Goal: Information Seeking & Learning: Learn about a topic

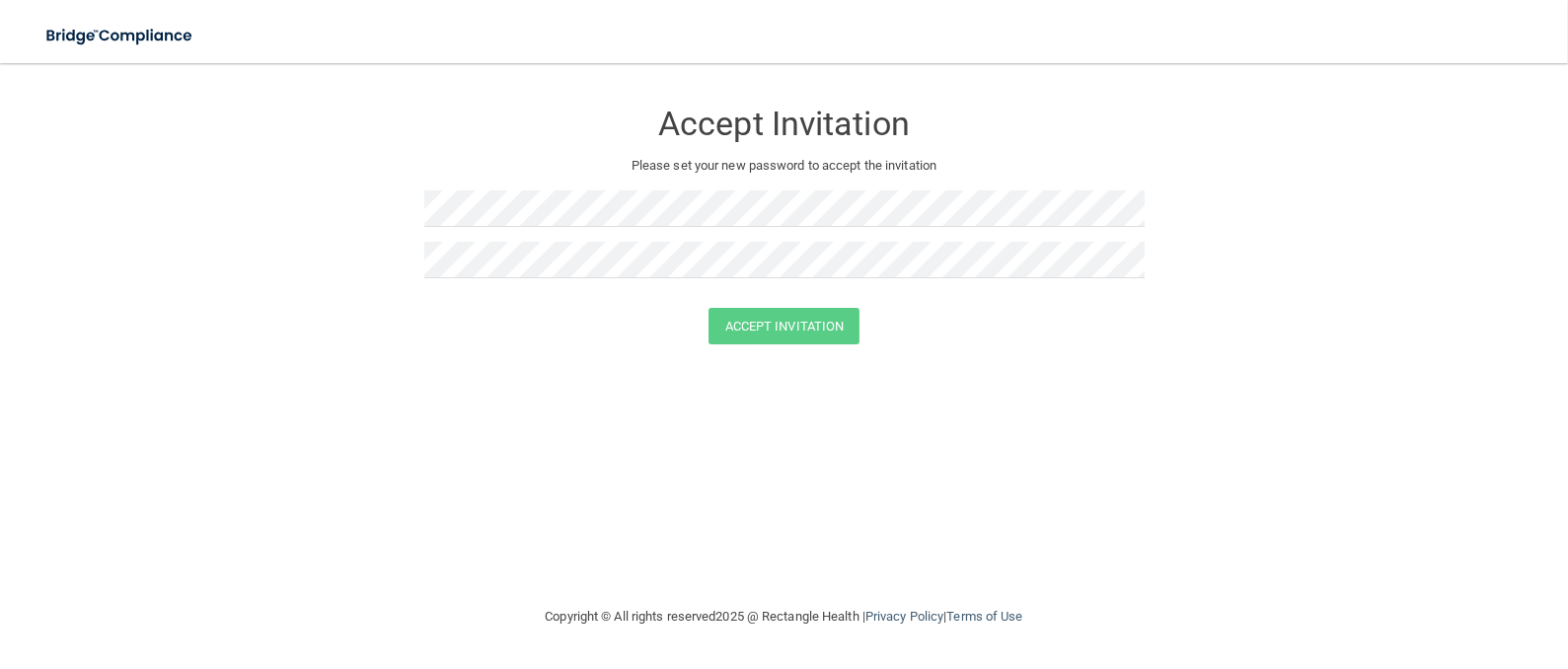
click at [1101, 357] on form "Accept Invitation Please set your new password to accept the invitation Accept …" at bounding box center [784, 225] width 1489 height 285
click at [348, 601] on footer "Copyright © All rights reserved 2025 @ Rectangle Health | Privacy Policy | Term…" at bounding box center [784, 617] width 1489 height 64
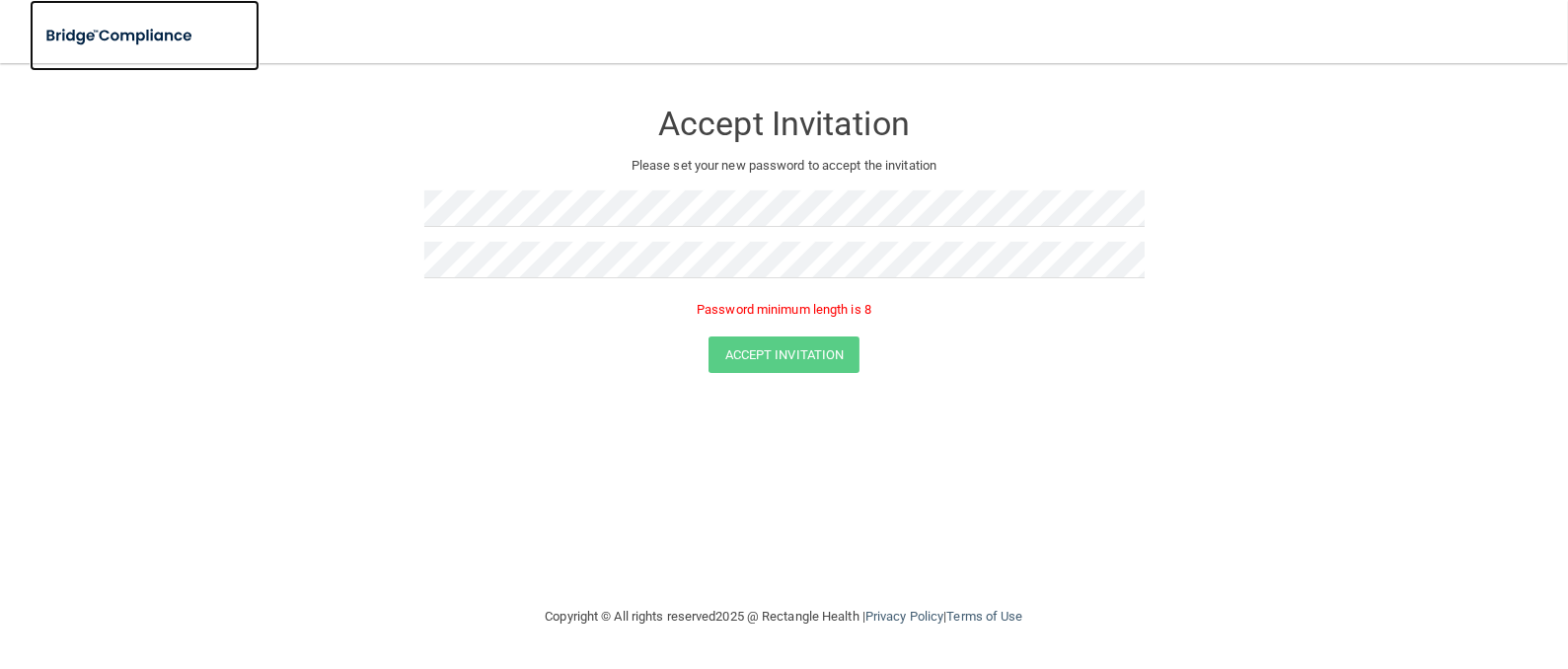
click at [112, 33] on img at bounding box center [120, 36] width 182 height 40
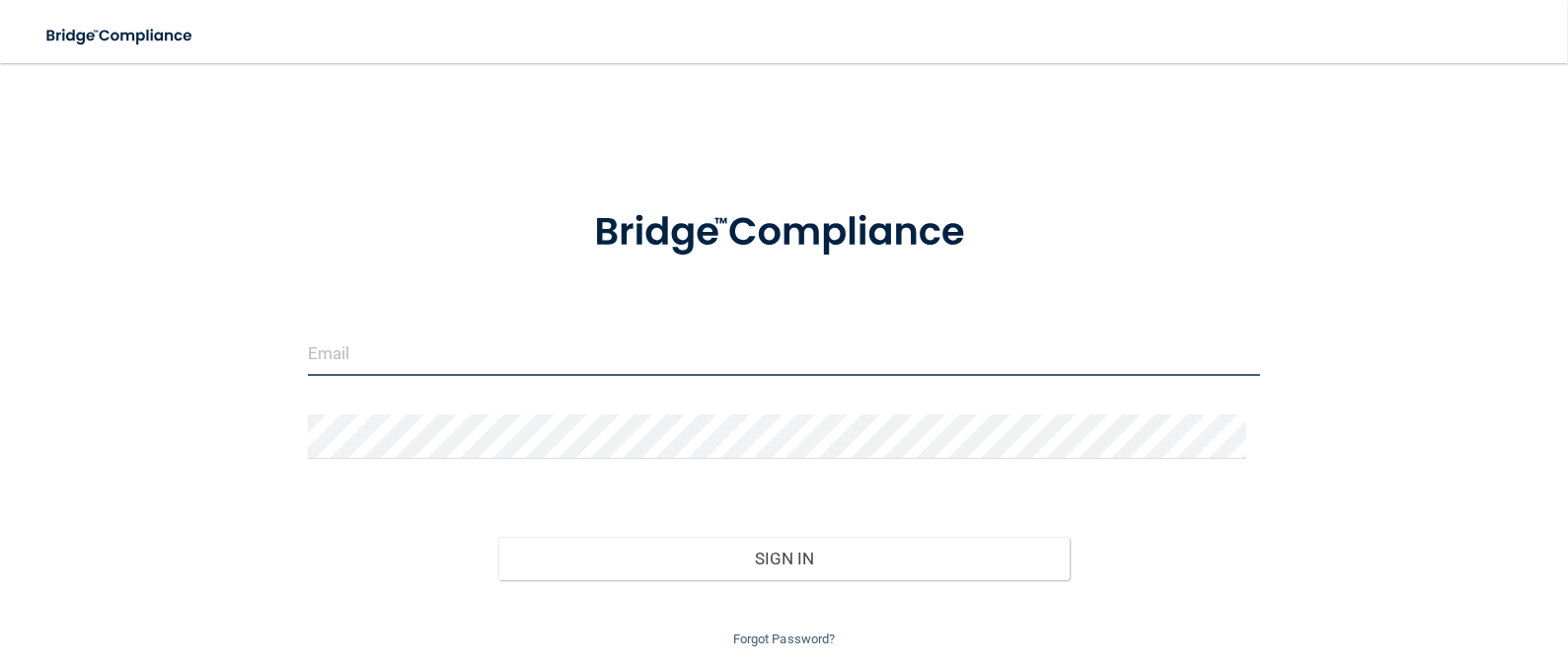
click at [450, 358] on input "email" at bounding box center [785, 353] width 954 height 44
type input "[EMAIL_ADDRESS][DOMAIN_NAME]"
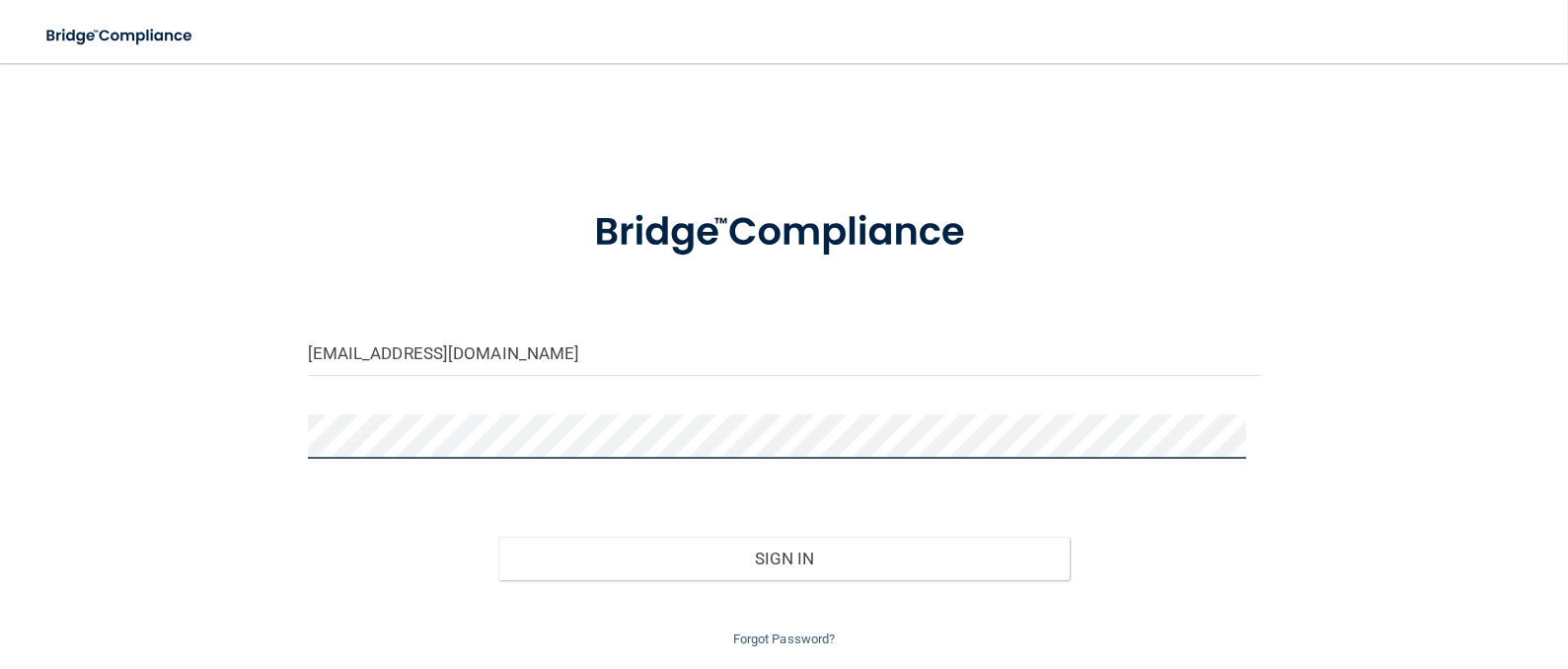
click at [499, 537] on button "Sign In" at bounding box center [784, 558] width 572 height 43
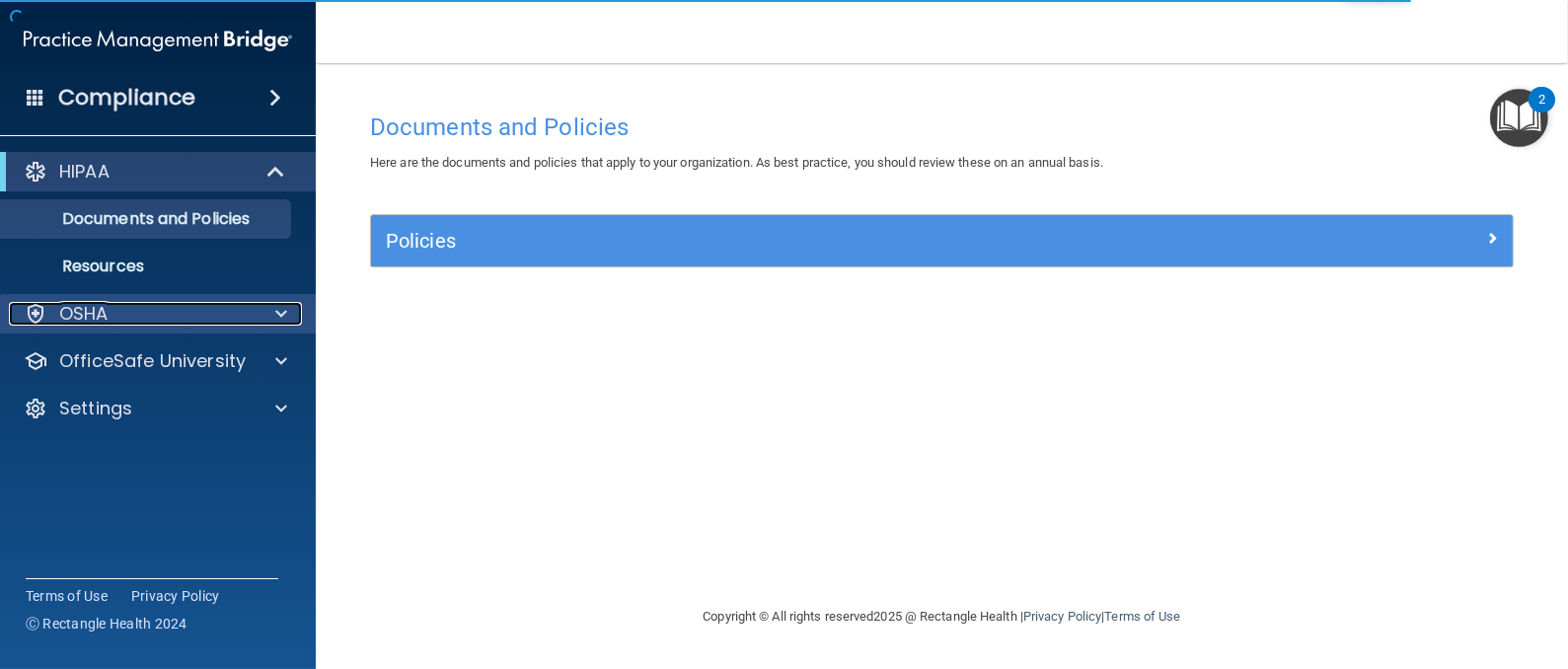
click at [286, 320] on span at bounding box center [281, 314] width 12 height 24
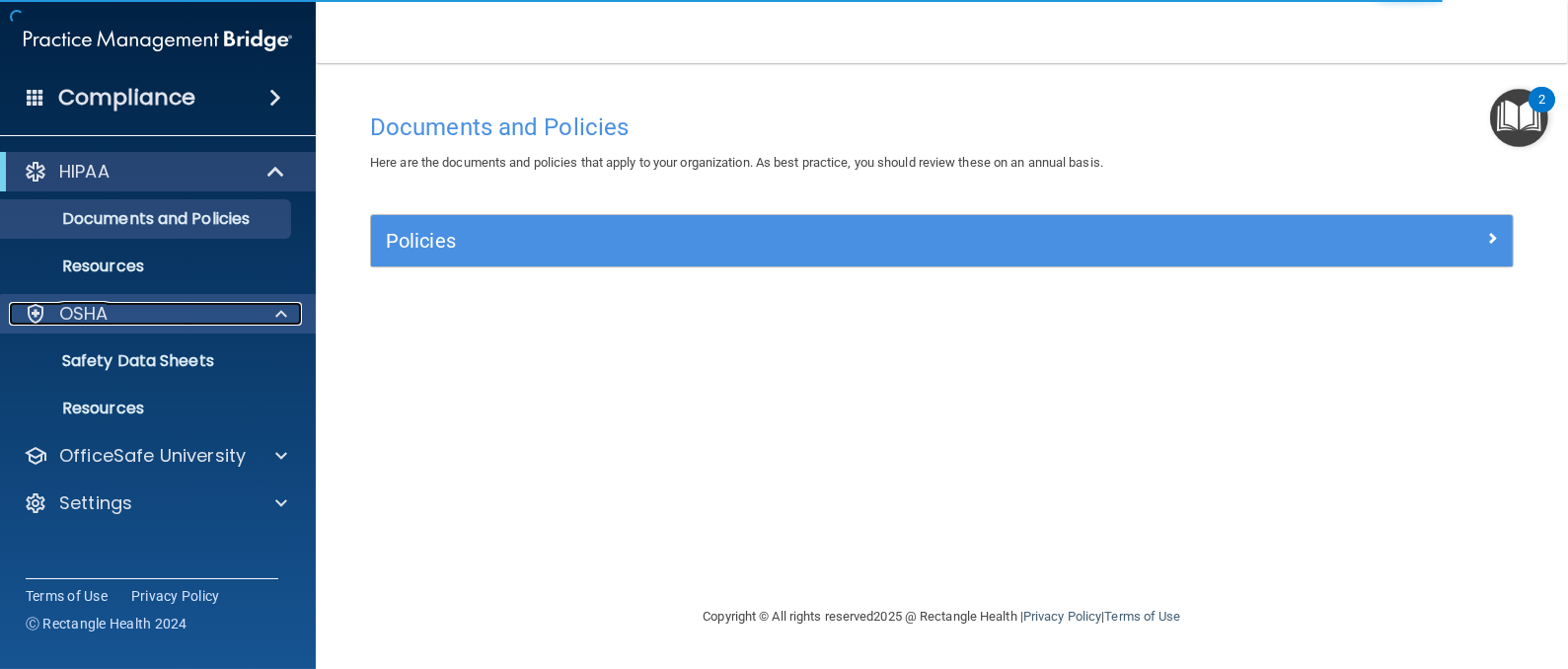
click at [286, 320] on span at bounding box center [281, 314] width 12 height 24
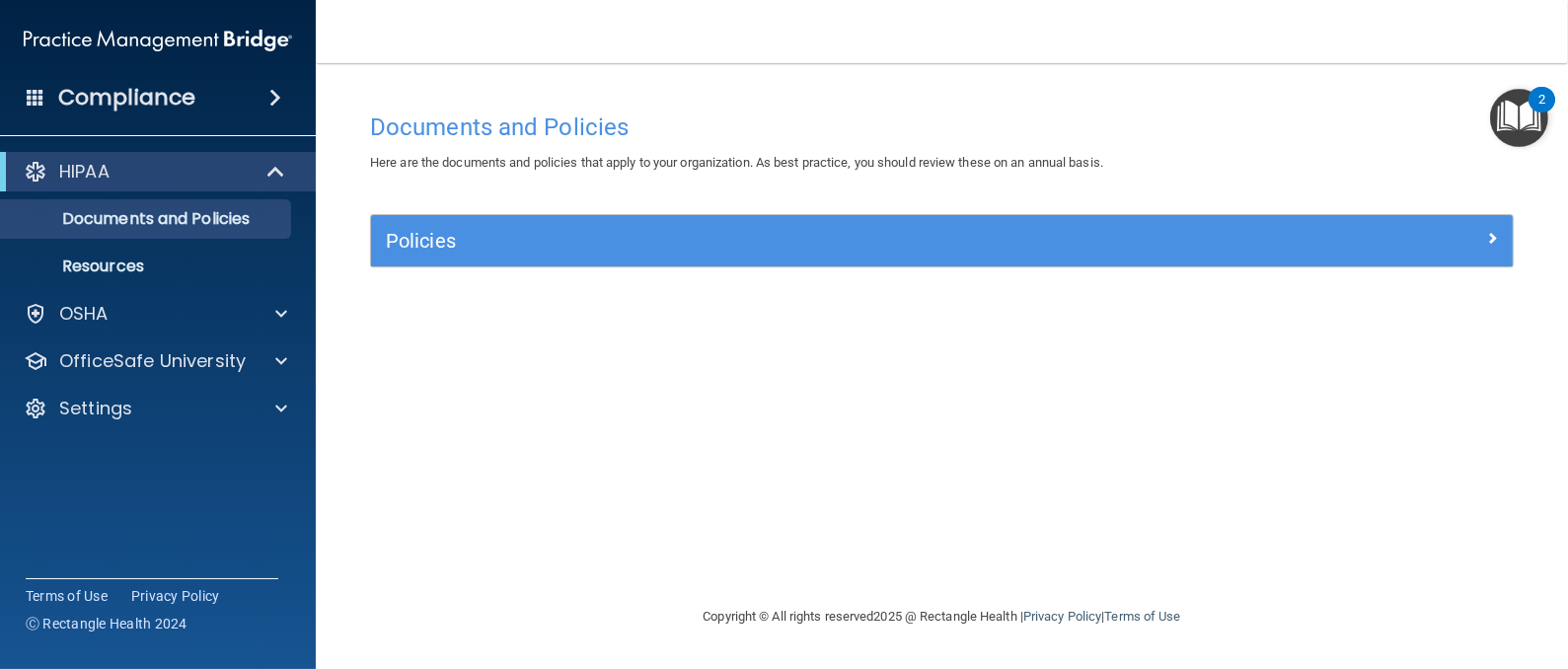
click at [1493, 102] on img "Open Resource Center, 2 new notifications" at bounding box center [1519, 117] width 58 height 58
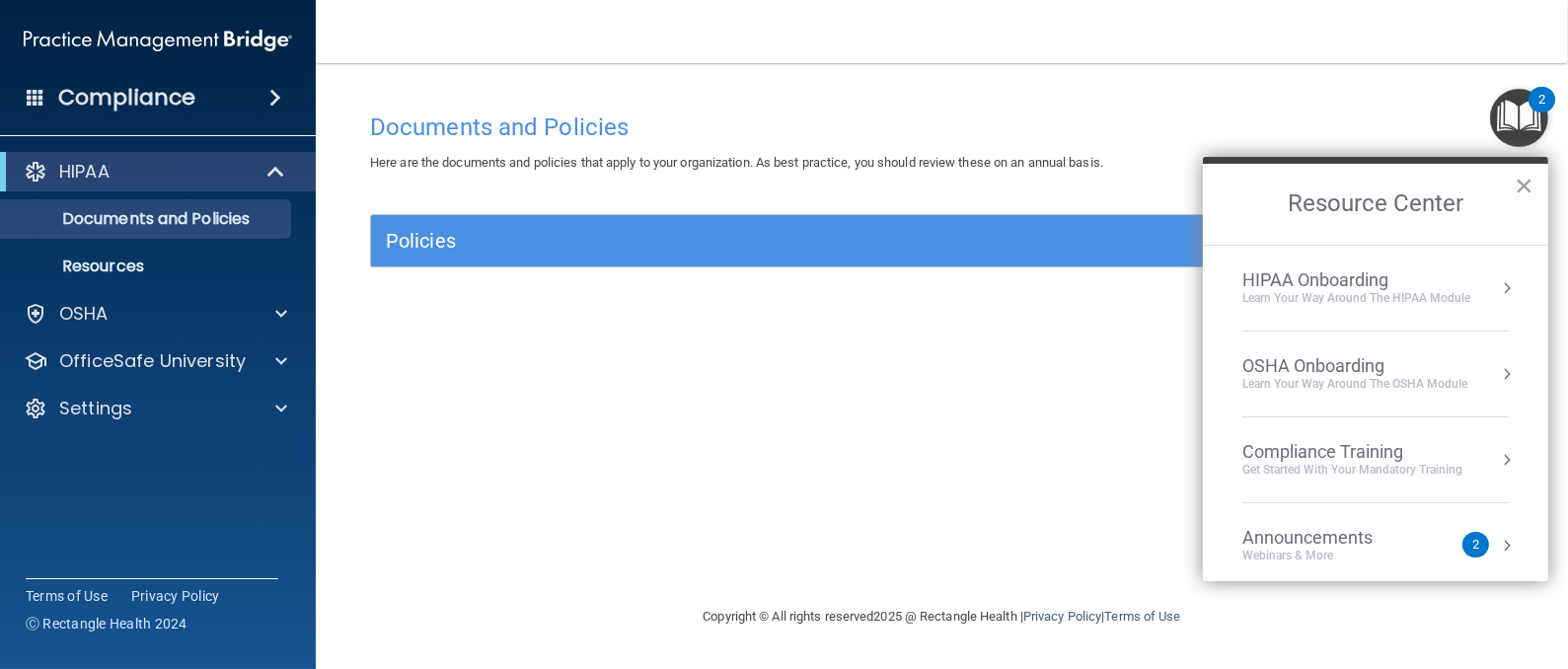
click at [1293, 362] on div "OSHA Onboarding" at bounding box center [1356, 366] width 225 height 22
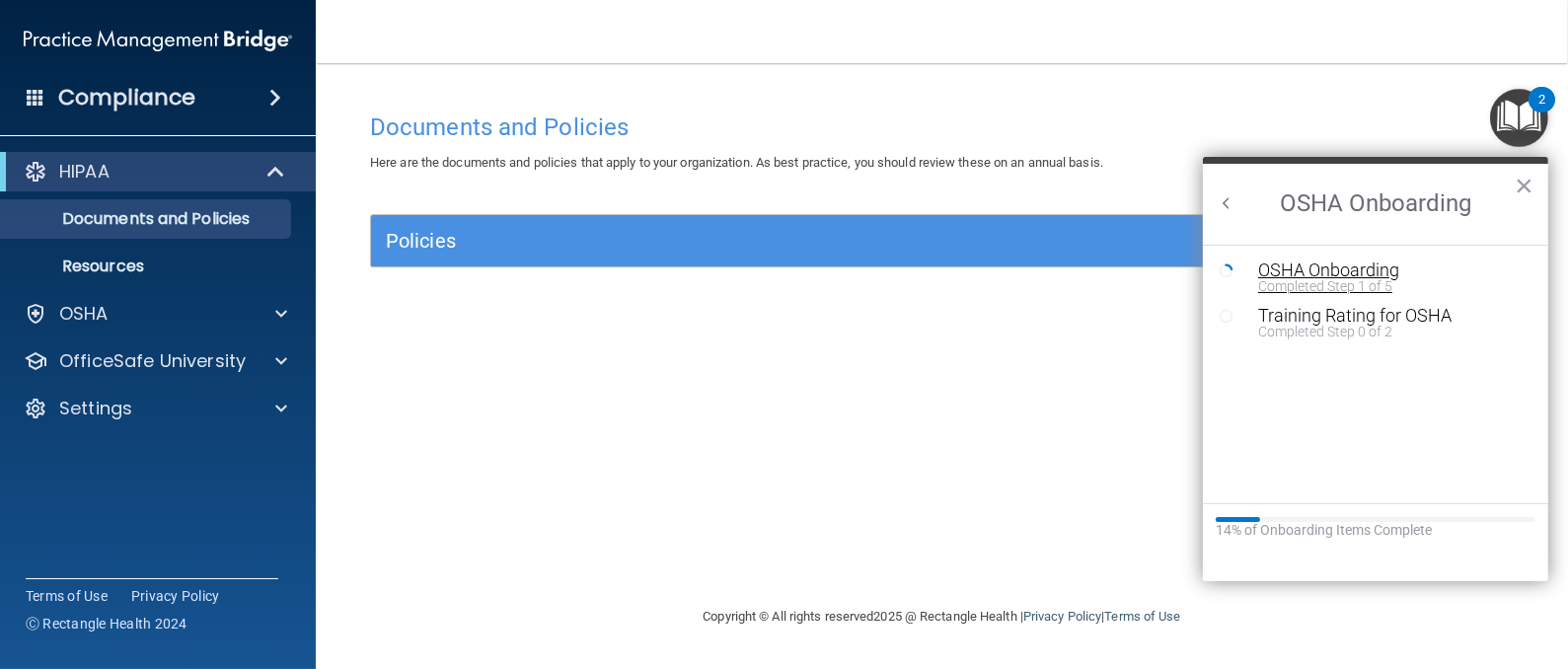
click at [1316, 273] on div "OSHA Onboarding" at bounding box center [1391, 270] width 265 height 18
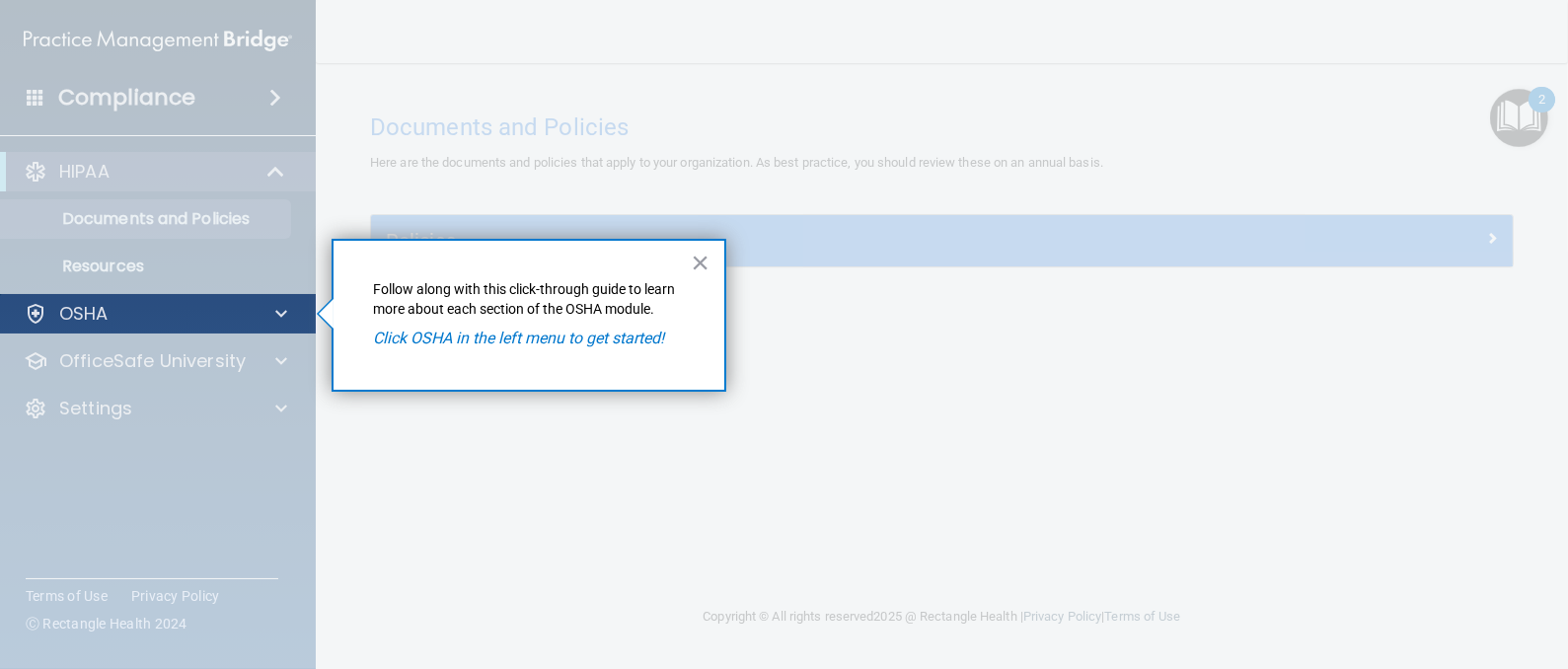
click at [280, 299] on div "OSHA" at bounding box center [158, 314] width 317 height 39
click at [286, 309] on span at bounding box center [281, 314] width 12 height 24
click at [656, 280] on p "Follow along with this click-through guide to learn more about each section of …" at bounding box center [529, 299] width 312 height 38
click at [37, 314] on div at bounding box center [36, 314] width 24 height 24
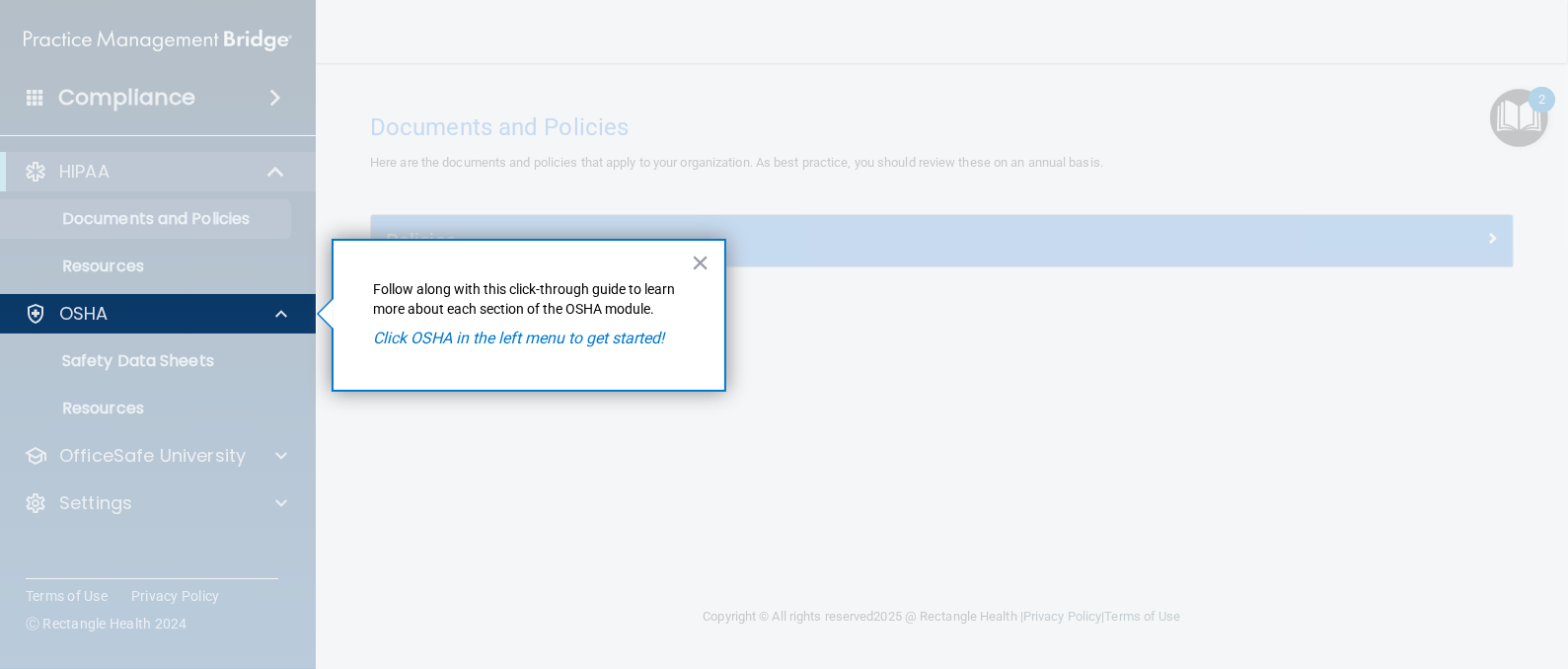
click at [582, 335] on em "Click OSHA in the left menu to get started!" at bounding box center [518, 337] width 291 height 19
click at [75, 308] on p "OSHA" at bounding box center [84, 314] width 49 height 24
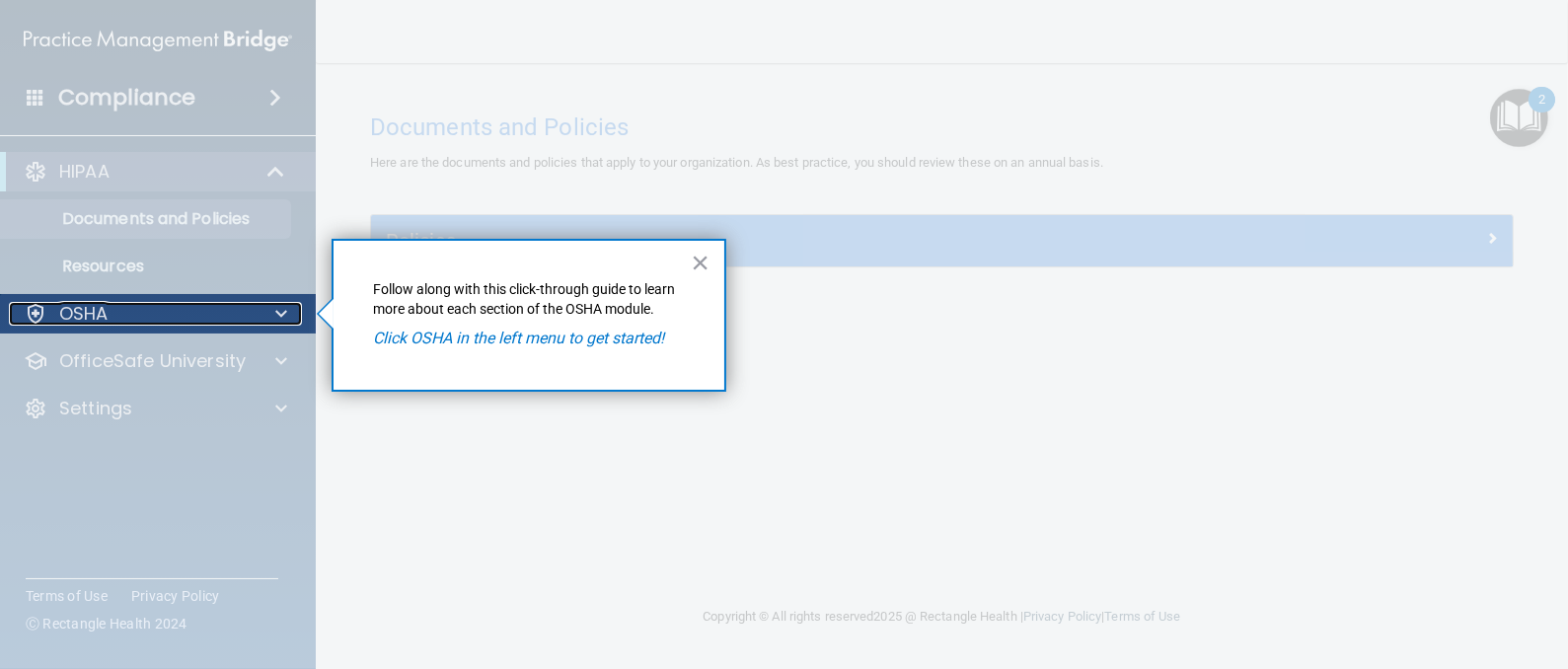
click at [75, 308] on p "OSHA" at bounding box center [84, 314] width 49 height 24
click at [695, 254] on button "×" at bounding box center [700, 262] width 19 height 32
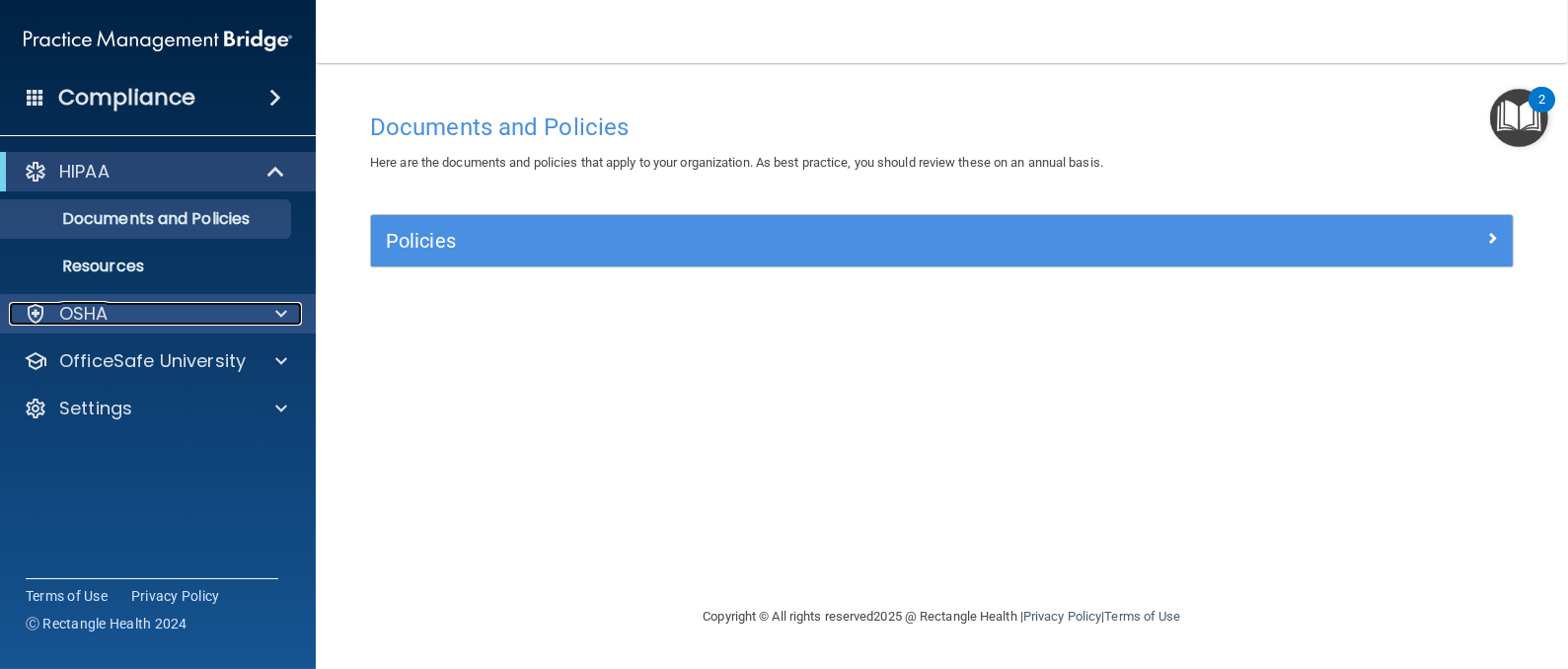
click at [225, 304] on div "OSHA" at bounding box center [131, 314] width 245 height 24
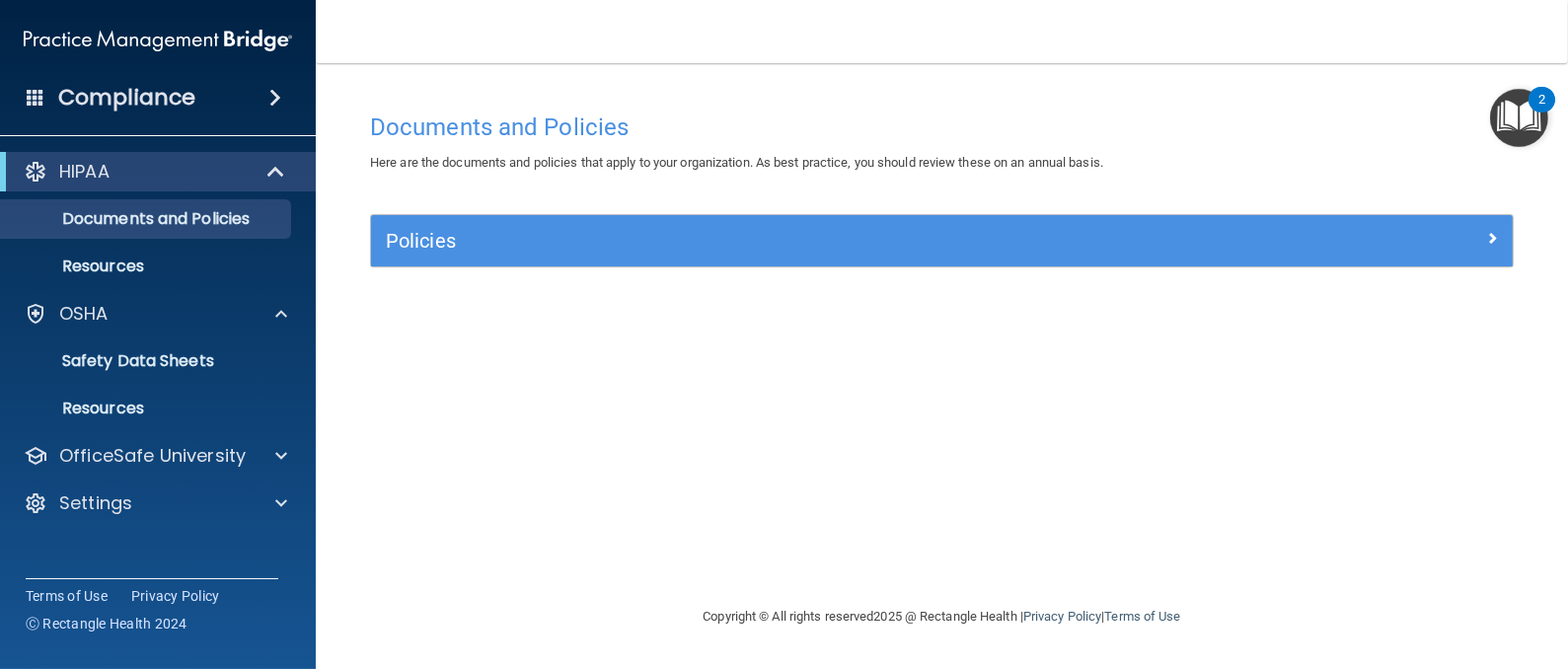
click at [1513, 118] on img "Open Resource Center, 2 new notifications" at bounding box center [1519, 117] width 58 height 58
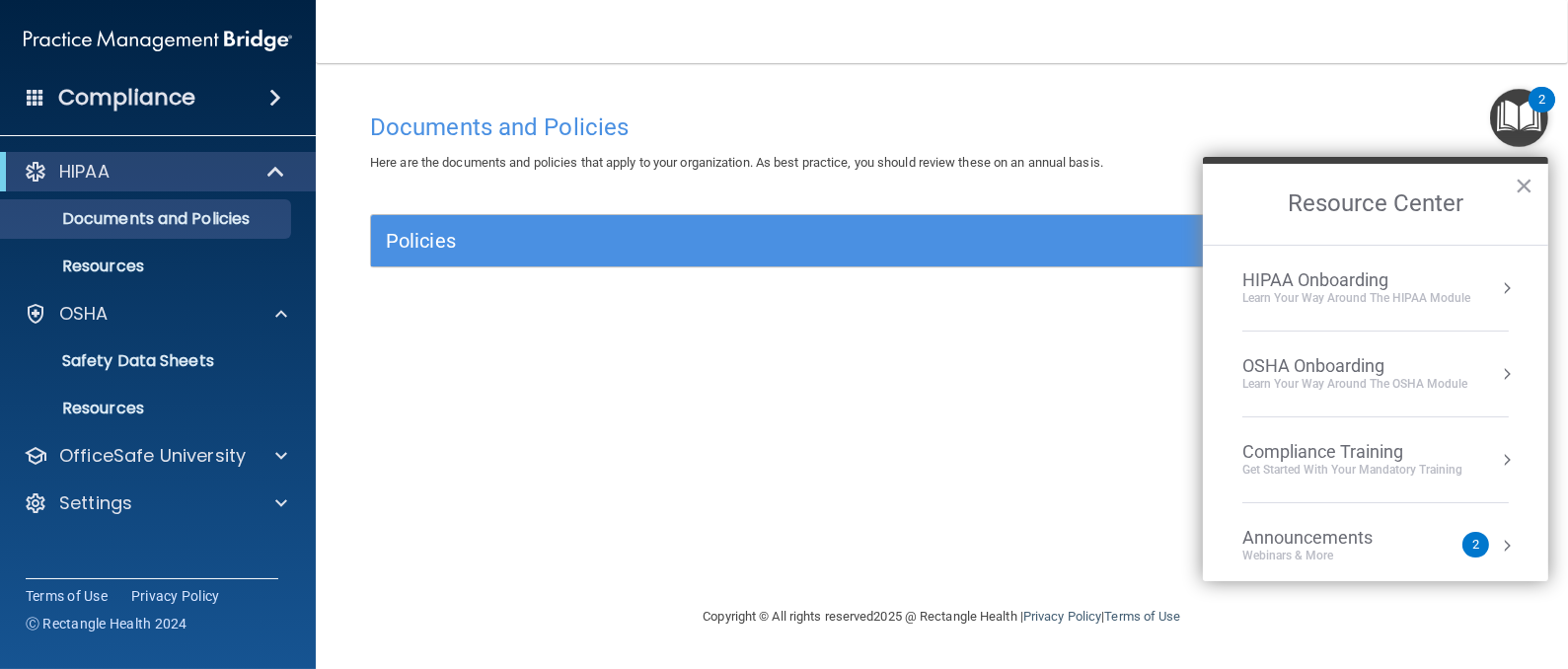
click at [1322, 394] on li "OSHA Onboarding Learn your way around the OSHA module" at bounding box center [1376, 374] width 267 height 86
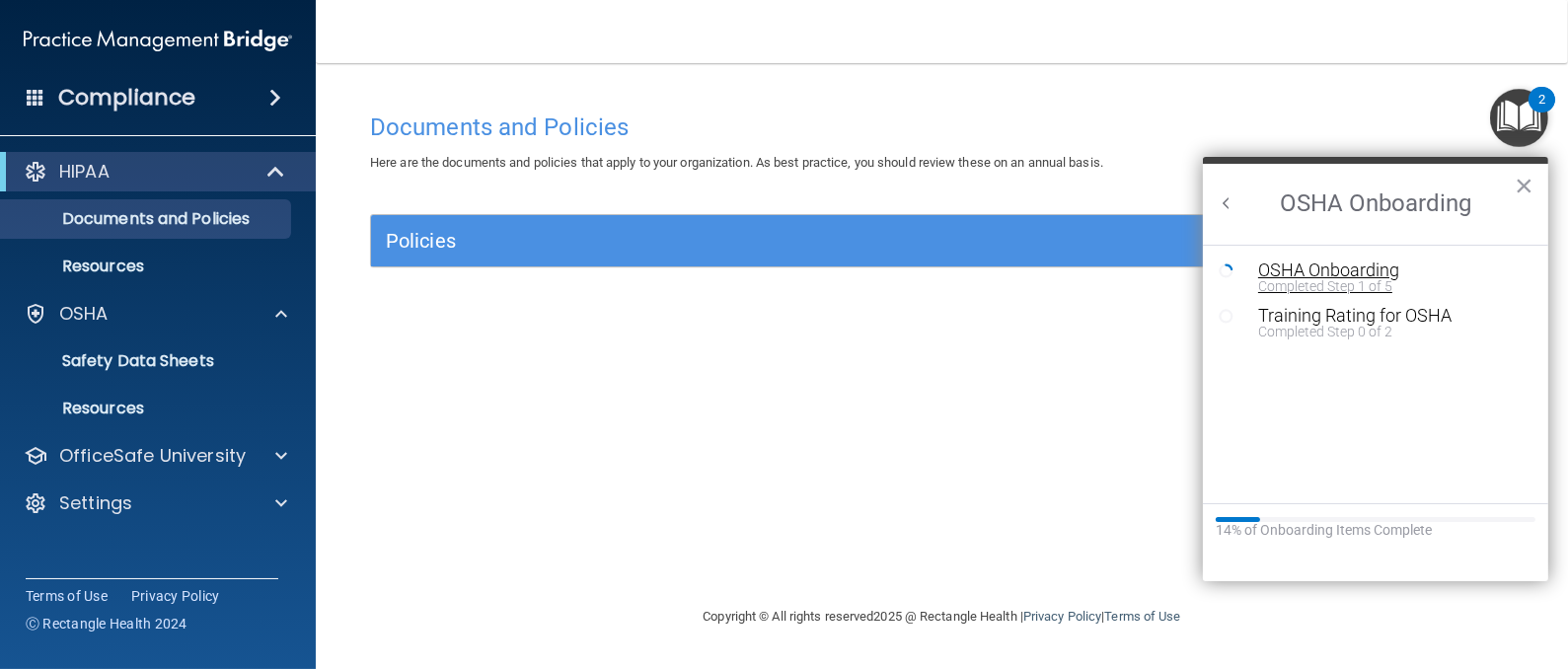
click at [1299, 274] on div "OSHA Onboarding" at bounding box center [1391, 270] width 265 height 18
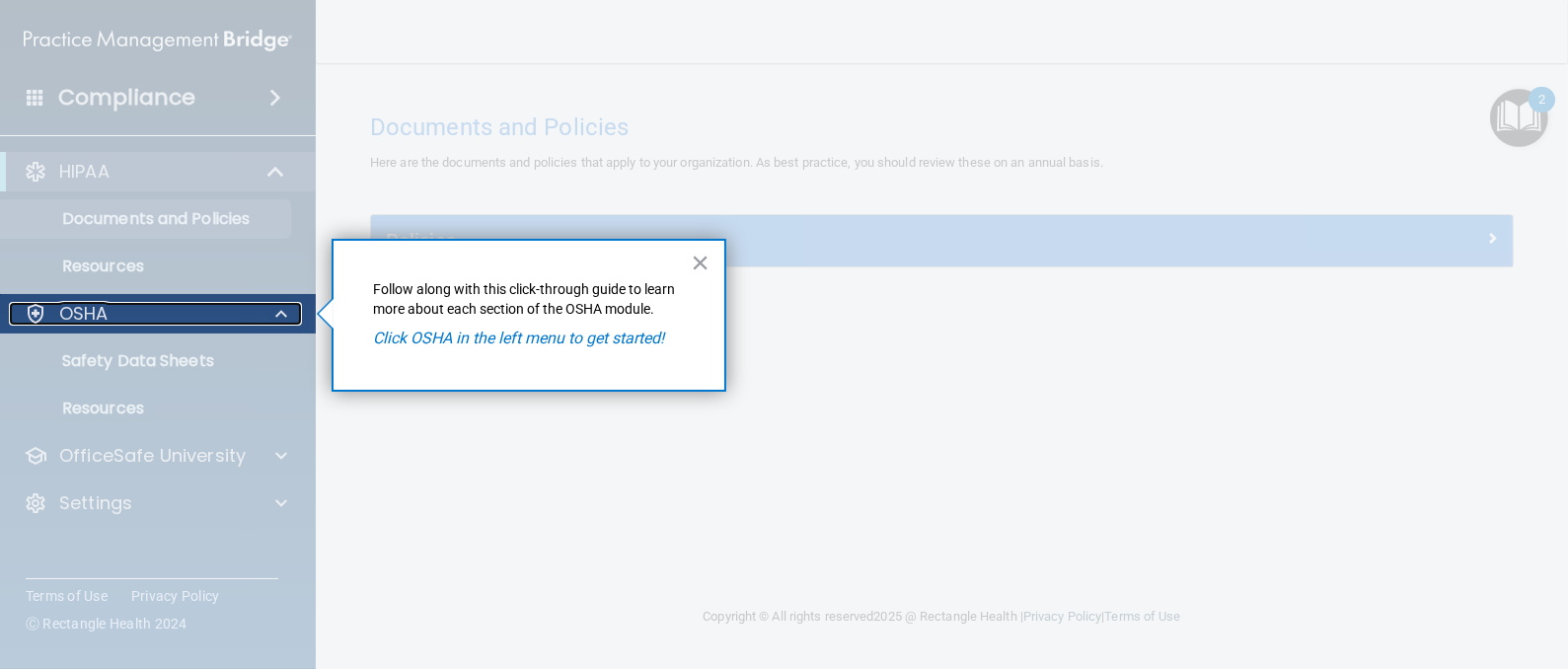
click at [62, 307] on p "OSHA" at bounding box center [84, 314] width 49 height 24
click at [701, 261] on button "×" at bounding box center [700, 262] width 19 height 32
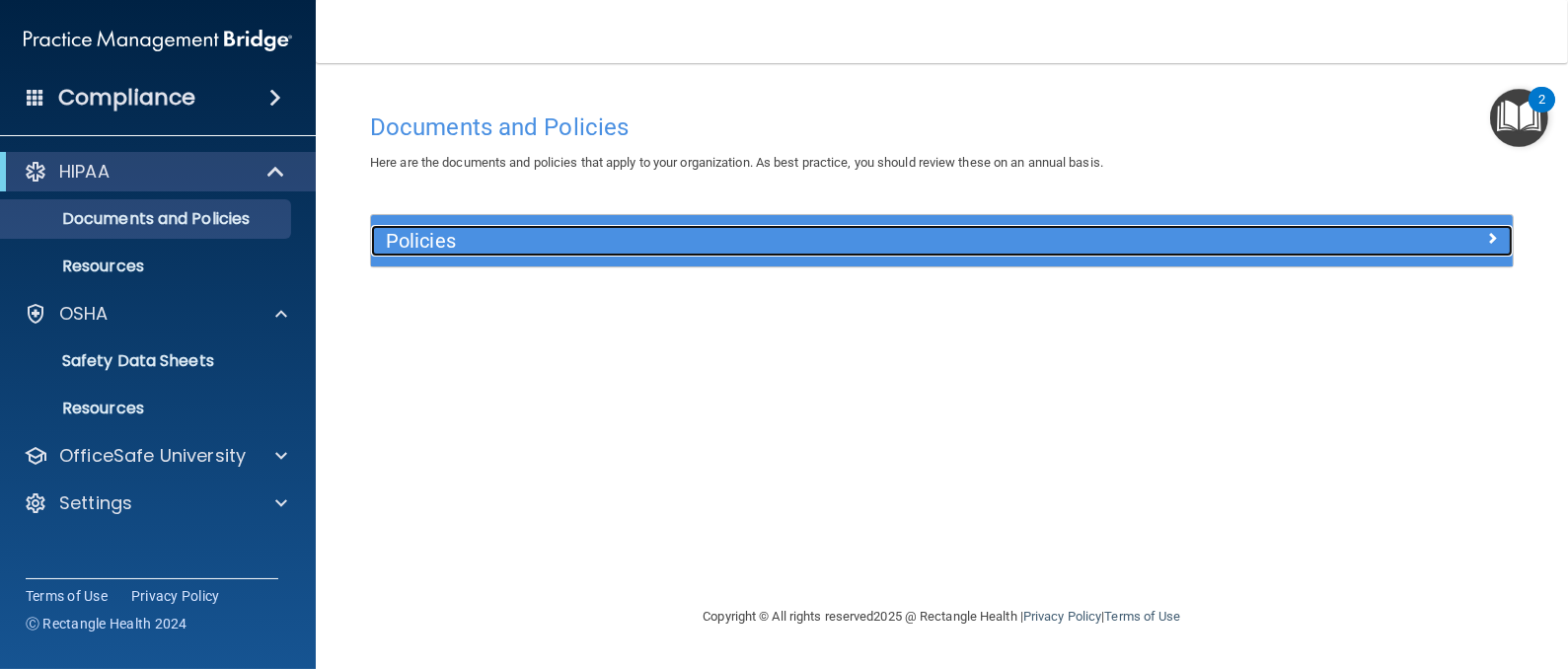
click at [1003, 236] on h5 "Policies" at bounding box center [800, 241] width 827 height 22
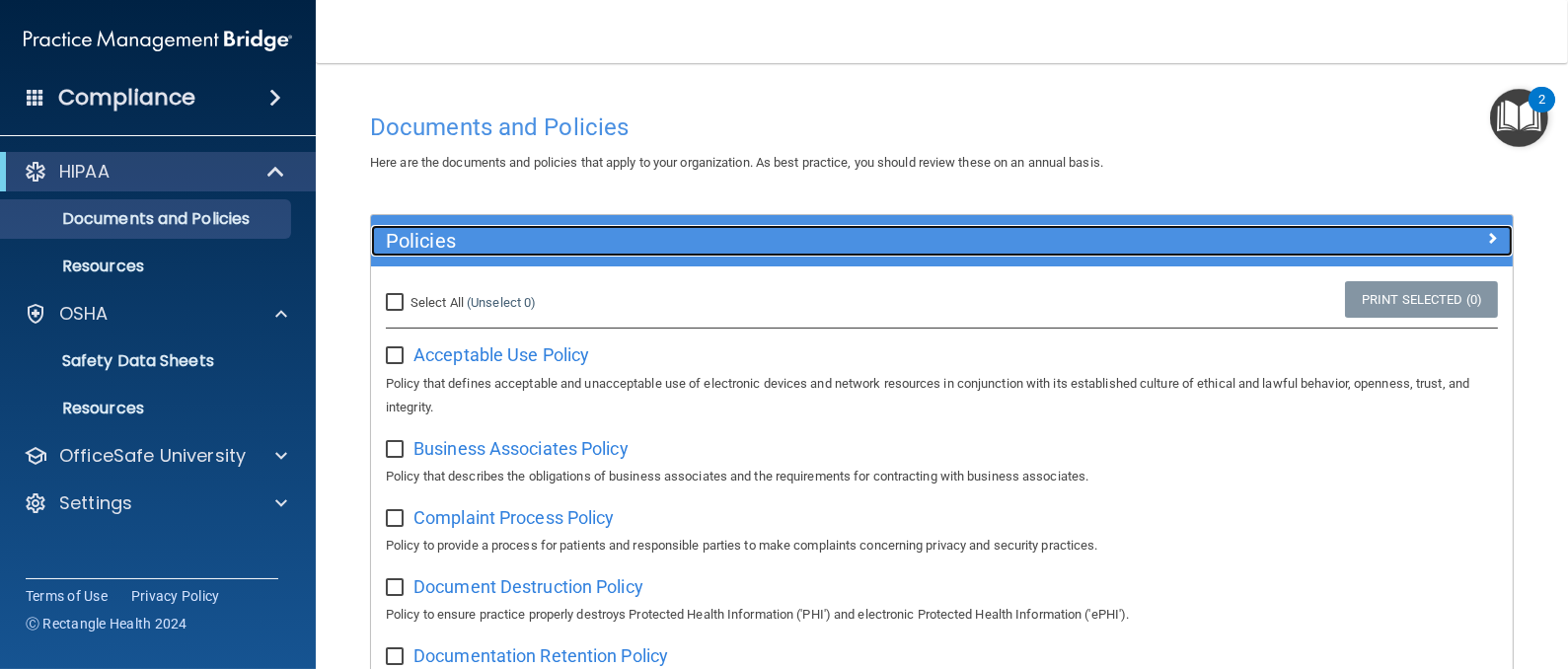
scroll to position [261, 0]
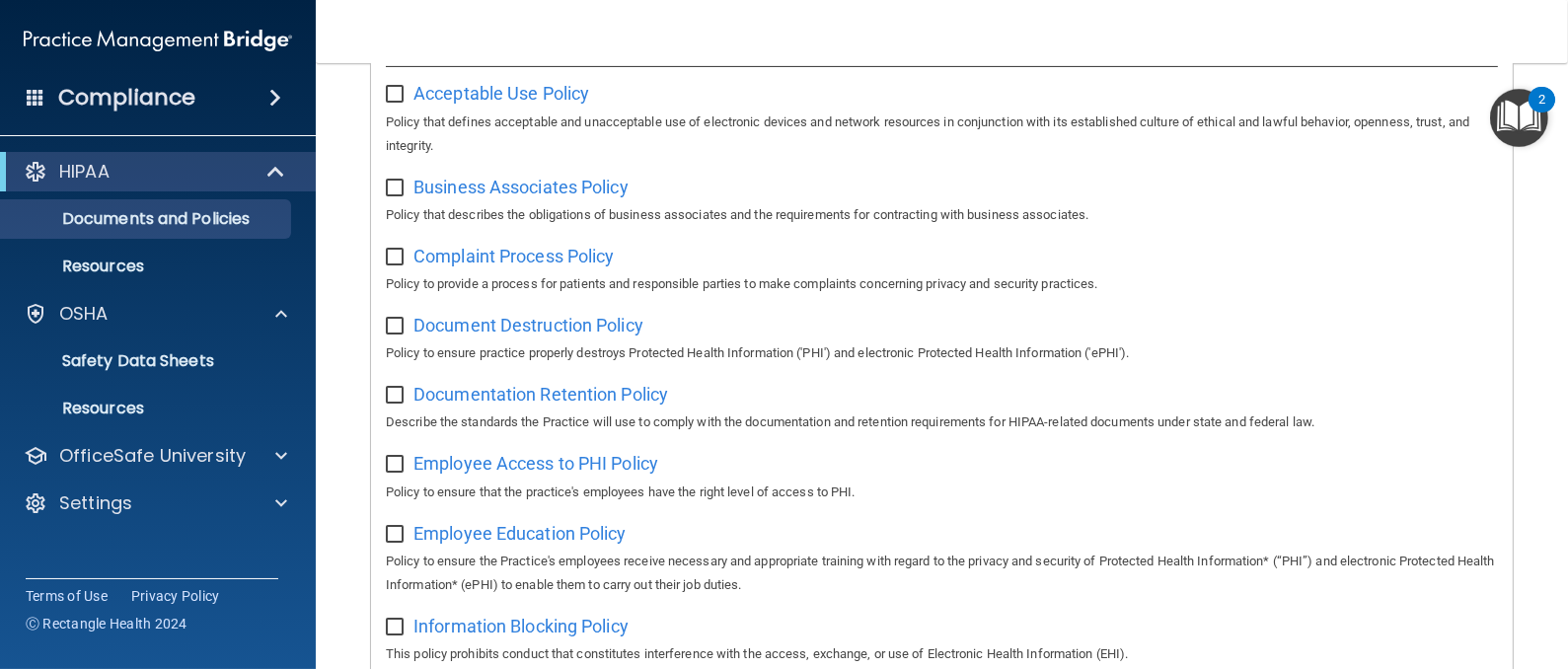
click at [394, 250] on input "checkbox" at bounding box center [397, 258] width 23 height 16
checkbox input "true"
click at [388, 174] on label at bounding box center [398, 182] width 25 height 23
click at [388, 181] on input "checkbox" at bounding box center [397, 188] width 23 height 16
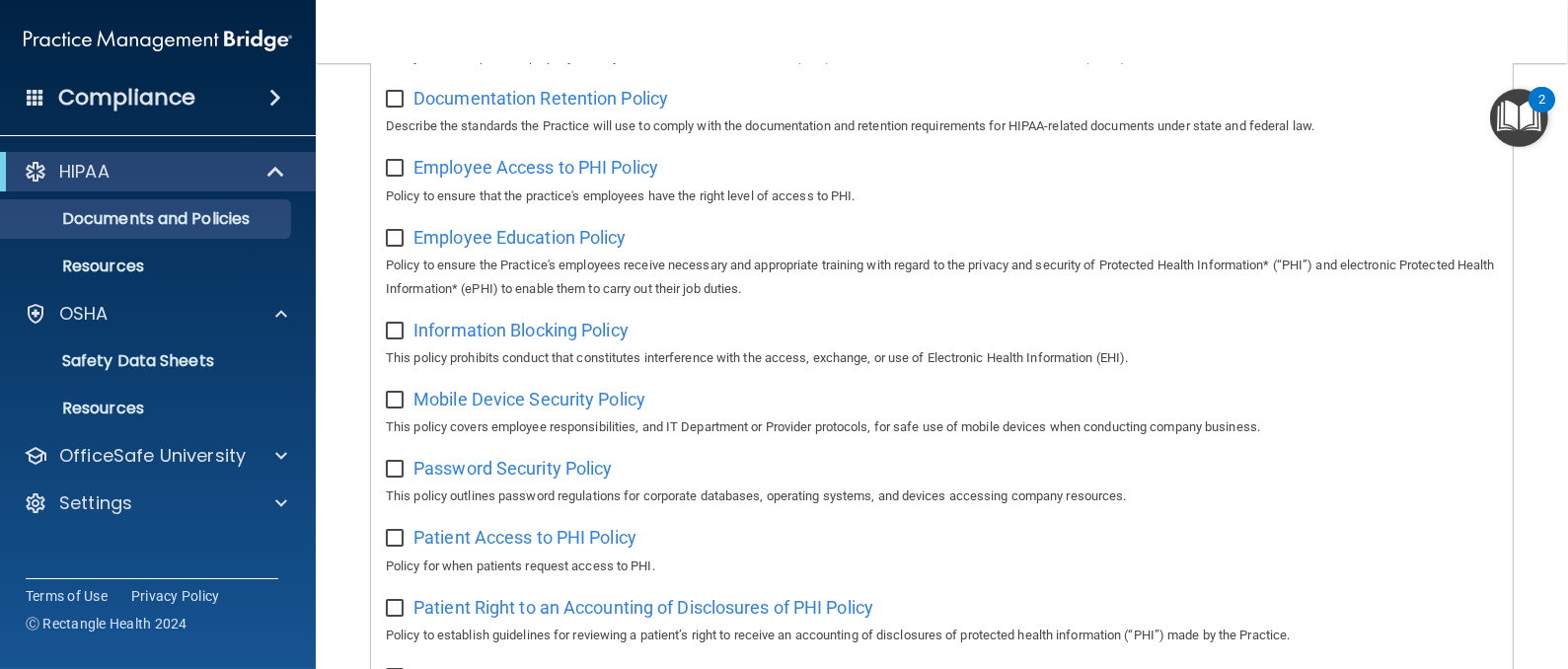
scroll to position [0, 0]
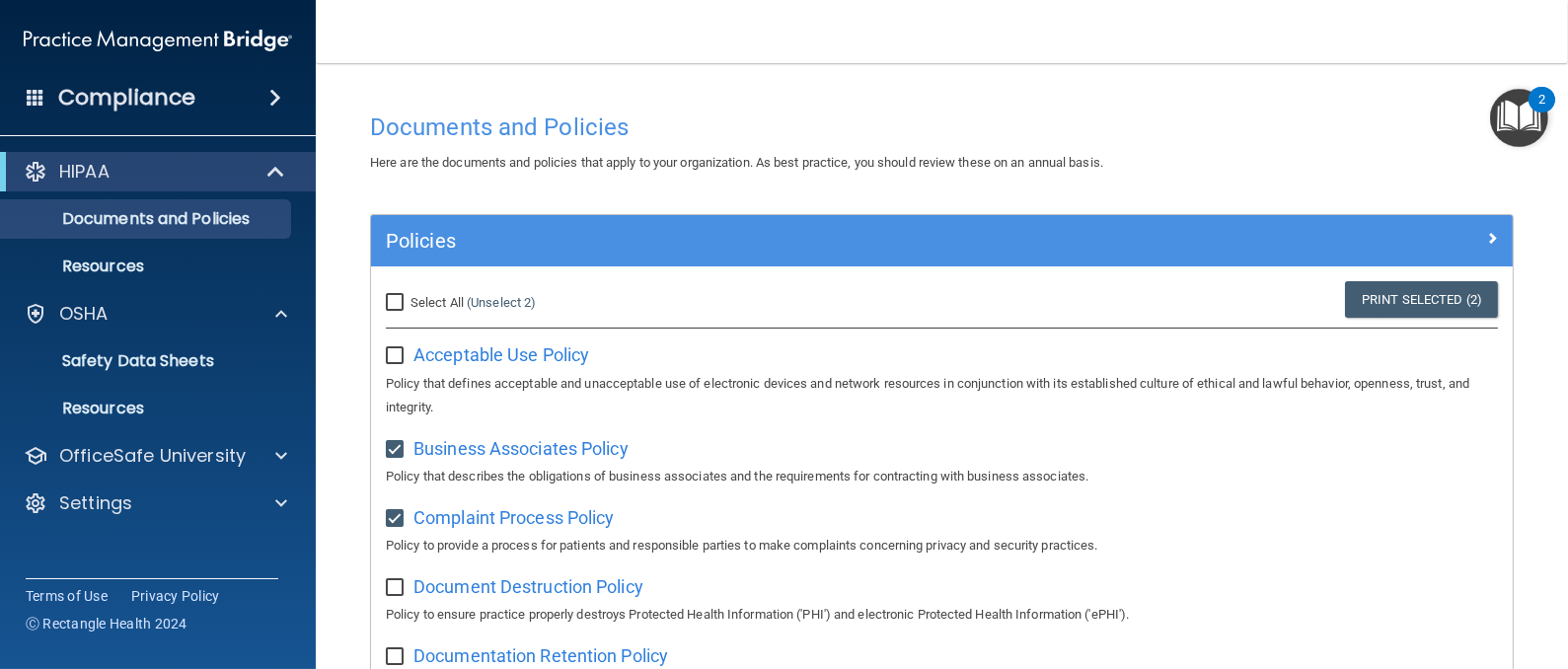
click at [393, 446] on input "checkbox" at bounding box center [397, 450] width 23 height 16
checkbox input "false"
click at [393, 521] on input "checkbox" at bounding box center [397, 519] width 23 height 16
checkbox input "false"
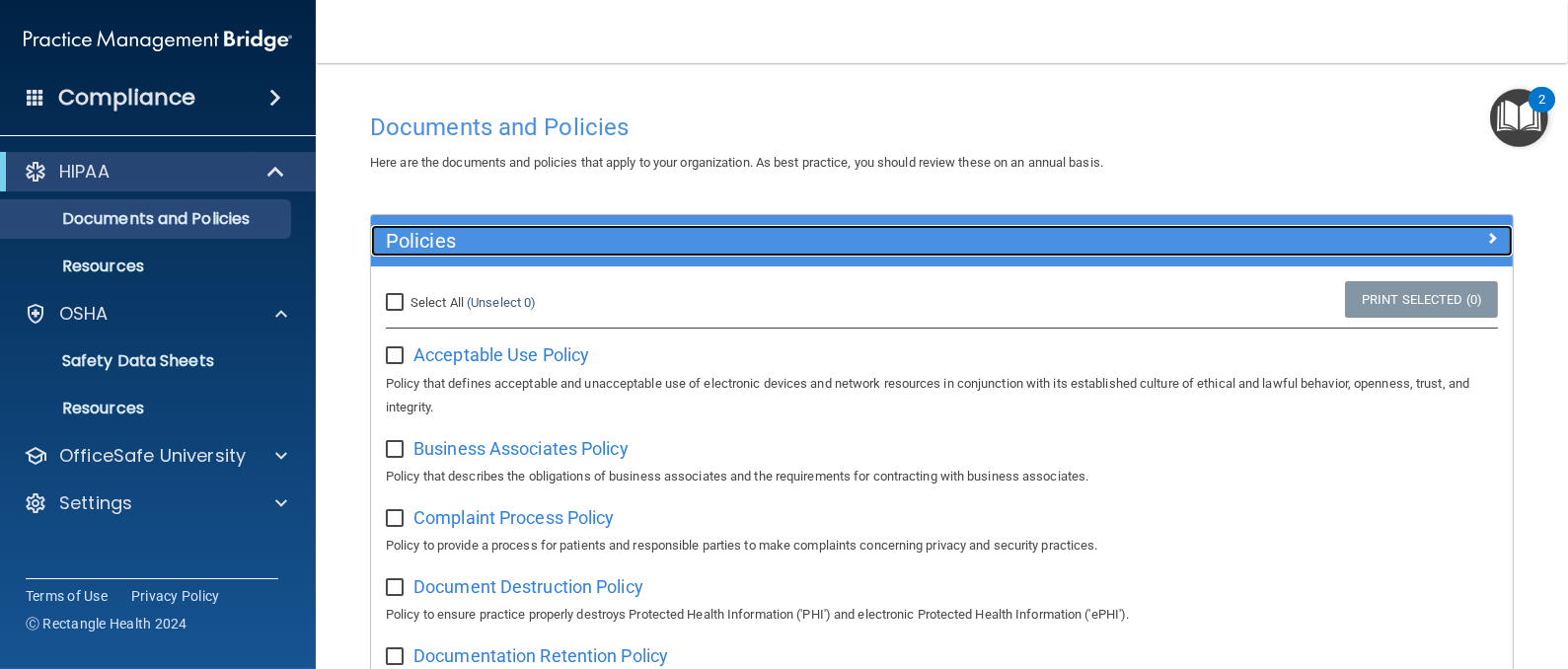
click at [583, 230] on h5 "Policies" at bounding box center [800, 241] width 827 height 22
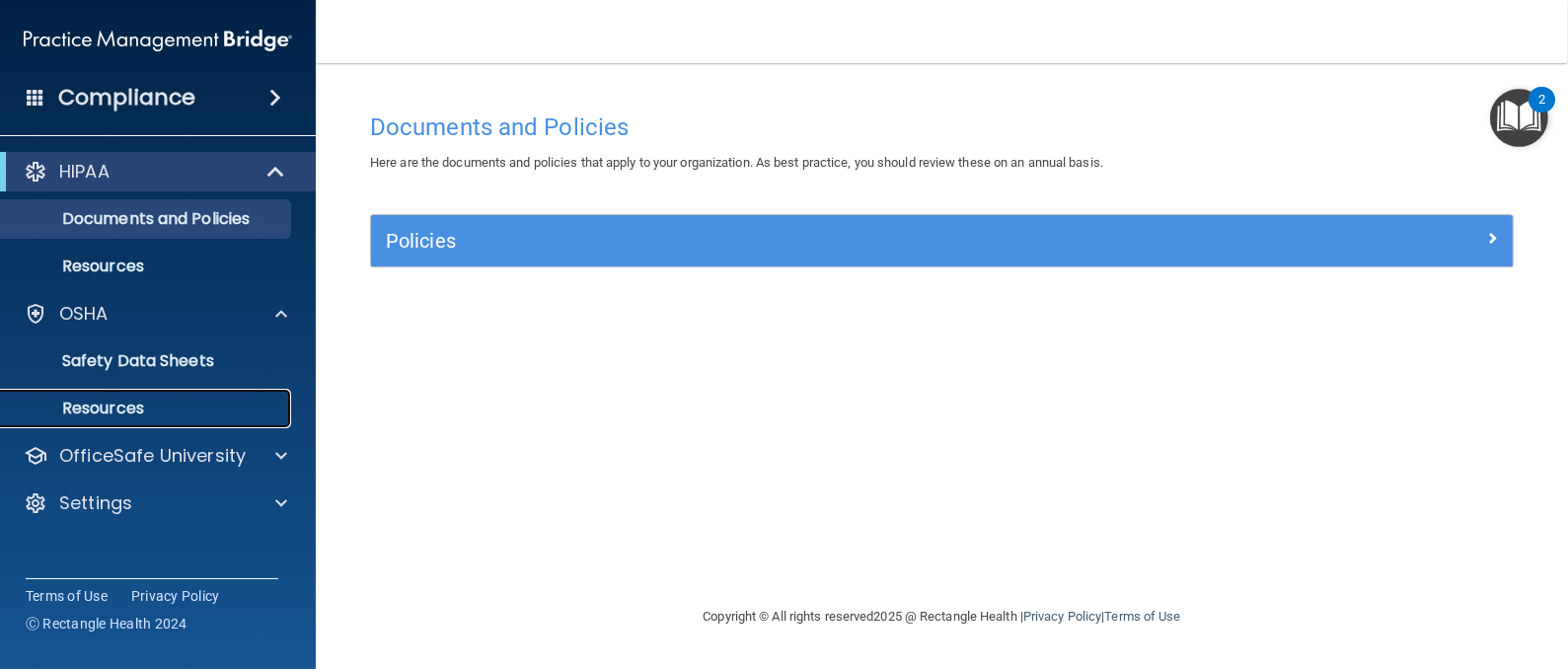
click at [180, 403] on p "Resources" at bounding box center [147, 409] width 270 height 20
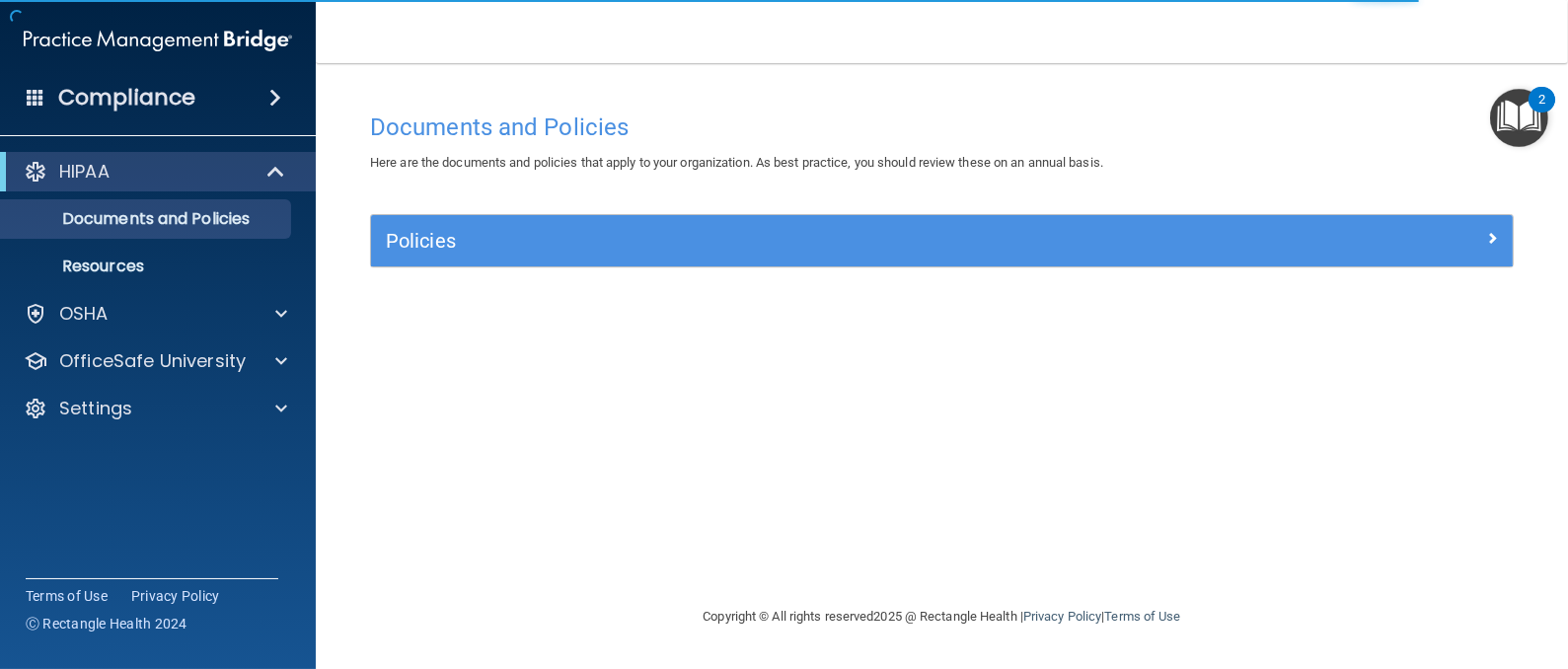
click at [1531, 143] on img "Open Resource Center, 2 new notifications" at bounding box center [1519, 117] width 58 height 58
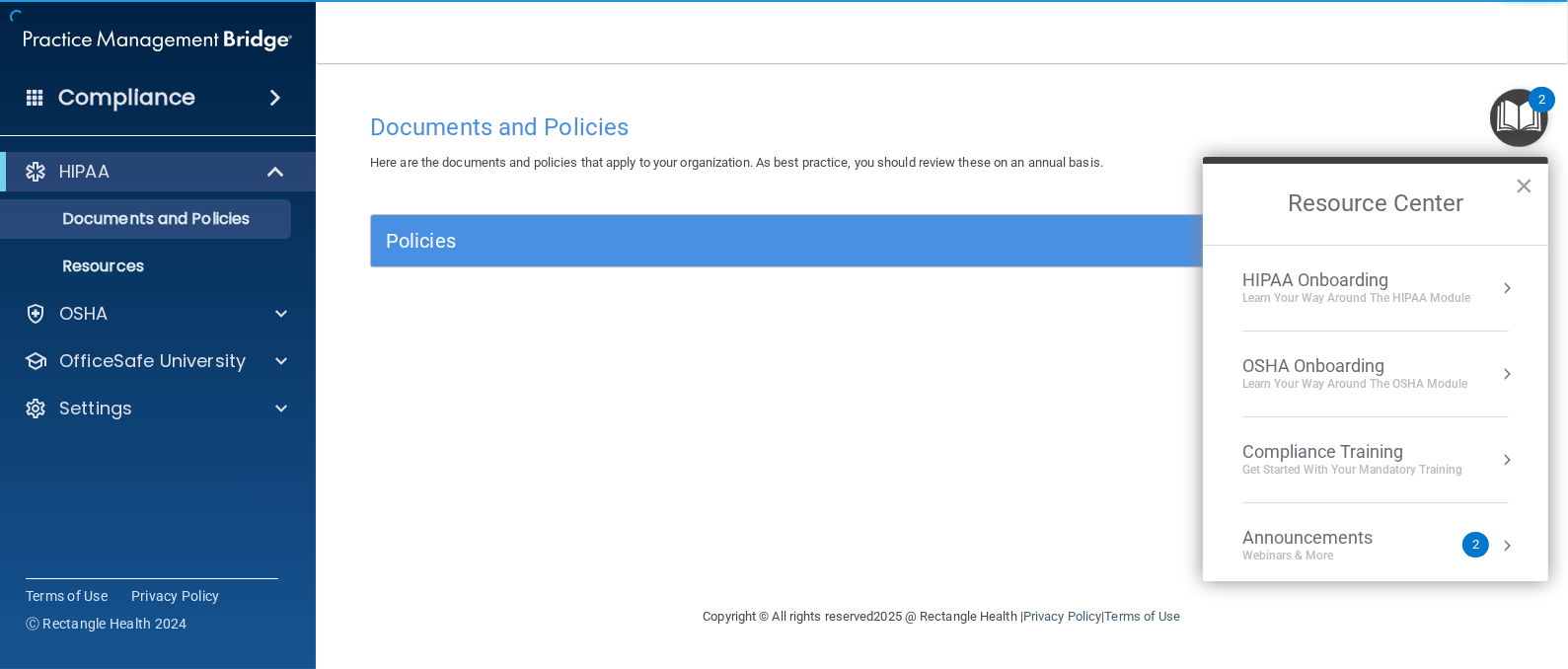
scroll to position [108, 0]
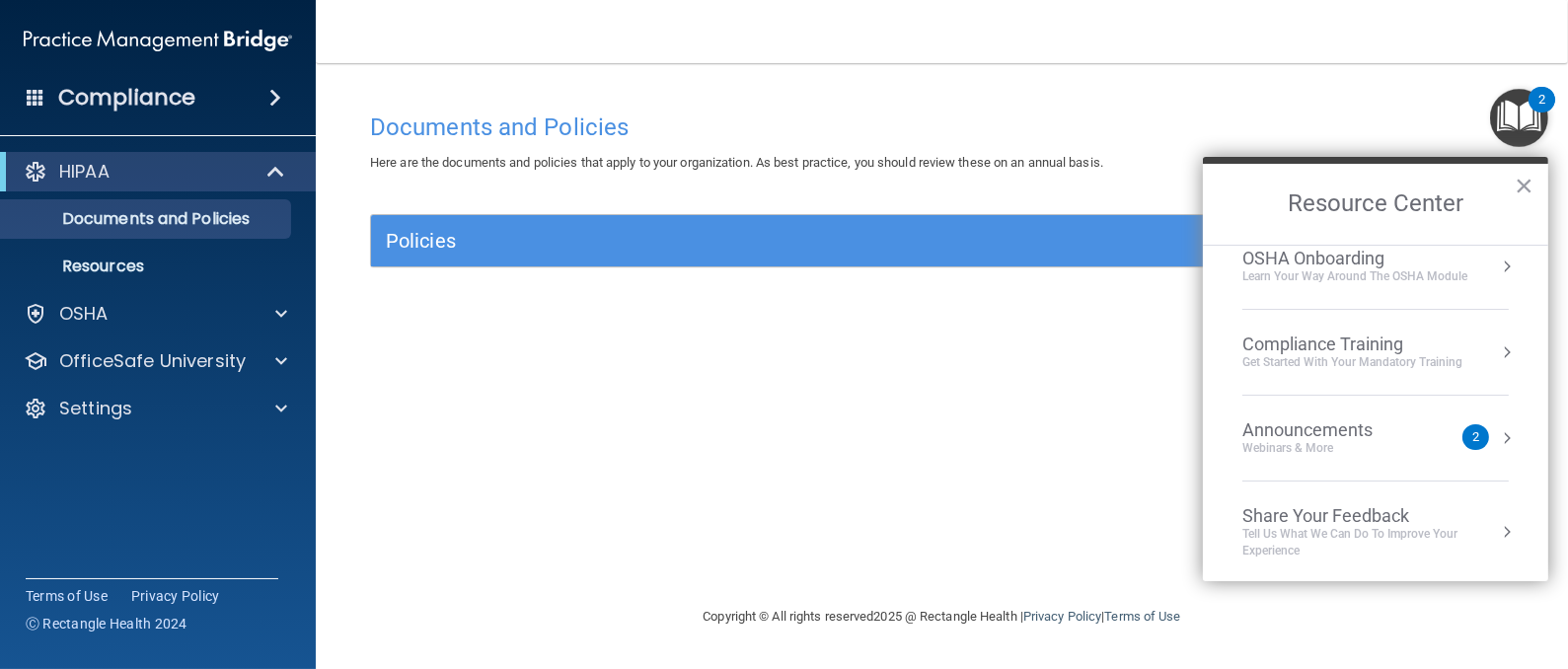
click at [1331, 440] on div "Webinars & More" at bounding box center [1328, 448] width 170 height 17
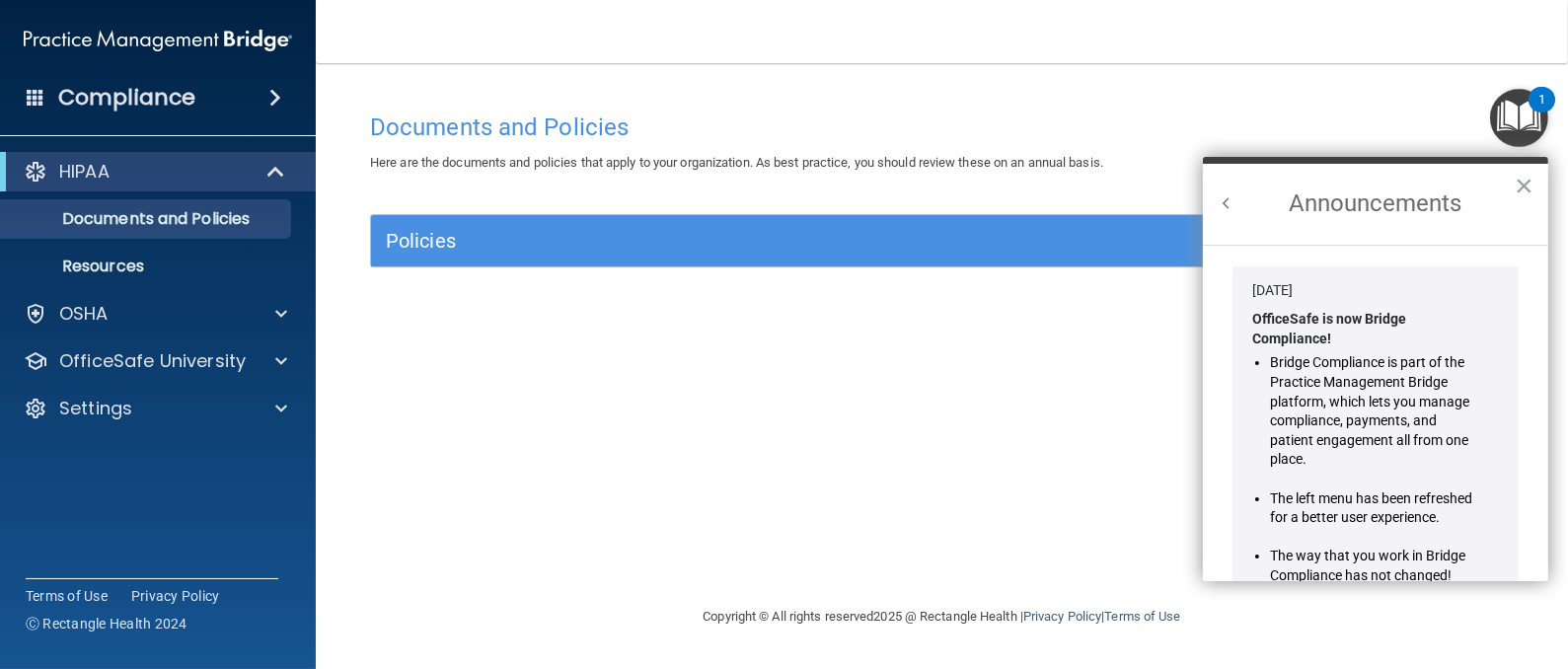
scroll to position [364, 0]
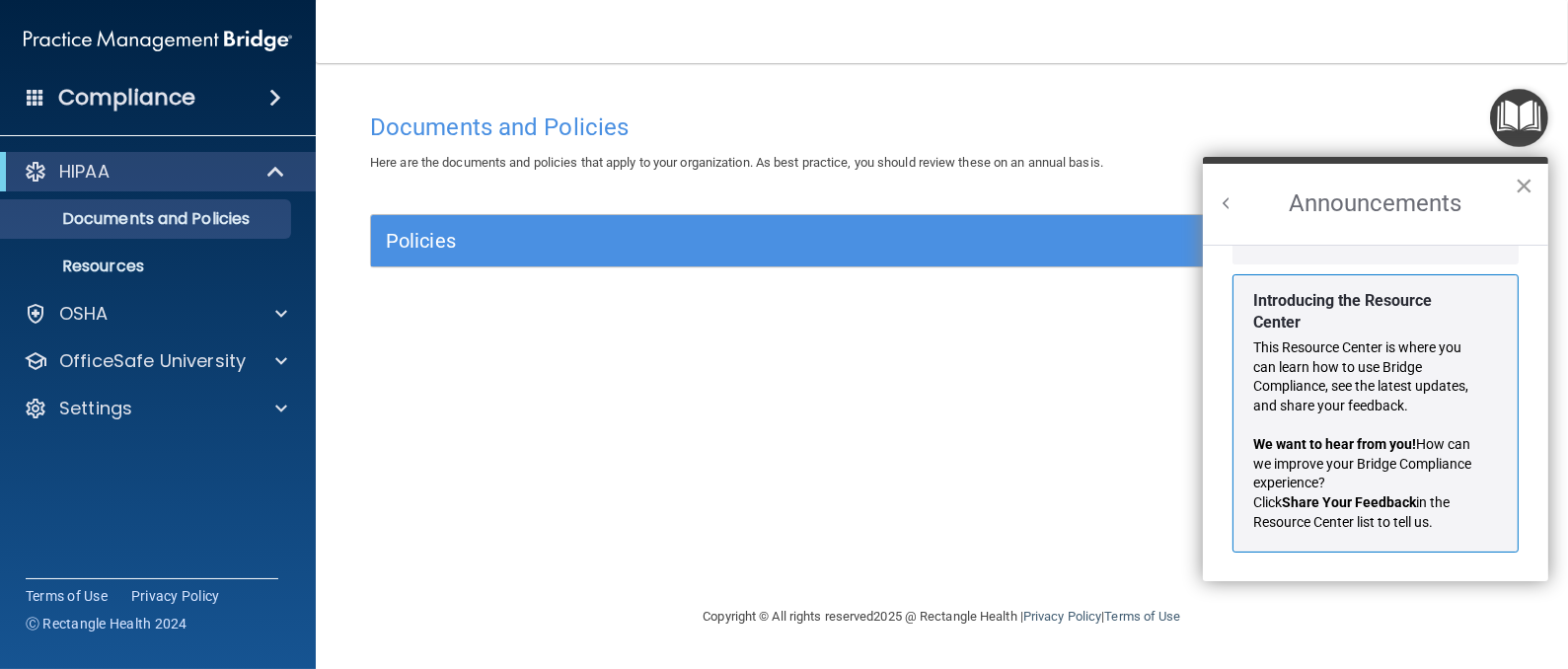
click at [1524, 185] on button "×" at bounding box center [1524, 186] width 19 height 32
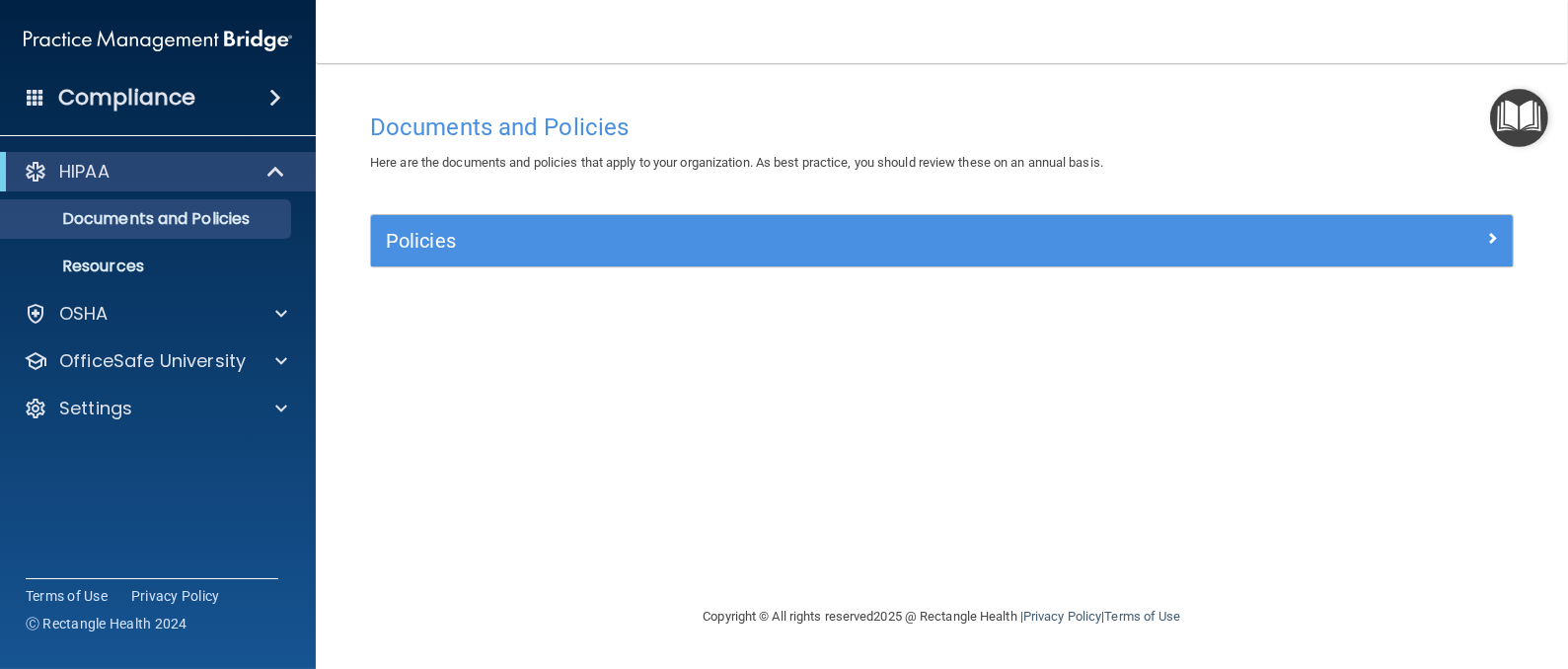
click at [1518, 126] on img "Open Resource Center" at bounding box center [1519, 117] width 58 height 58
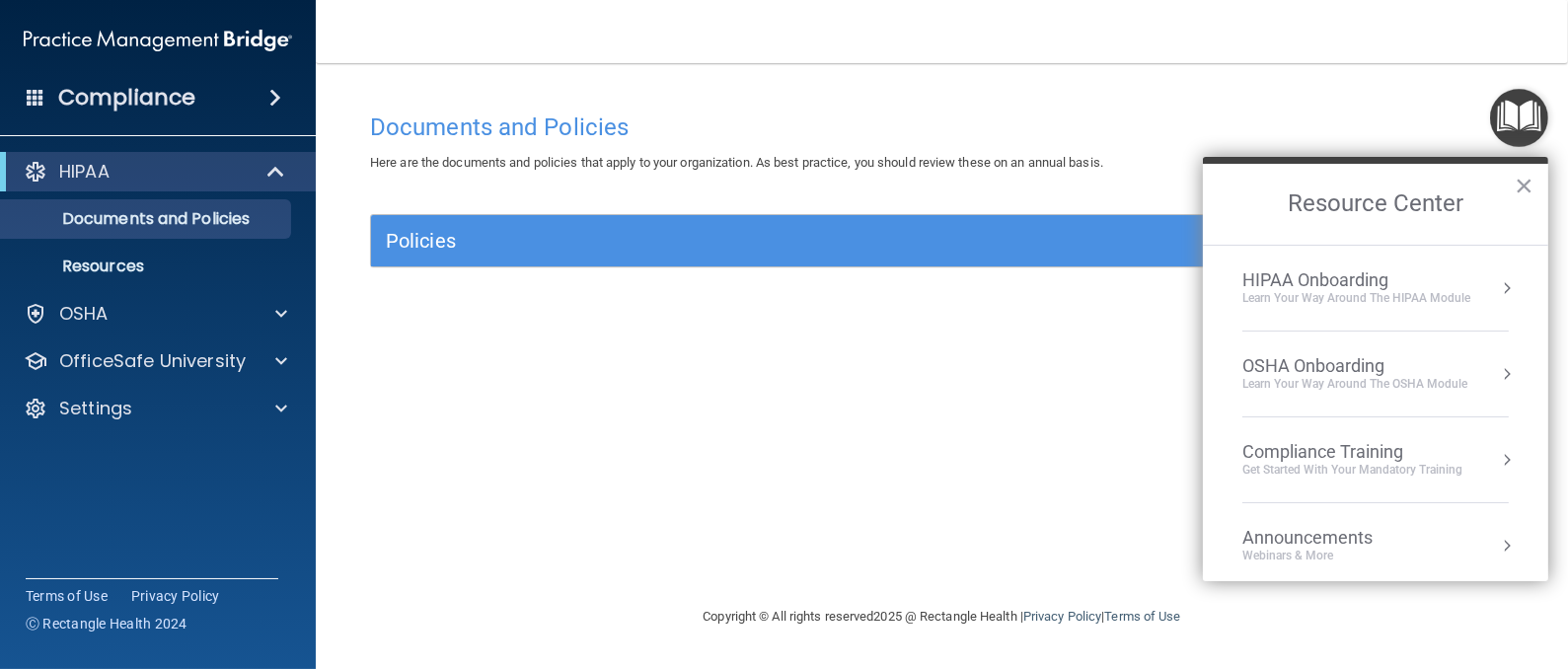
click at [1406, 383] on div "Learn your way around the OSHA module" at bounding box center [1356, 384] width 225 height 17
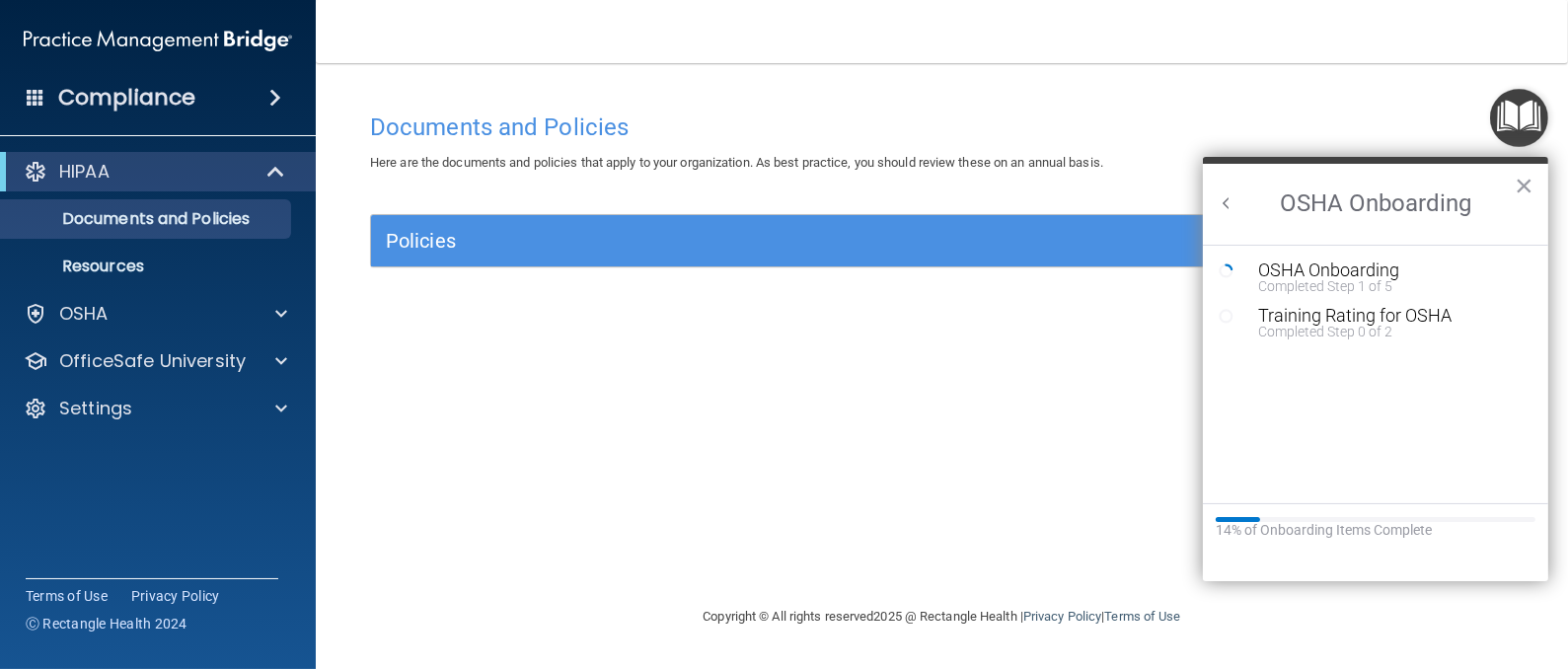
scroll to position [0, 0]
click at [1371, 321] on div "Training Rating for OSHA" at bounding box center [1391, 316] width 265 height 18
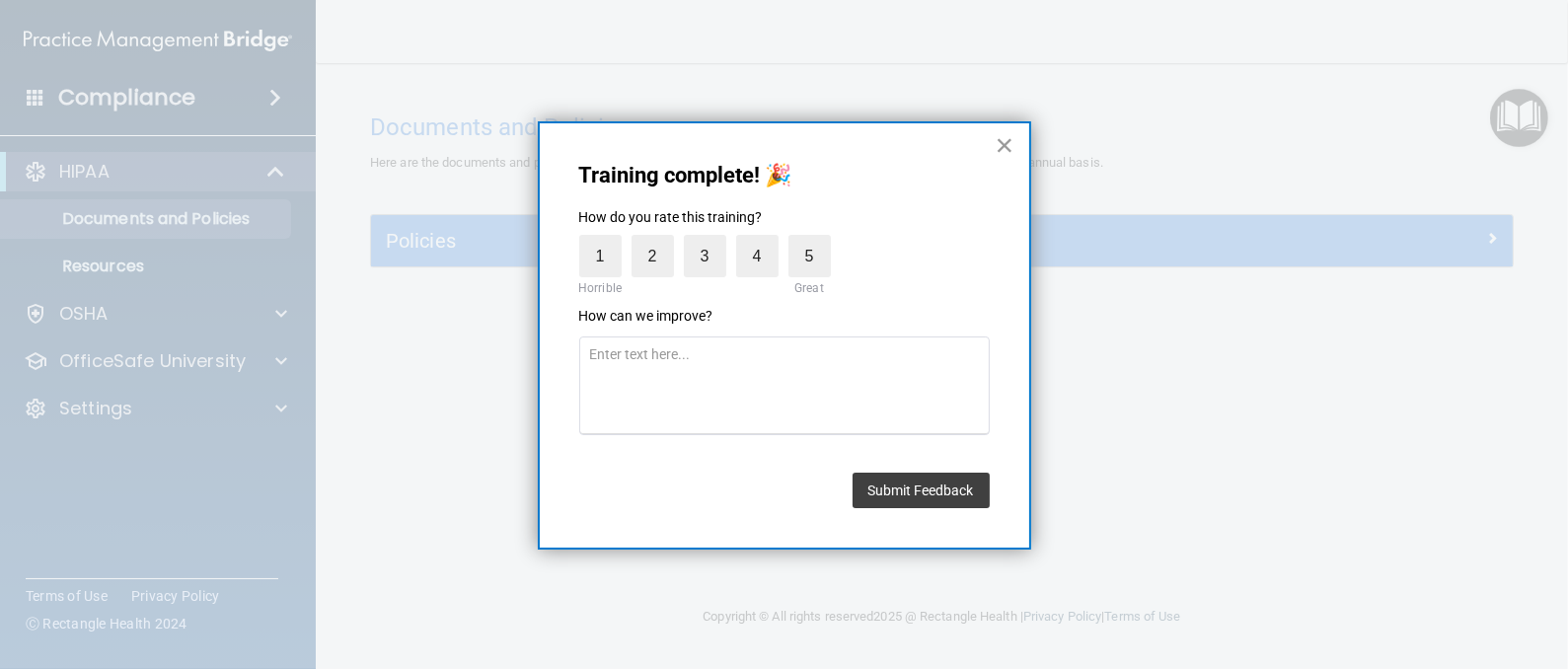
click at [1007, 144] on button "×" at bounding box center [1005, 145] width 19 height 32
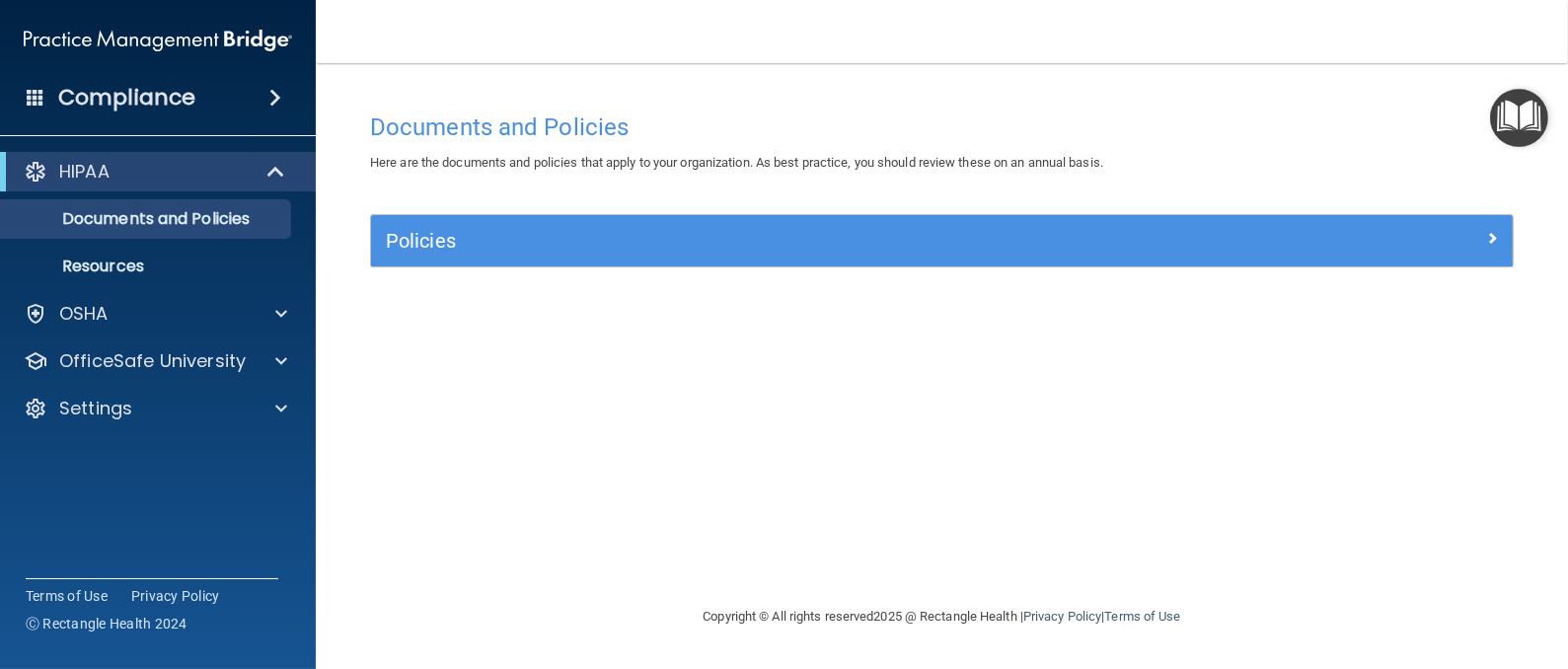
click at [1518, 122] on img "Open Resource Center" at bounding box center [1519, 117] width 58 height 58
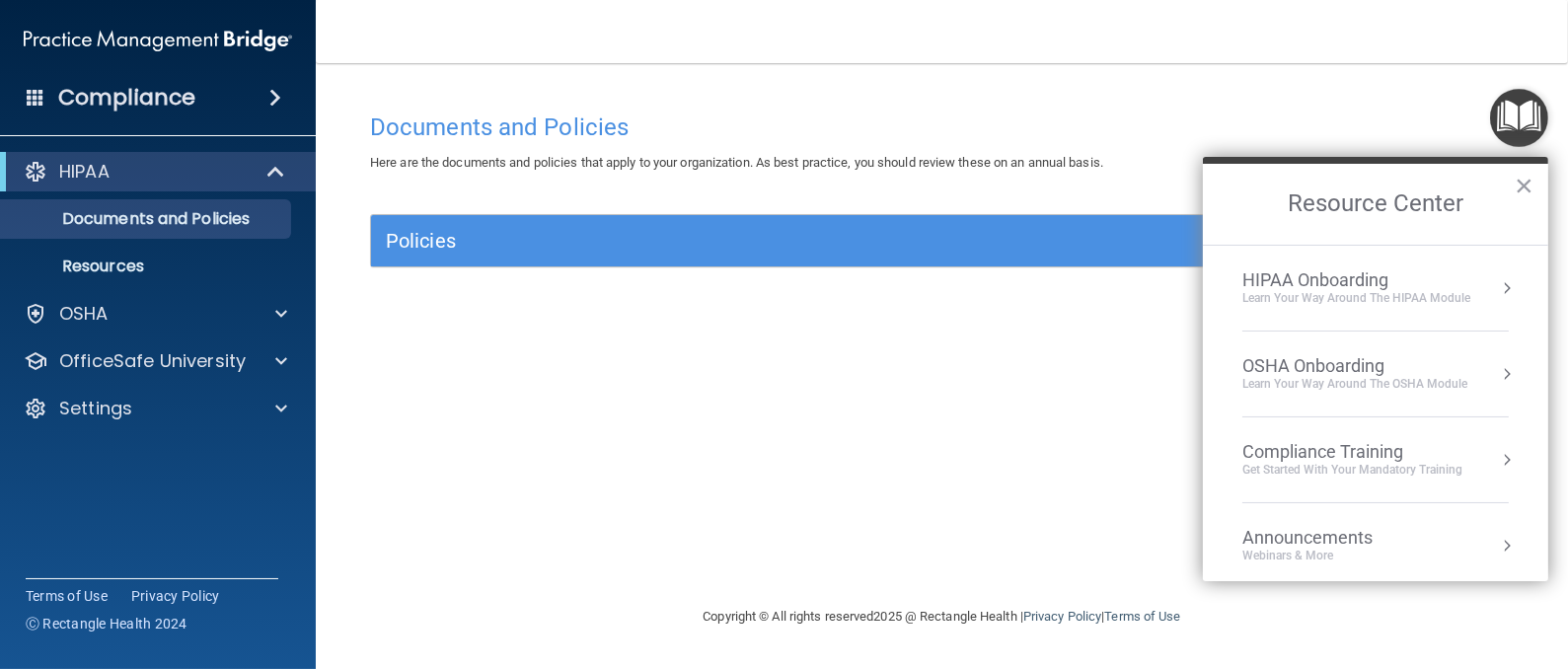
click at [1316, 373] on div "OSHA Onboarding" at bounding box center [1356, 366] width 225 height 22
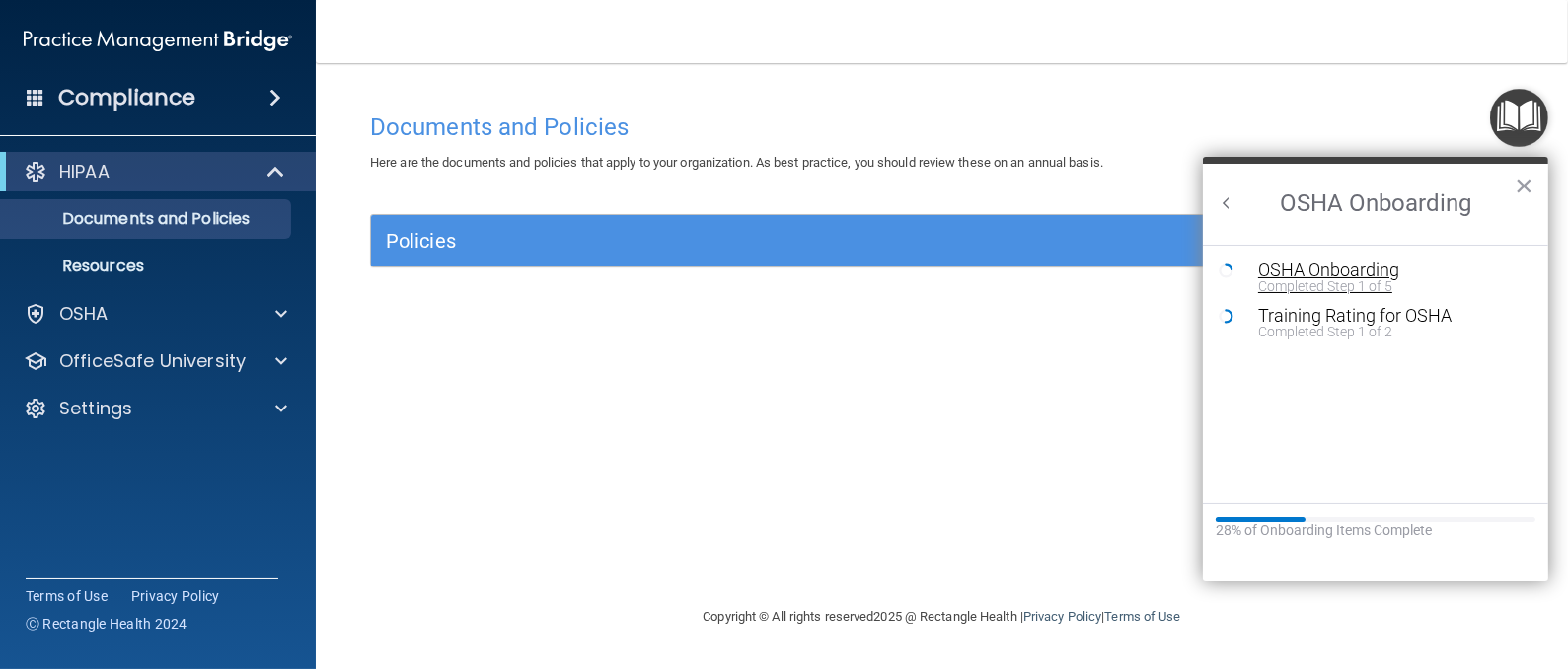
click at [1281, 271] on div "OSHA Onboarding" at bounding box center [1391, 270] width 265 height 18
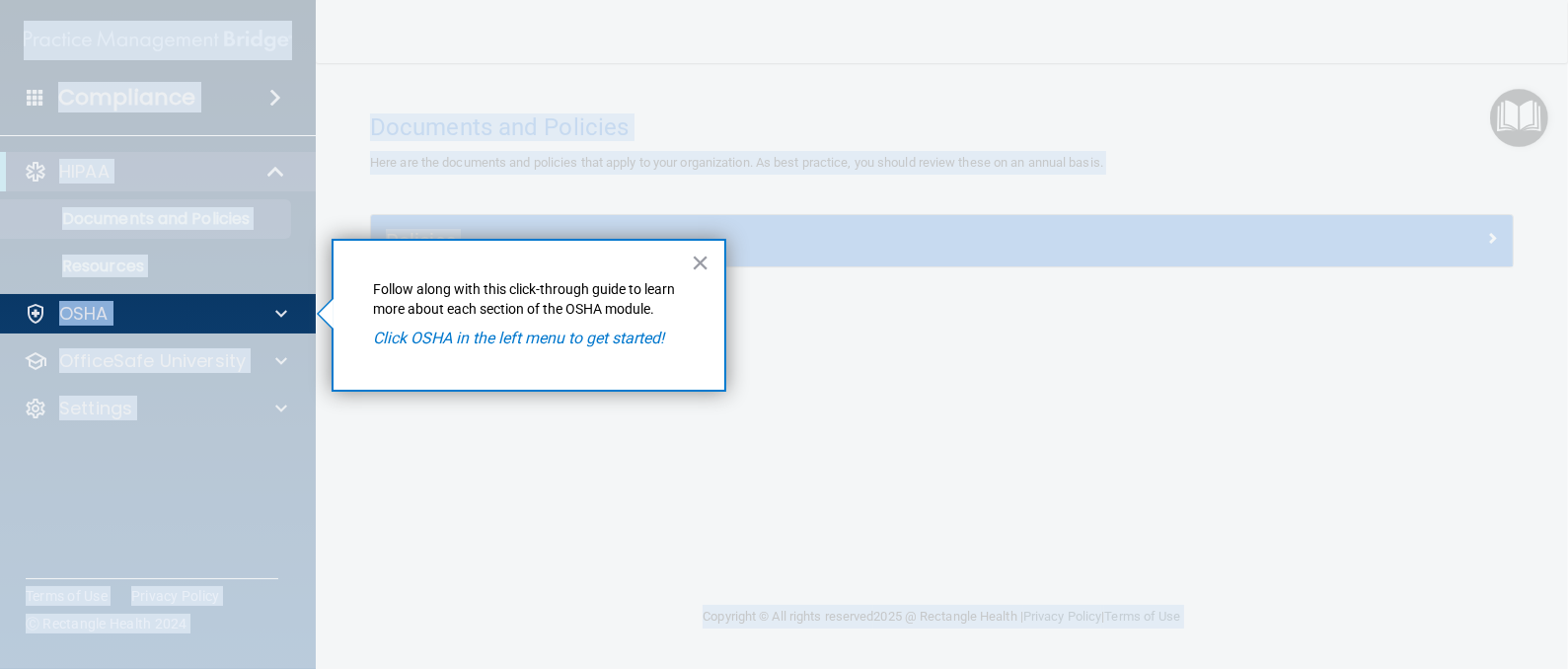
click at [1281, 271] on div at bounding box center [943, 334] width 1252 height 669
click at [284, 314] on span at bounding box center [281, 314] width 12 height 24
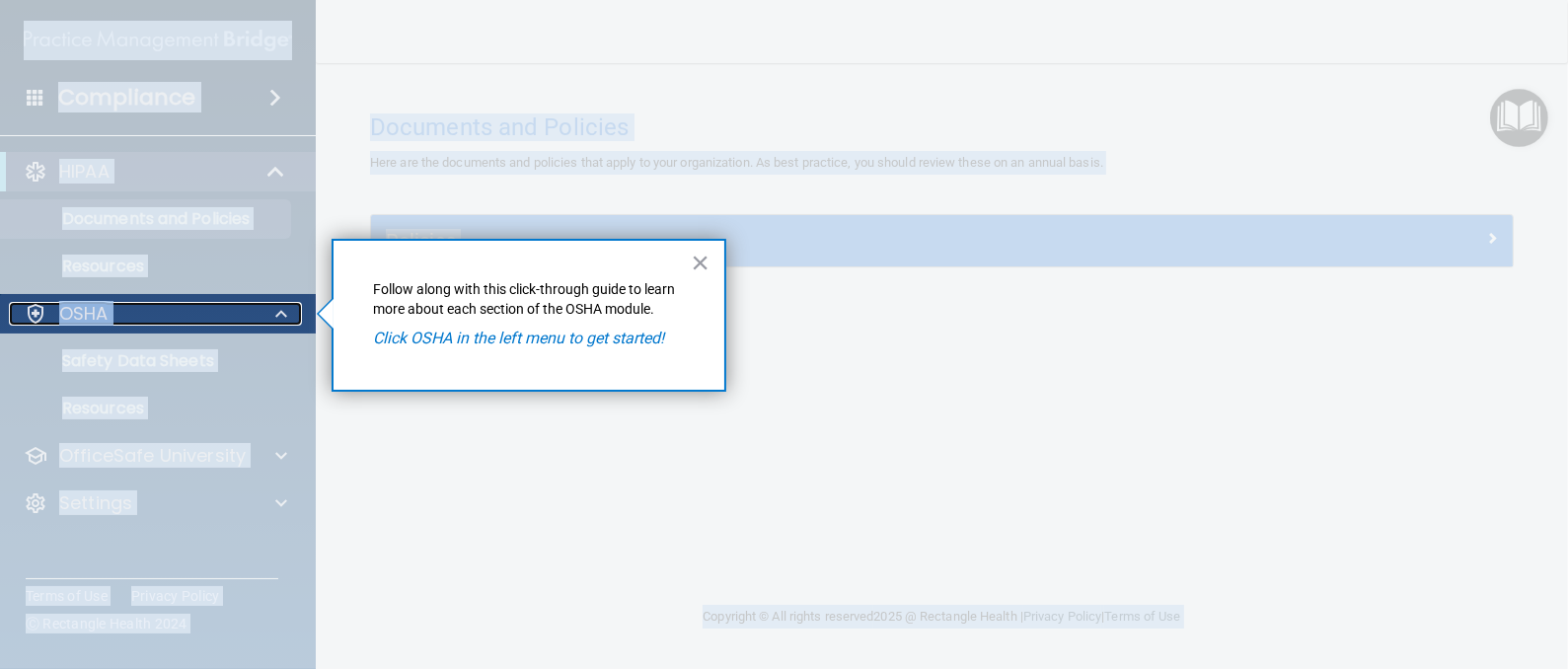
click at [29, 317] on div at bounding box center [36, 314] width 24 height 24
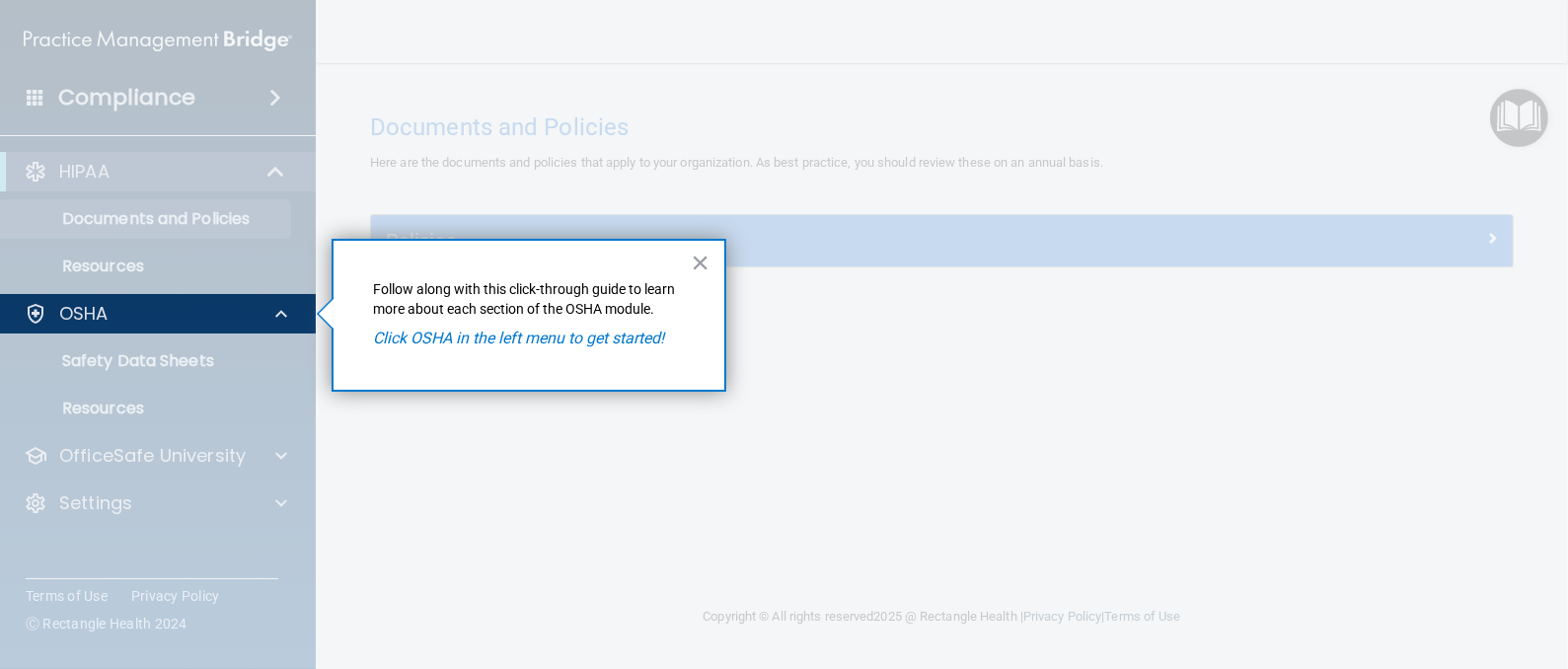
click at [152, 655] on div at bounding box center [158, 501] width 317 height 335
click at [428, 335] on em "Click OSHA in the left menu to get started!" at bounding box center [518, 337] width 291 height 19
click at [699, 266] on button "×" at bounding box center [700, 262] width 19 height 32
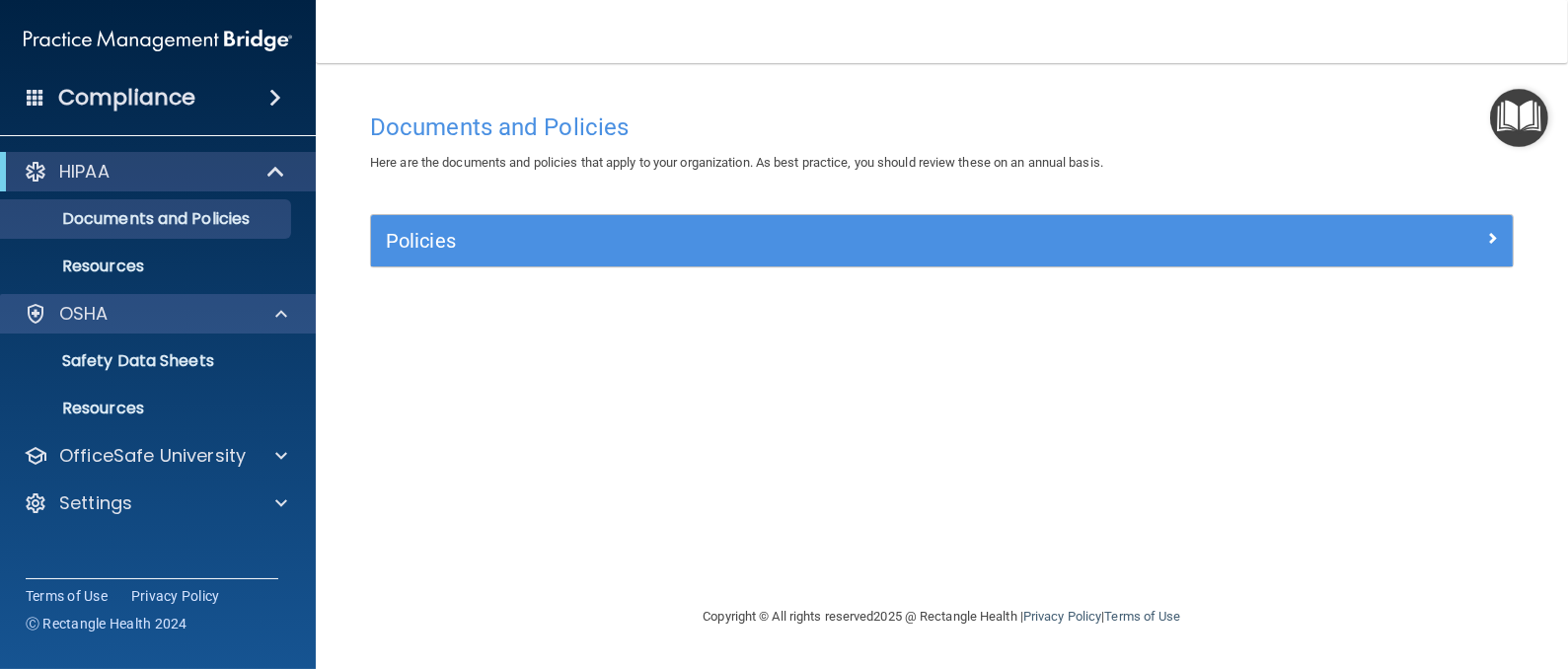
click at [181, 326] on div "OSHA" at bounding box center [158, 314] width 317 height 39
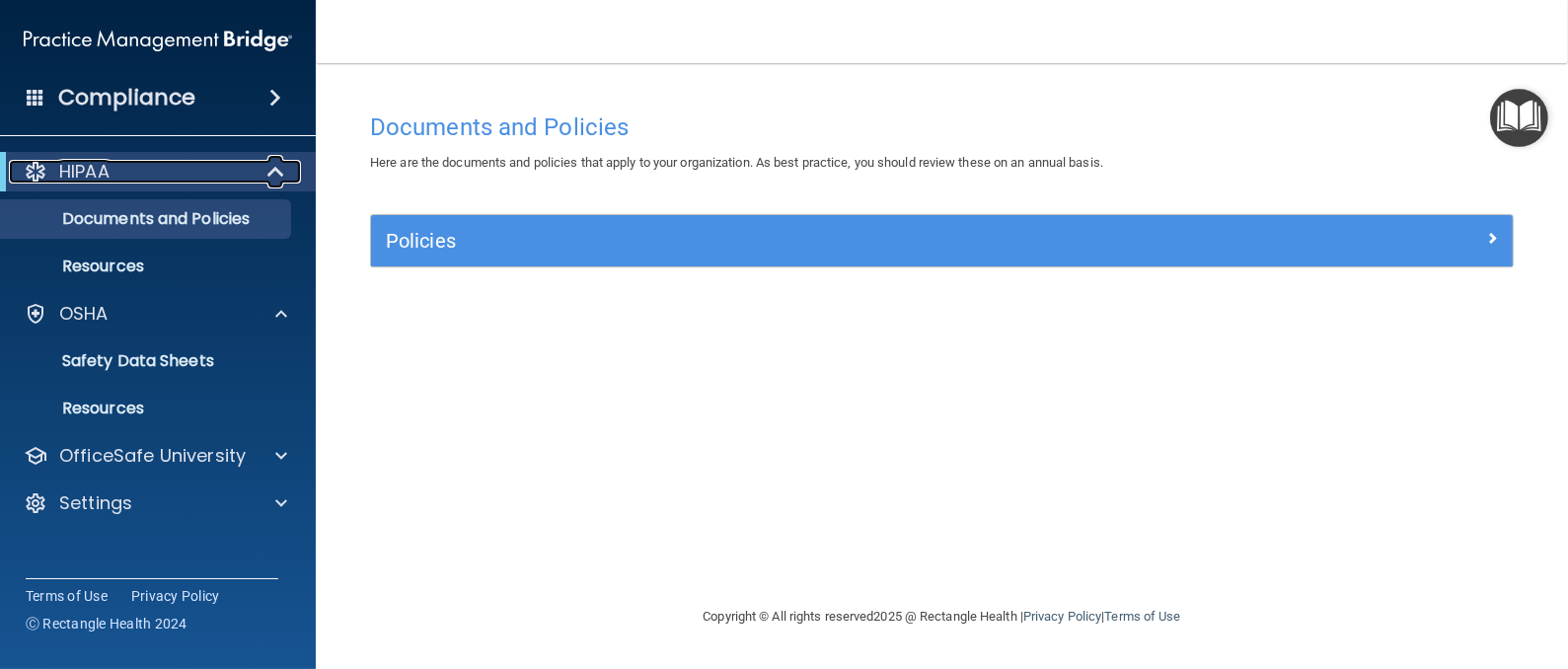
click at [278, 176] on span at bounding box center [277, 172] width 17 height 24
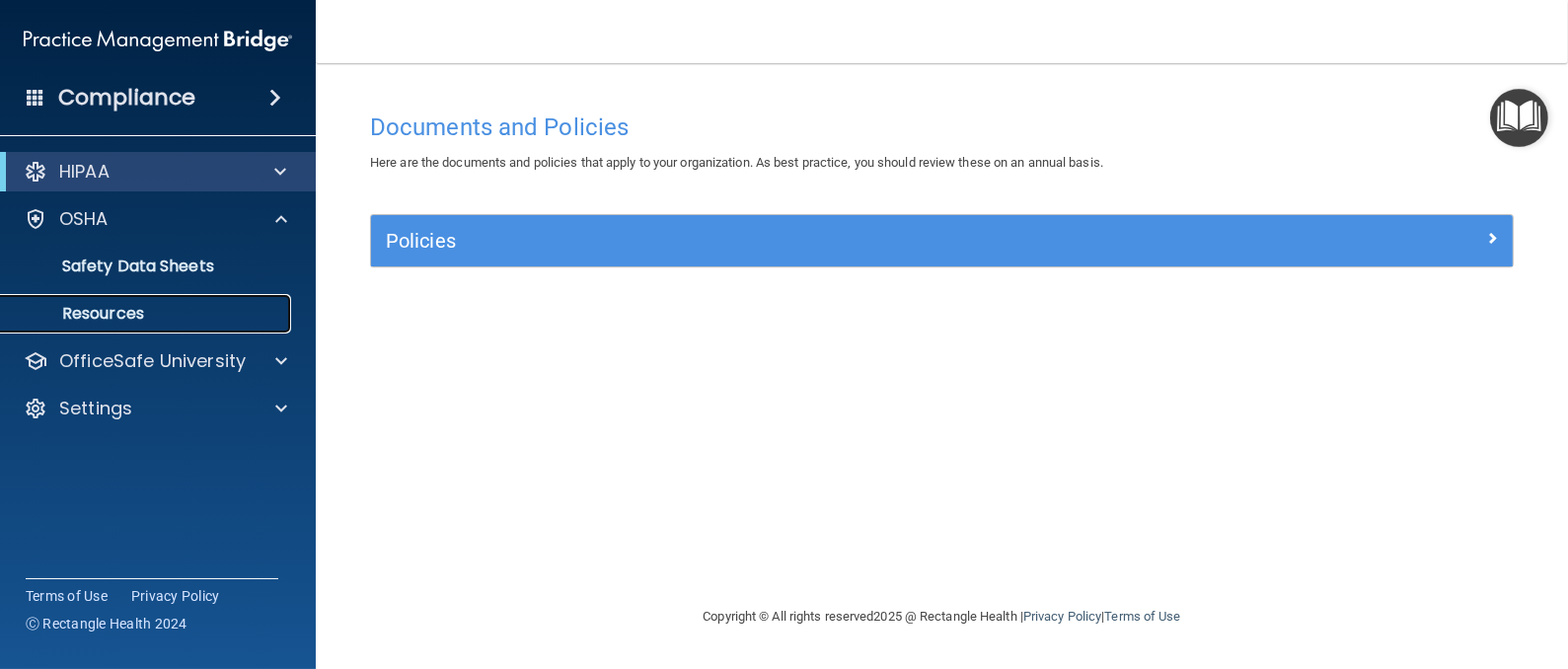
click at [83, 314] on p "Resources" at bounding box center [147, 314] width 270 height 20
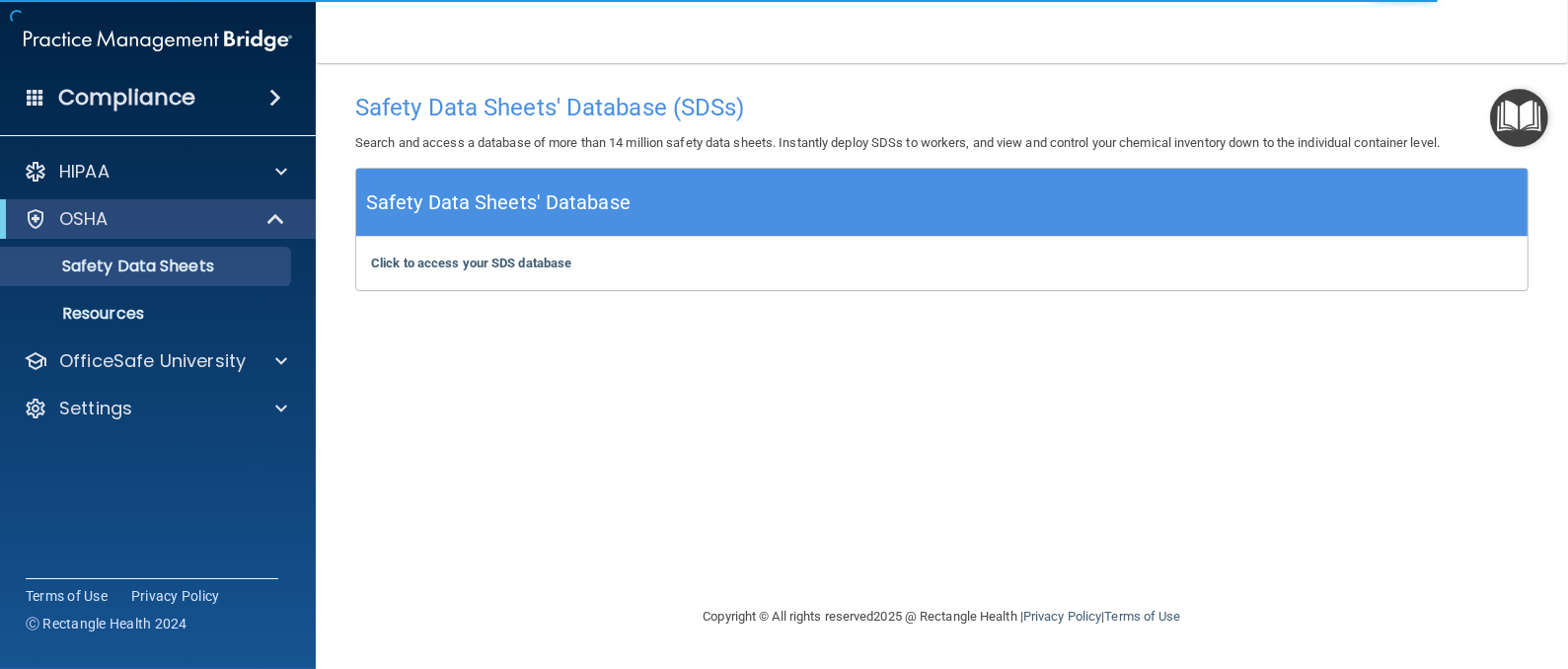
click at [1514, 119] on img "Open Resource Center" at bounding box center [1519, 117] width 58 height 58
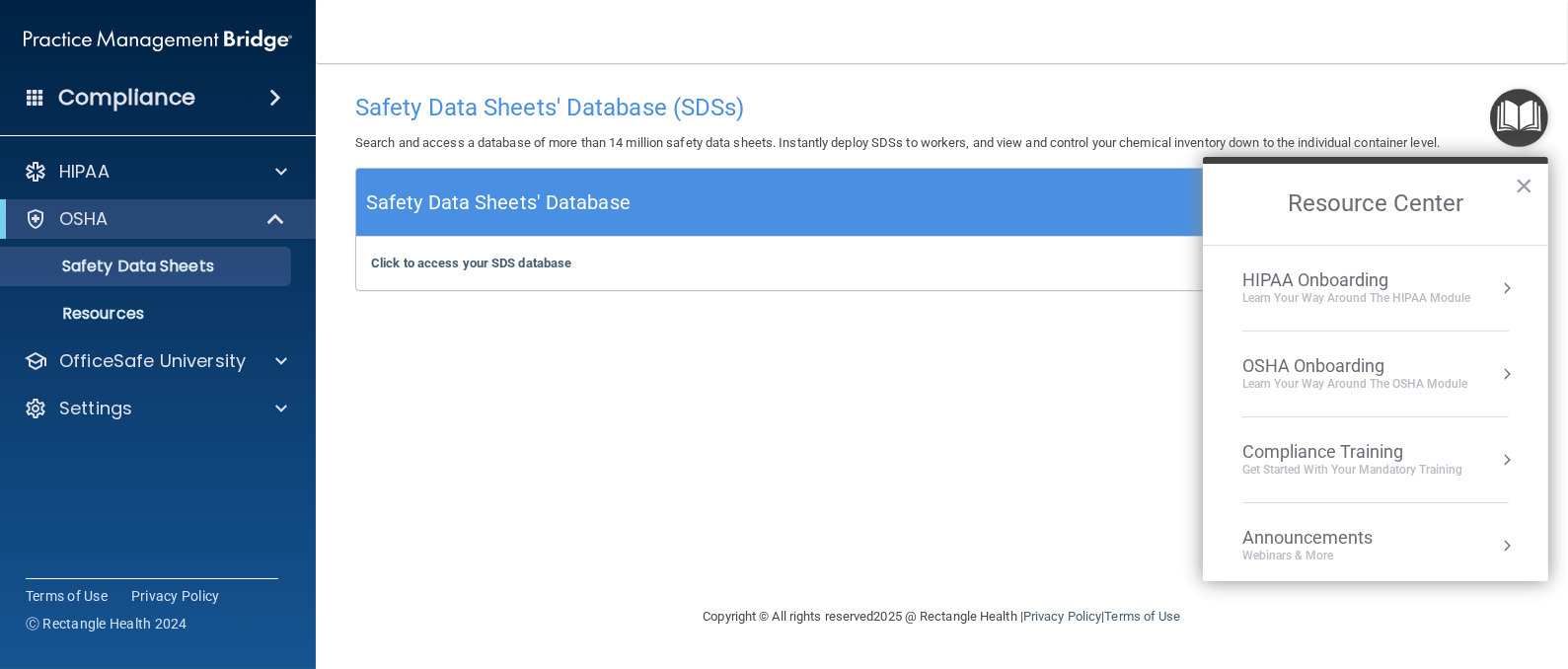
click at [1497, 282] on button "Resource Center" at bounding box center [1507, 288] width 20 height 20
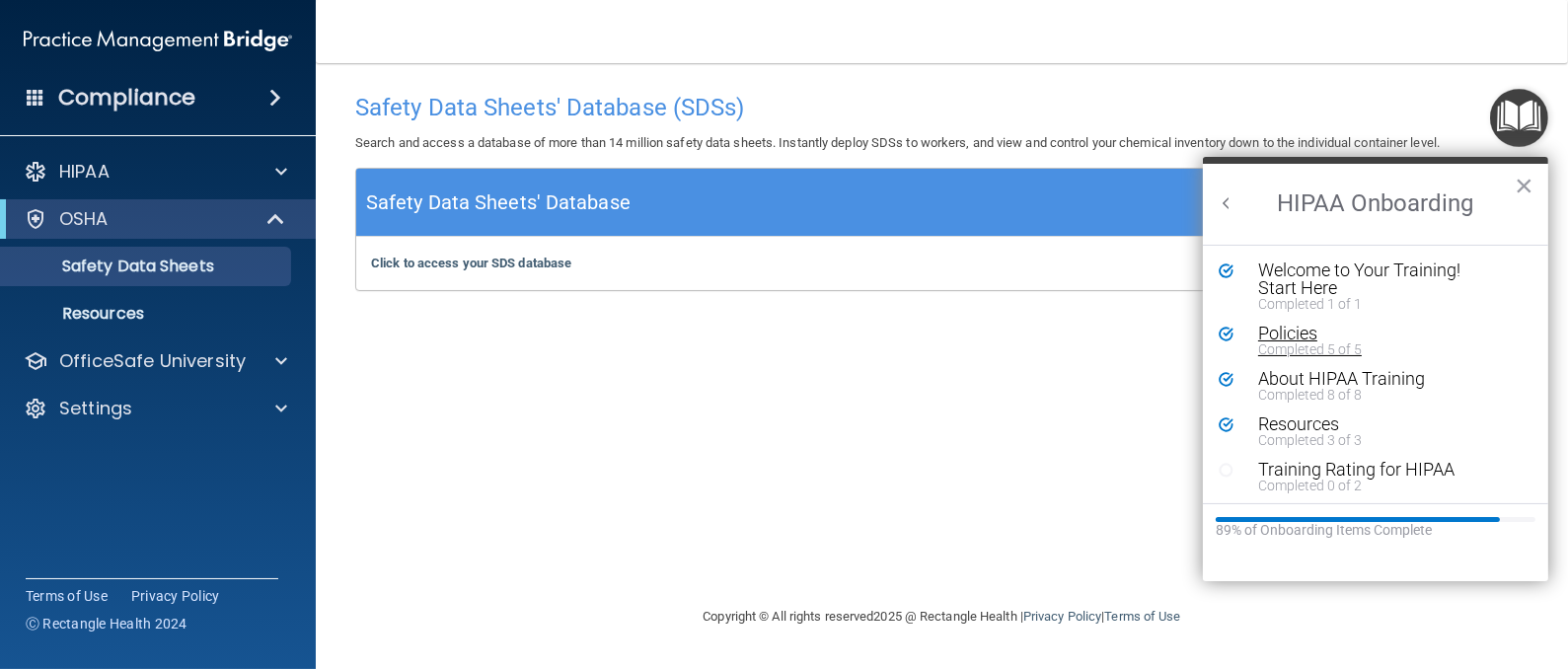
scroll to position [2, 0]
click at [1224, 207] on button "Back to Resource Center Home" at bounding box center [1227, 203] width 20 height 20
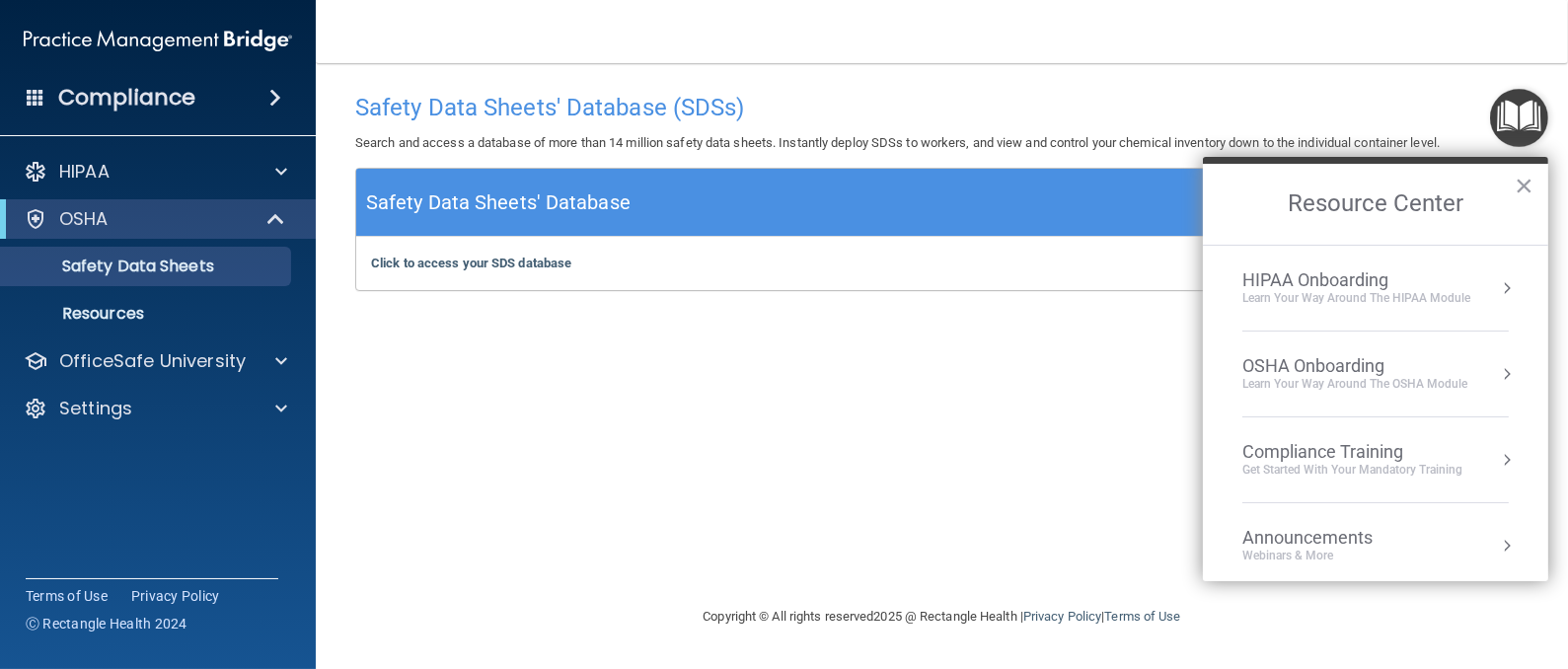
scroll to position [0, 0]
click at [1485, 371] on ol "HIPAA Onboarding Learn Your Way around the HIPAA module OSHA Onboarding Learn y…" at bounding box center [1376, 413] width 346 height 337
click at [1497, 371] on button "Resource Center" at bounding box center [1507, 374] width 20 height 20
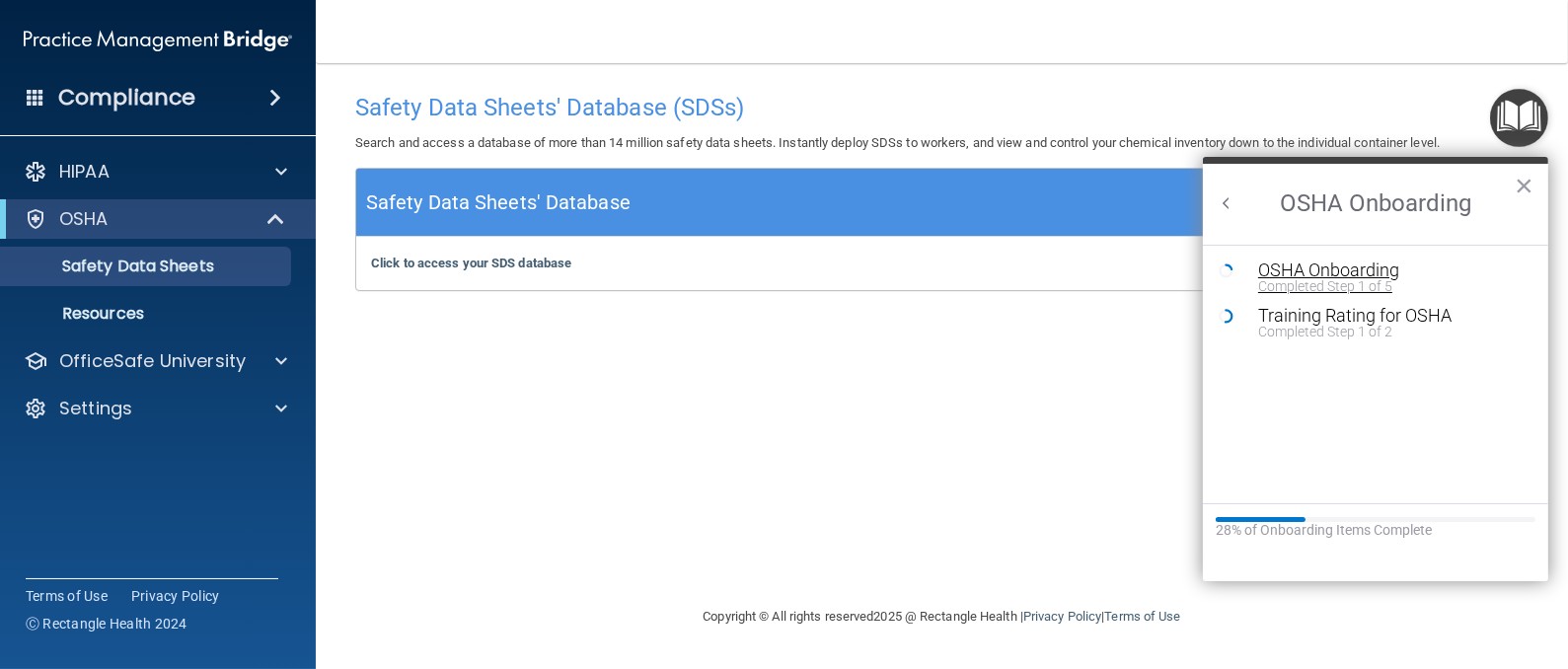
click at [1341, 279] on div "Completed Step 1 of 5" at bounding box center [1391, 286] width 265 height 14
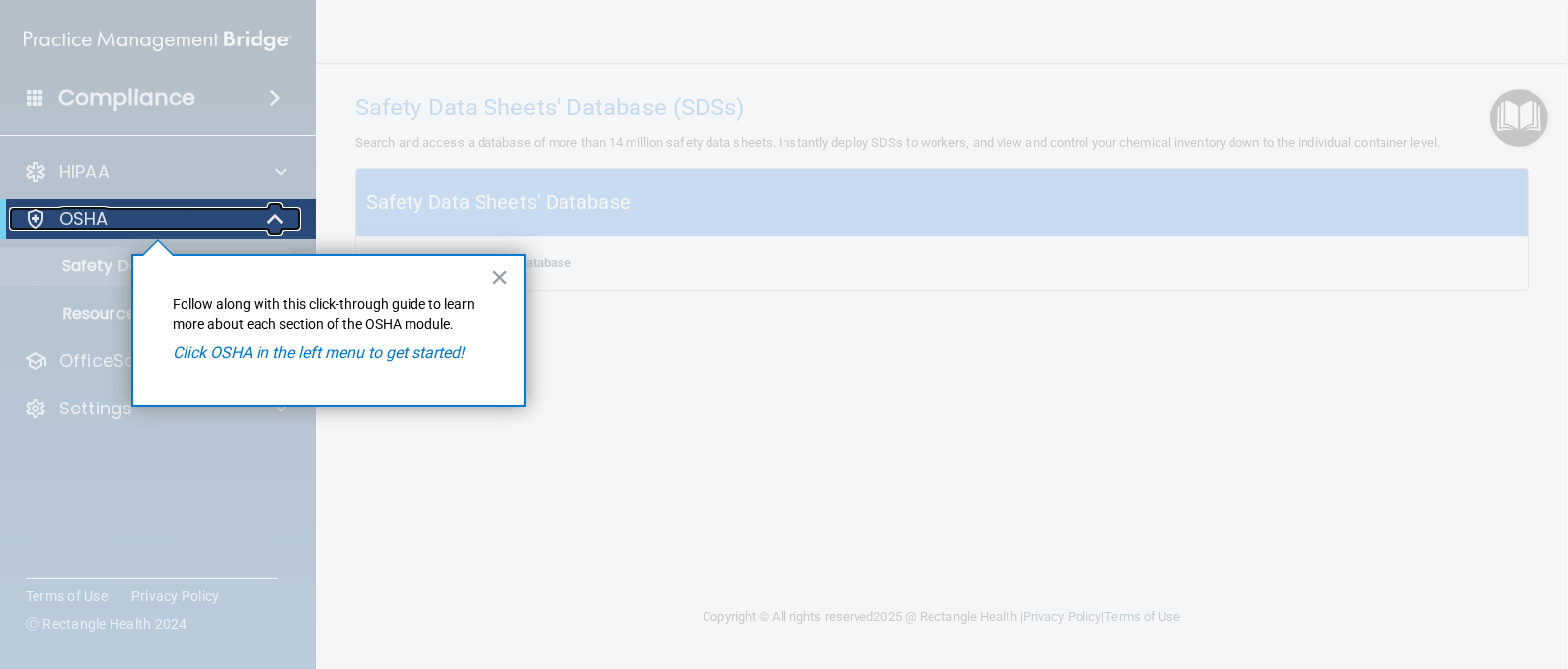
click at [116, 220] on div "OSHA" at bounding box center [130, 219] width 244 height 24
click at [68, 222] on p "OSHA" at bounding box center [84, 219] width 49 height 24
click at [497, 275] on button "×" at bounding box center [500, 277] width 19 height 32
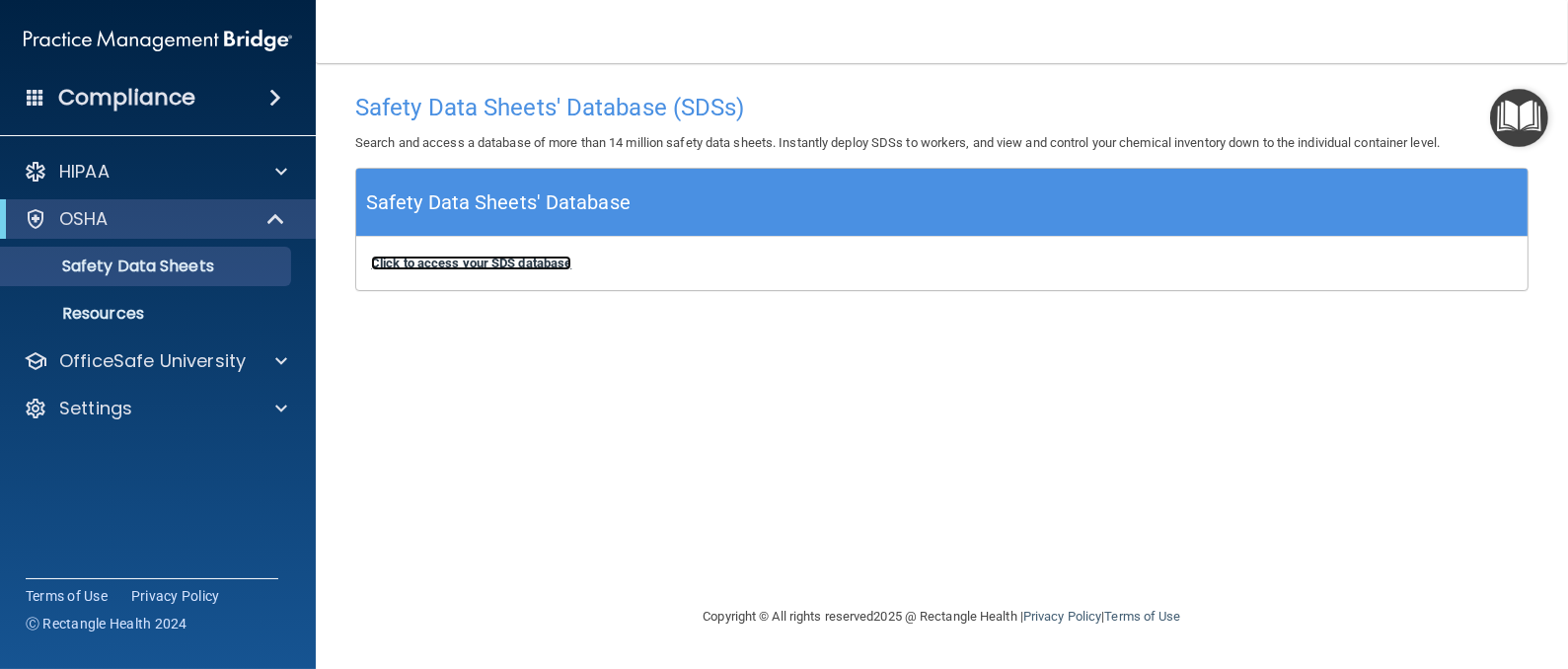
click at [471, 262] on b "Click to access your SDS database" at bounding box center [471, 262] width 200 height 15
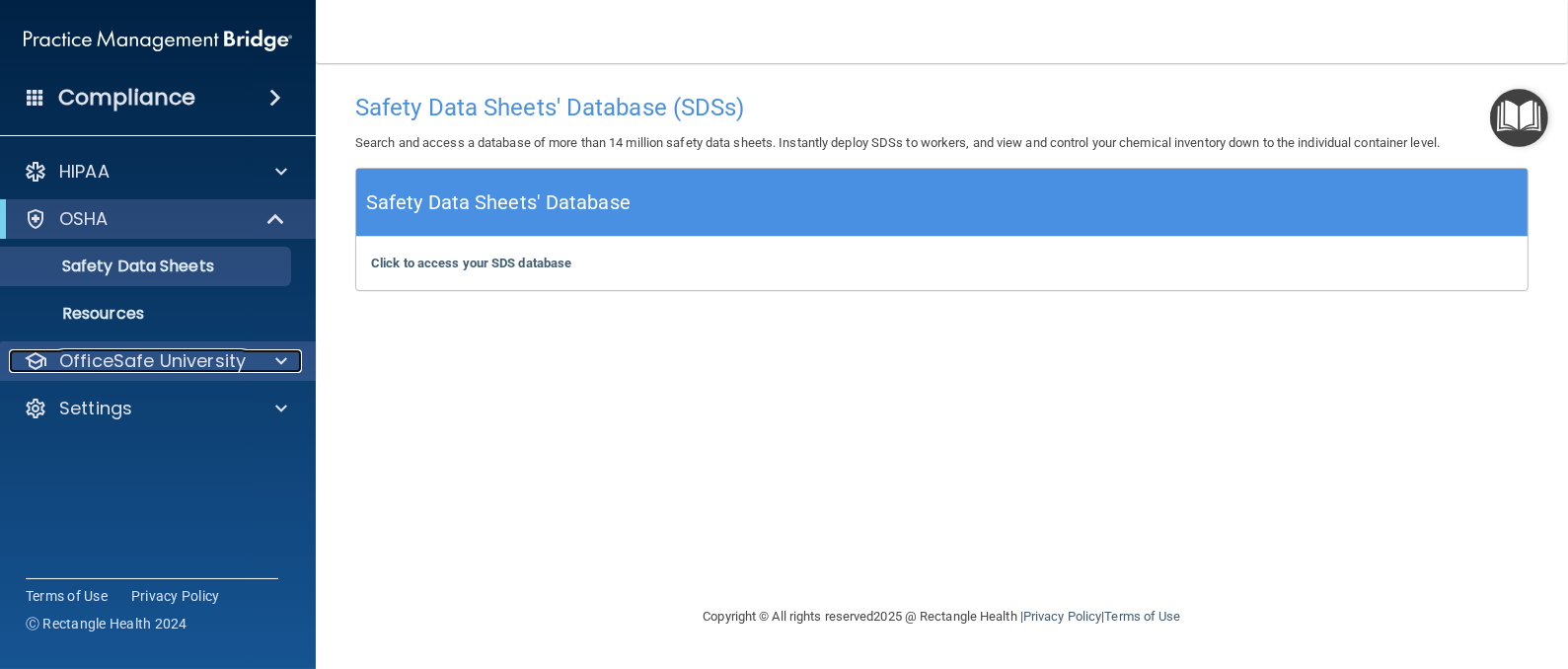
click at [193, 350] on p "OfficeSafe University" at bounding box center [152, 361] width 187 height 24
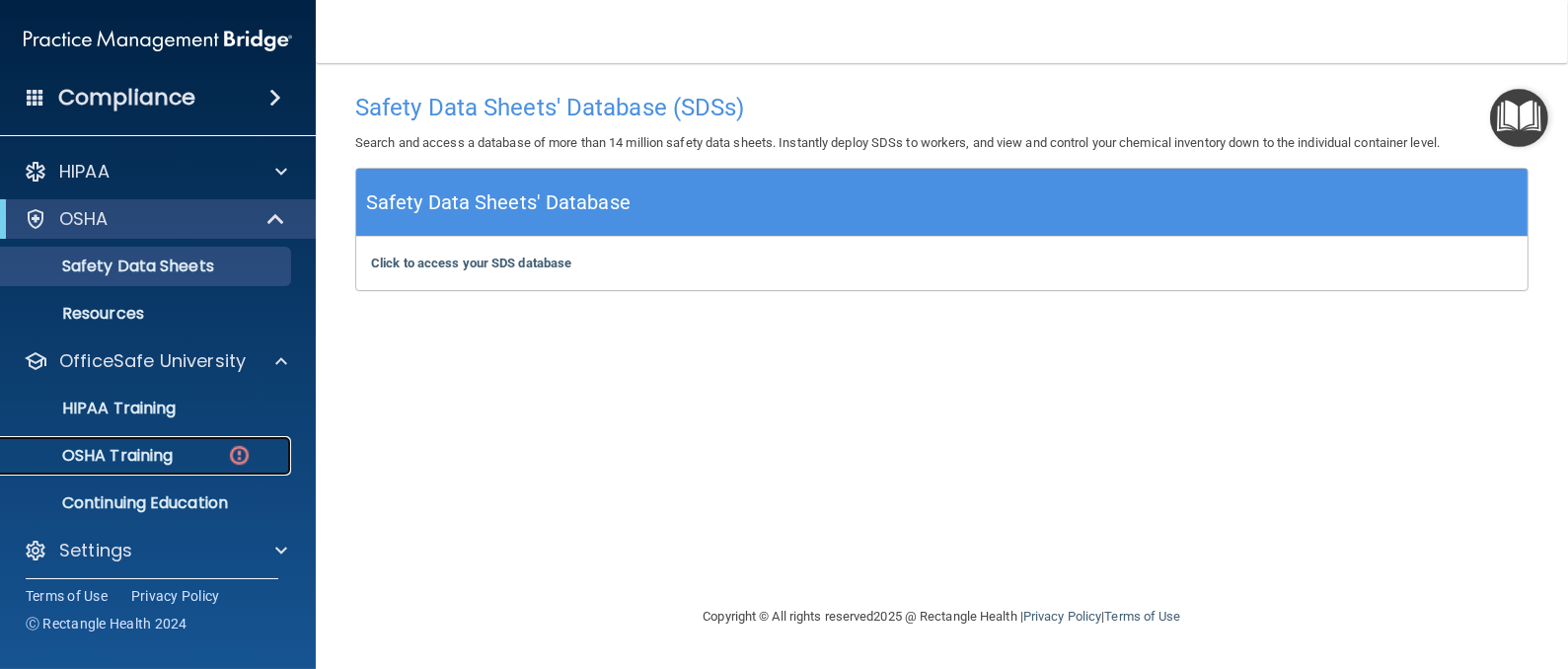
click at [231, 448] on img at bounding box center [239, 455] width 25 height 25
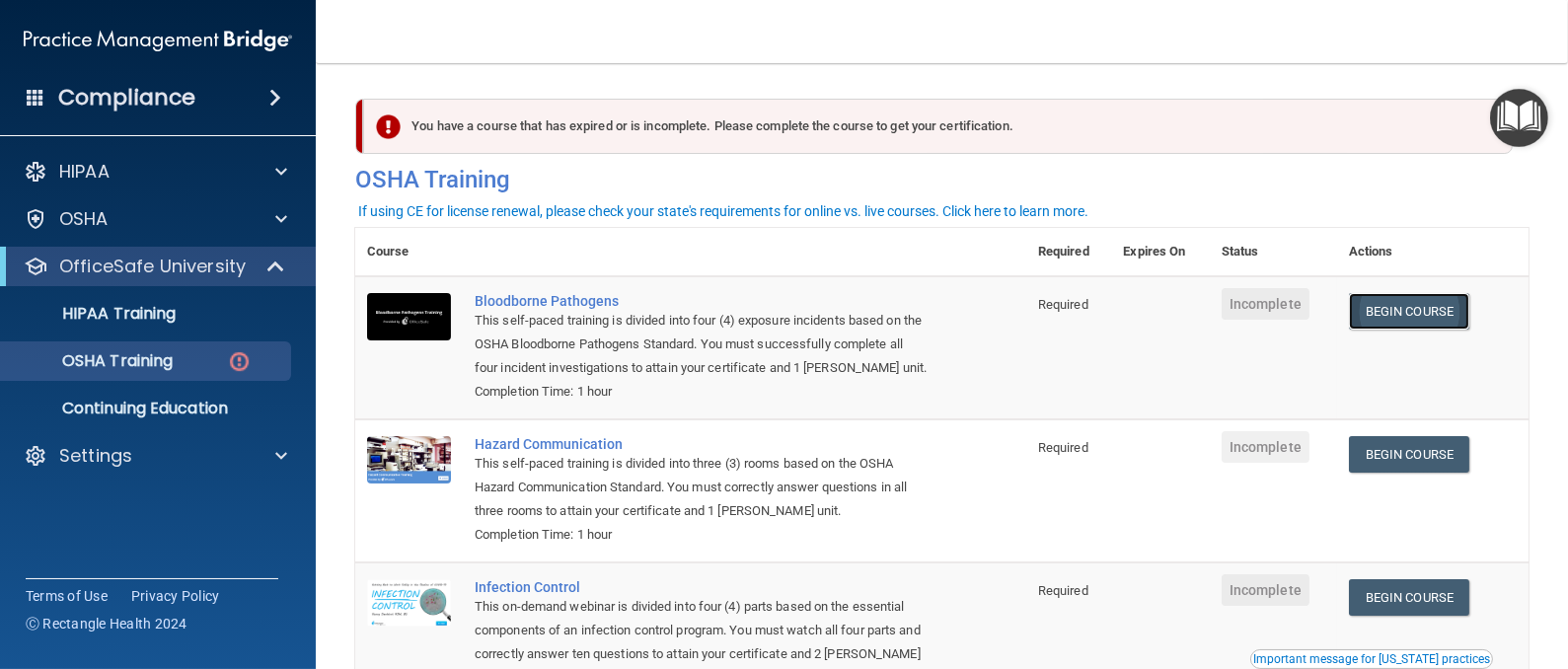
click at [1396, 309] on link "Begin Course" at bounding box center [1410, 311] width 120 height 37
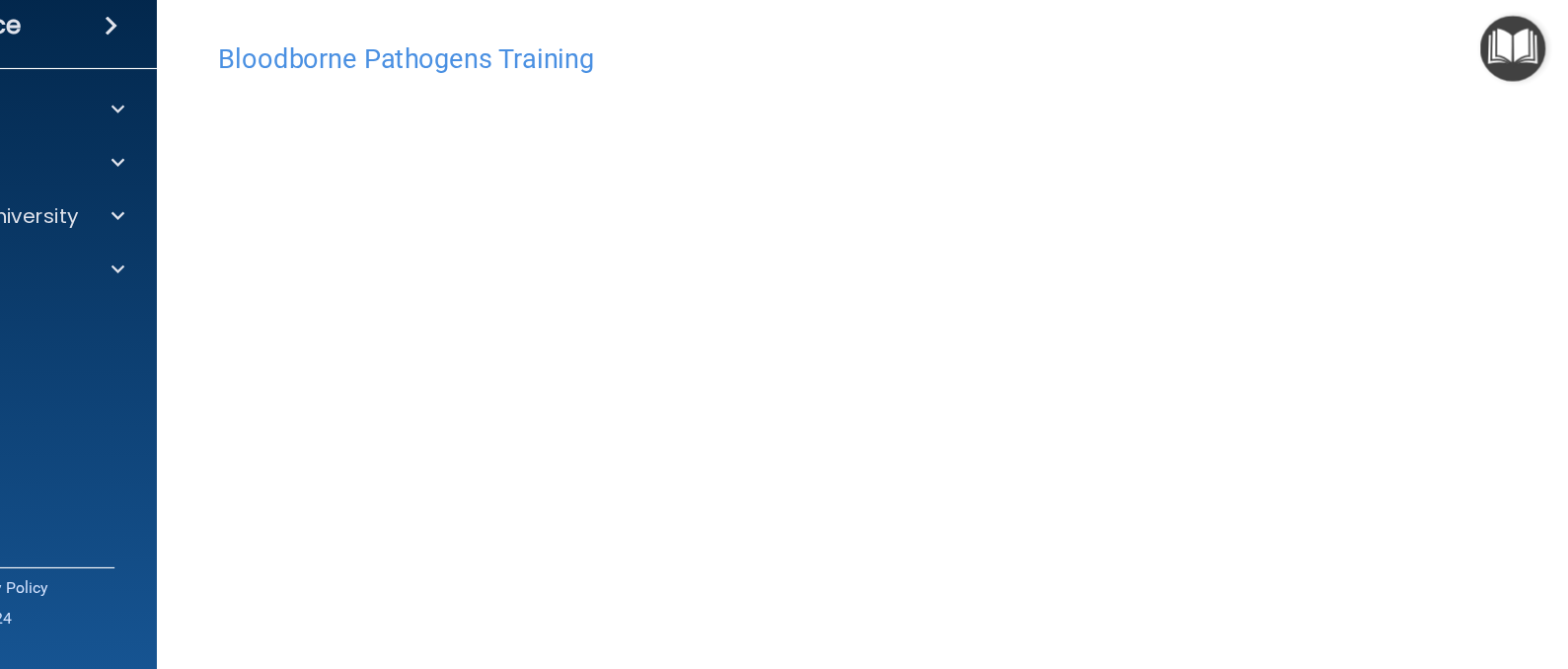
click at [1512, 473] on main "Bloodborne Pathogens Training This course doesn’t expire until . Are you sure y…" at bounding box center [942, 366] width 1253 height 606
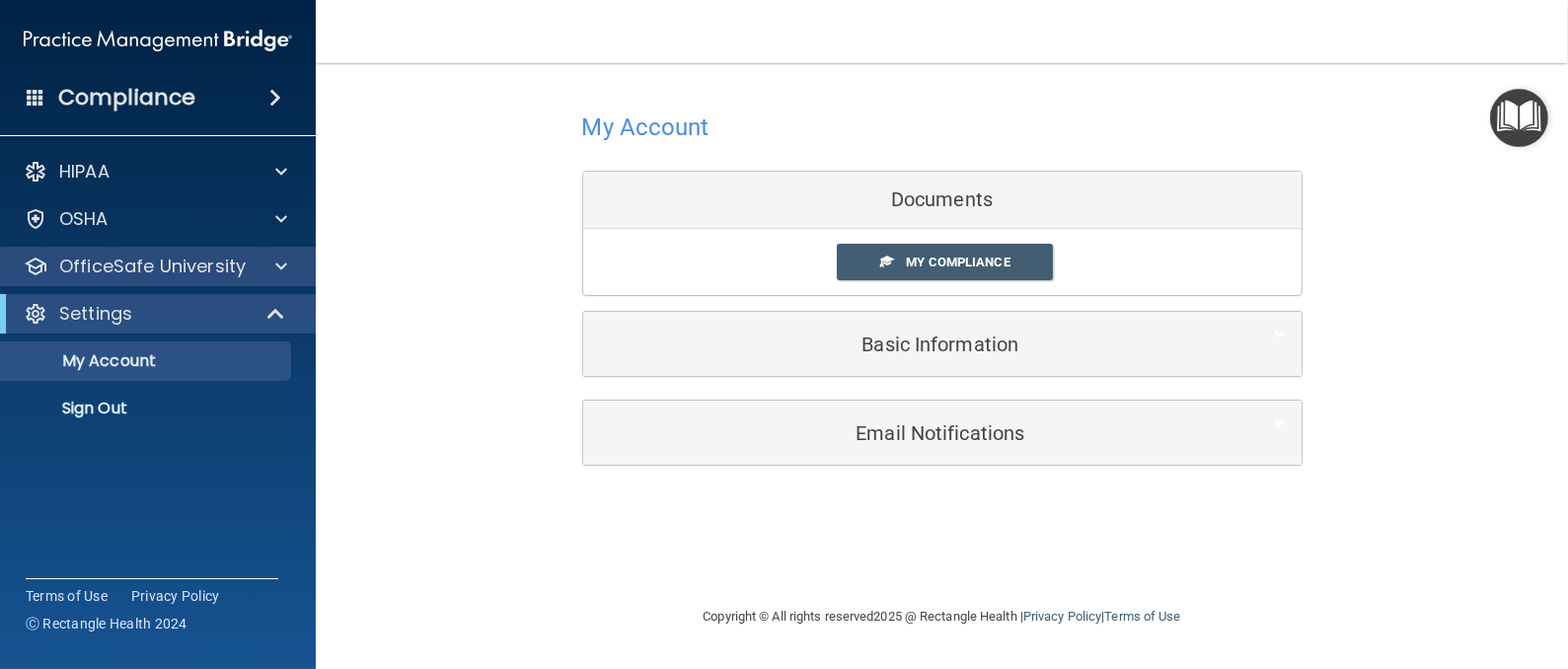
click at [274, 283] on div "OfficeSafe University" at bounding box center [158, 266] width 317 height 39
click at [274, 278] on div "OfficeSafe University" at bounding box center [158, 266] width 317 height 39
click at [281, 261] on span at bounding box center [281, 266] width 12 height 24
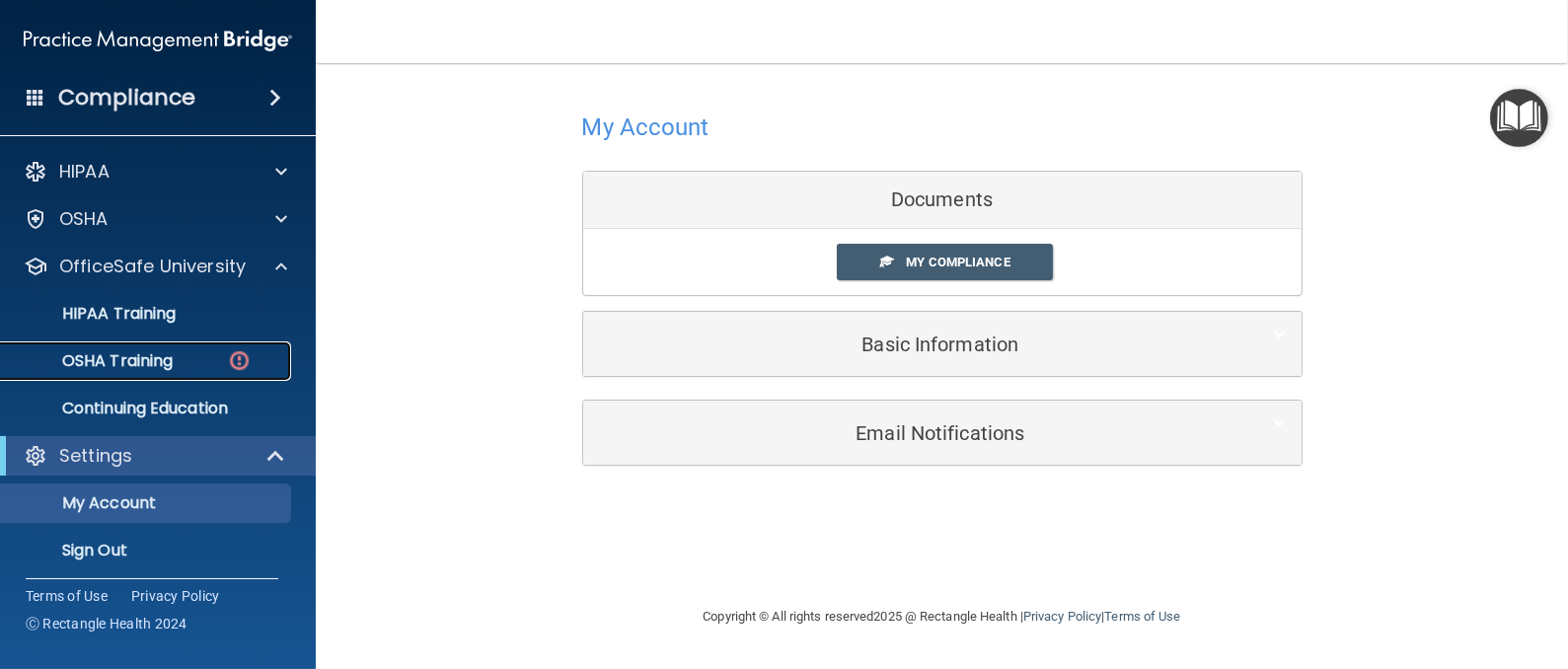
click at [239, 341] on link "OSHA Training" at bounding box center [135, 361] width 311 height 39
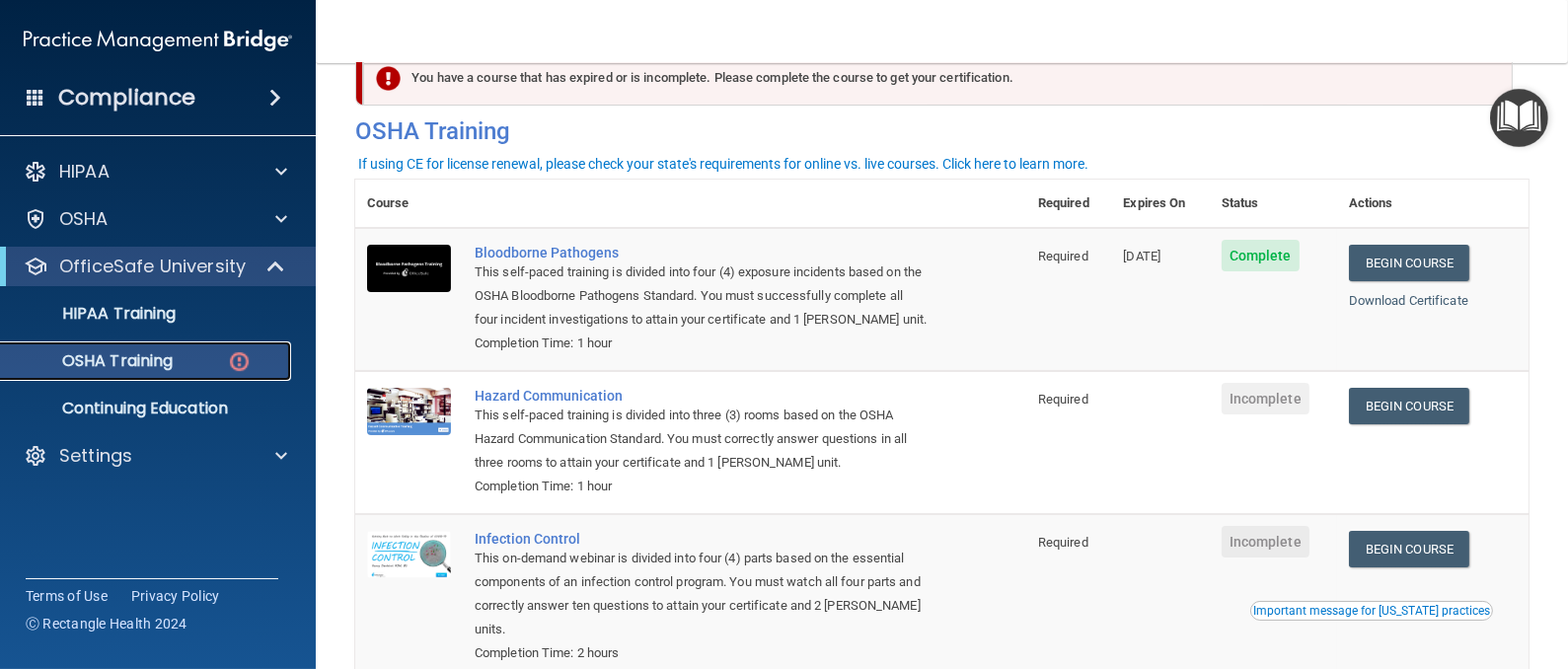
scroll to position [47, 0]
click at [1365, 408] on link "Begin Course" at bounding box center [1410, 407] width 120 height 37
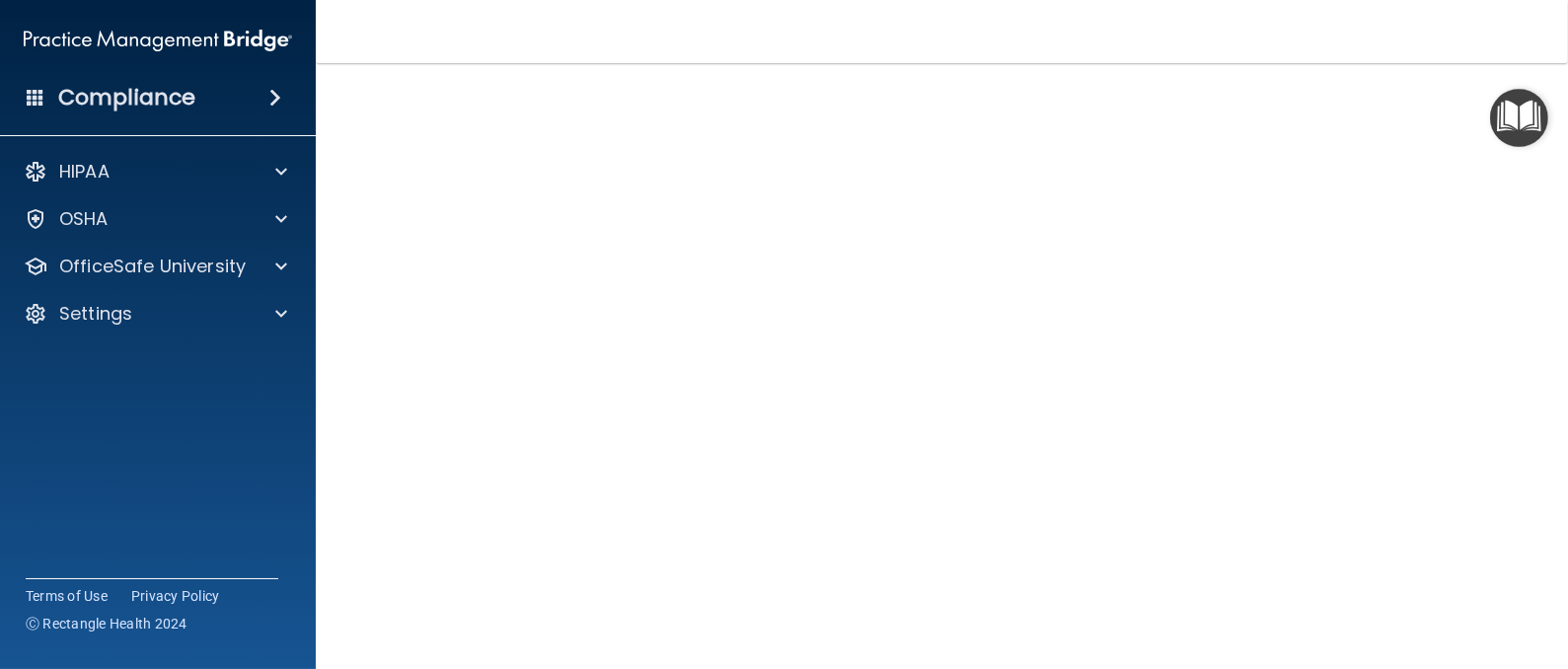
scroll to position [101, 0]
click at [255, 252] on div "OfficeSafe University" at bounding box center [158, 266] width 317 height 39
click at [291, 269] on div at bounding box center [278, 266] width 49 height 24
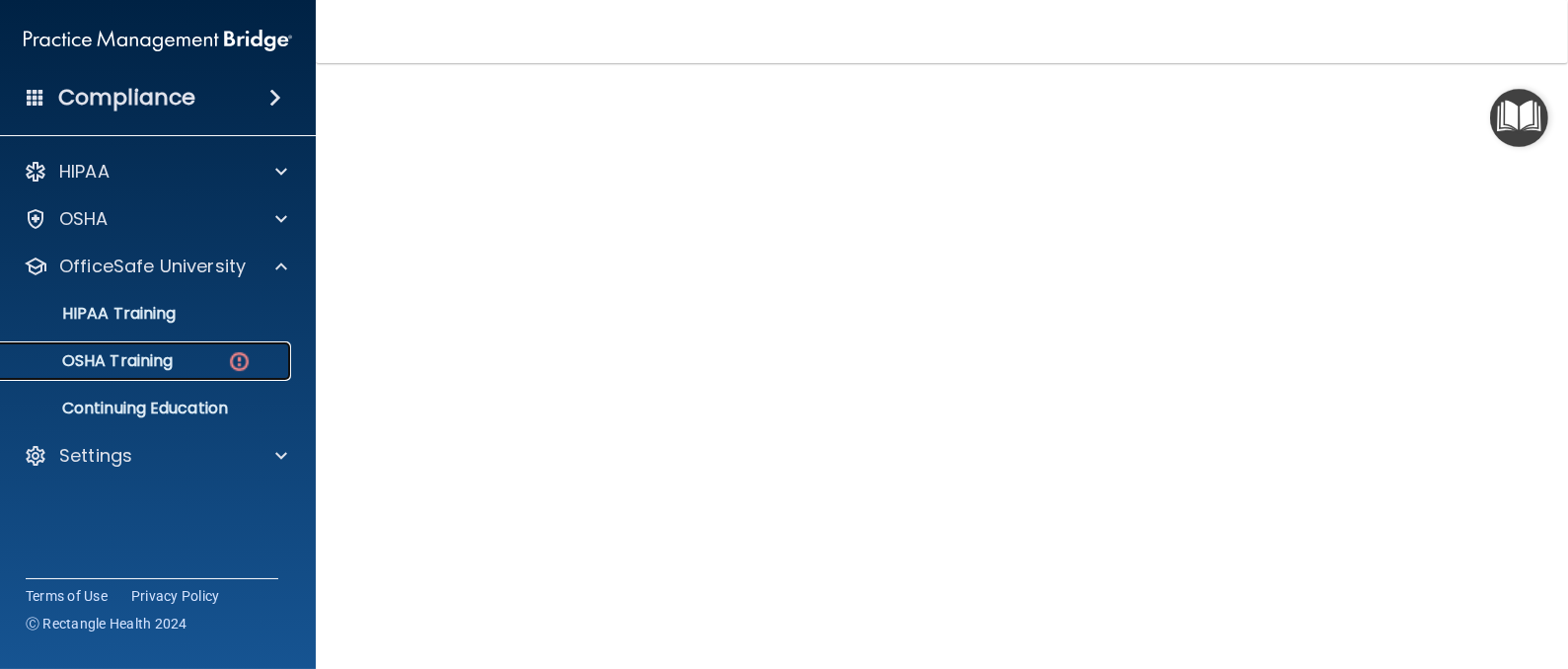
click at [233, 363] on img at bounding box center [239, 361] width 25 height 25
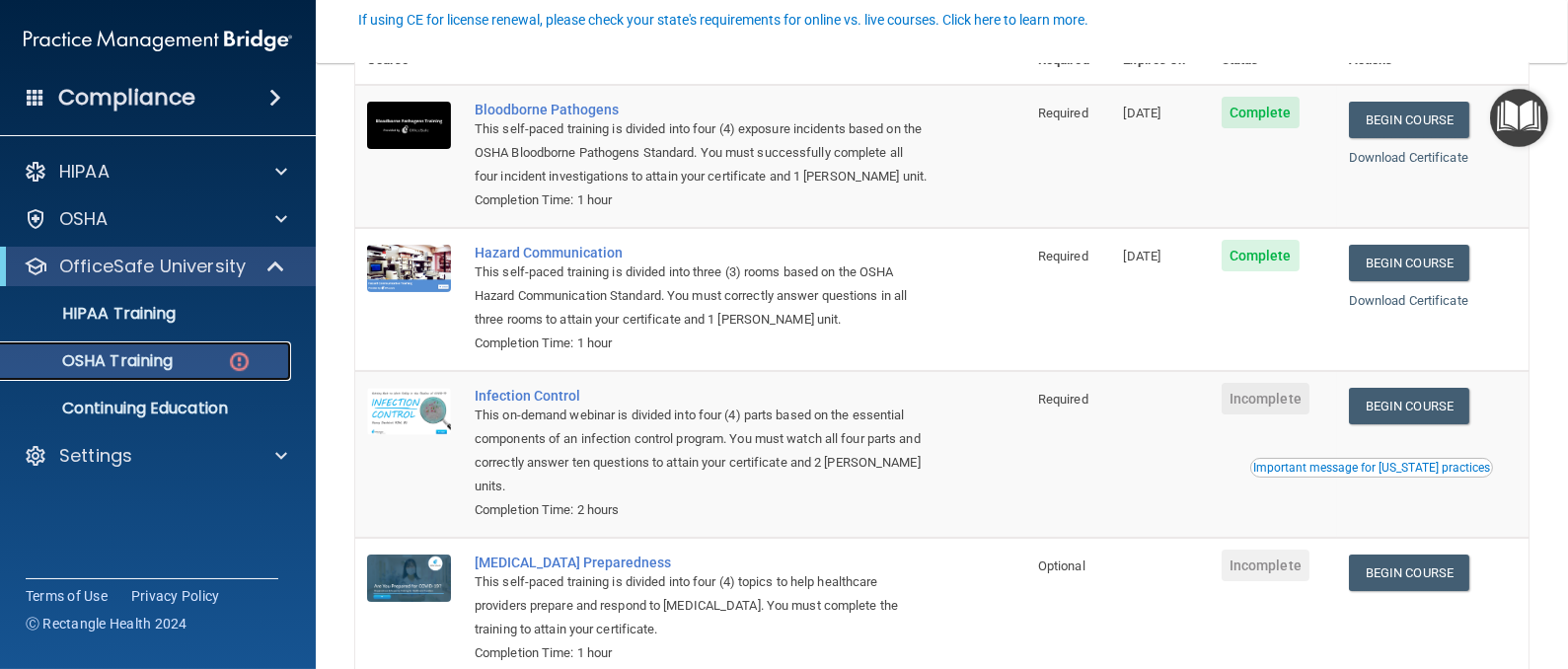
scroll to position [191, 0]
click at [1396, 422] on link "Begin Course" at bounding box center [1410, 406] width 120 height 37
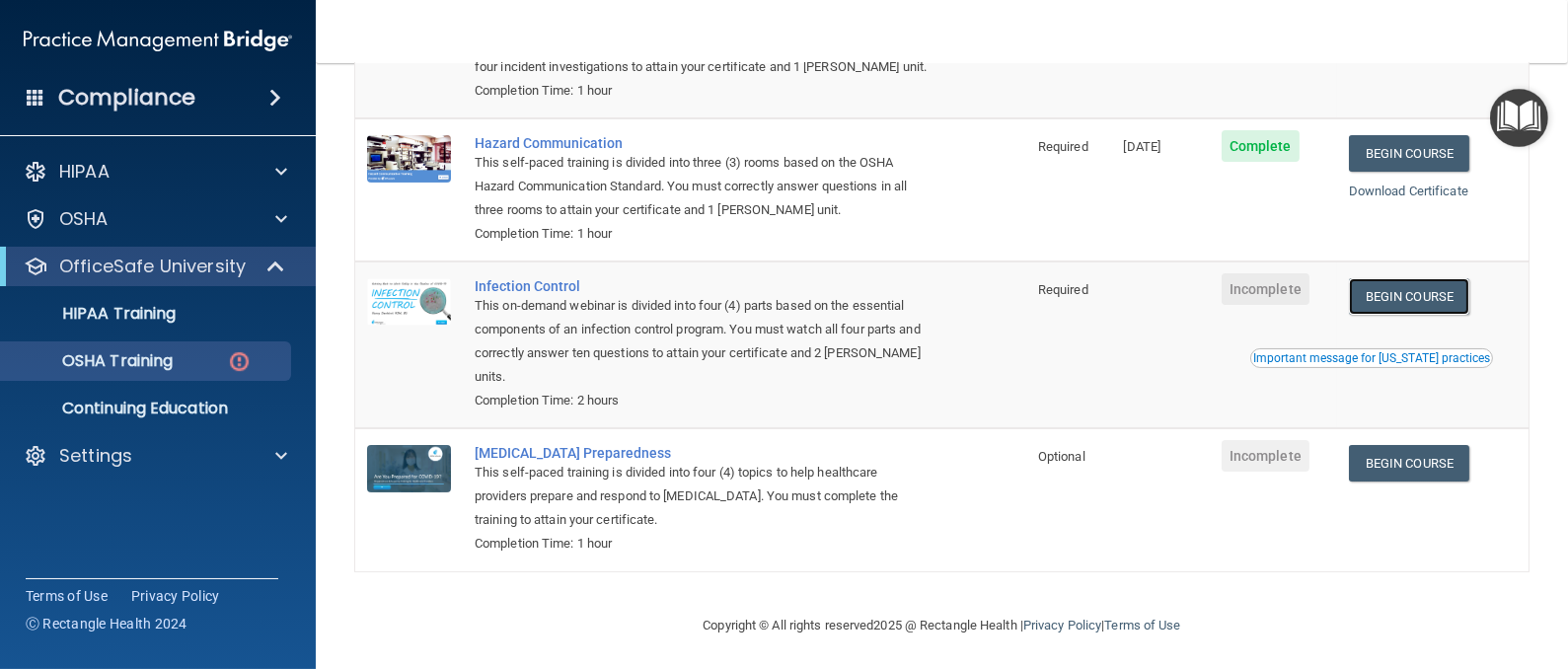
scroll to position [299, 0]
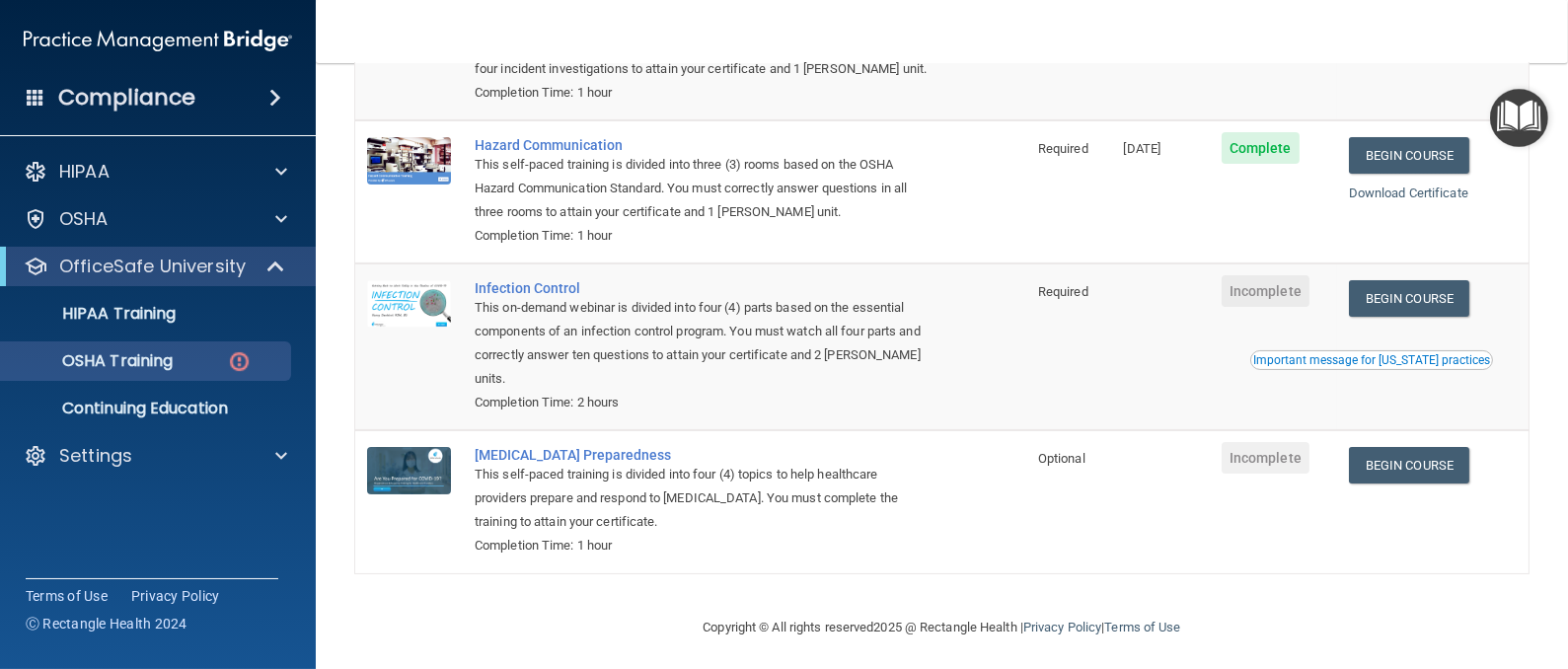
click at [1394, 354] on div "Important message for [US_STATE] practices" at bounding box center [1372, 360] width 237 height 12
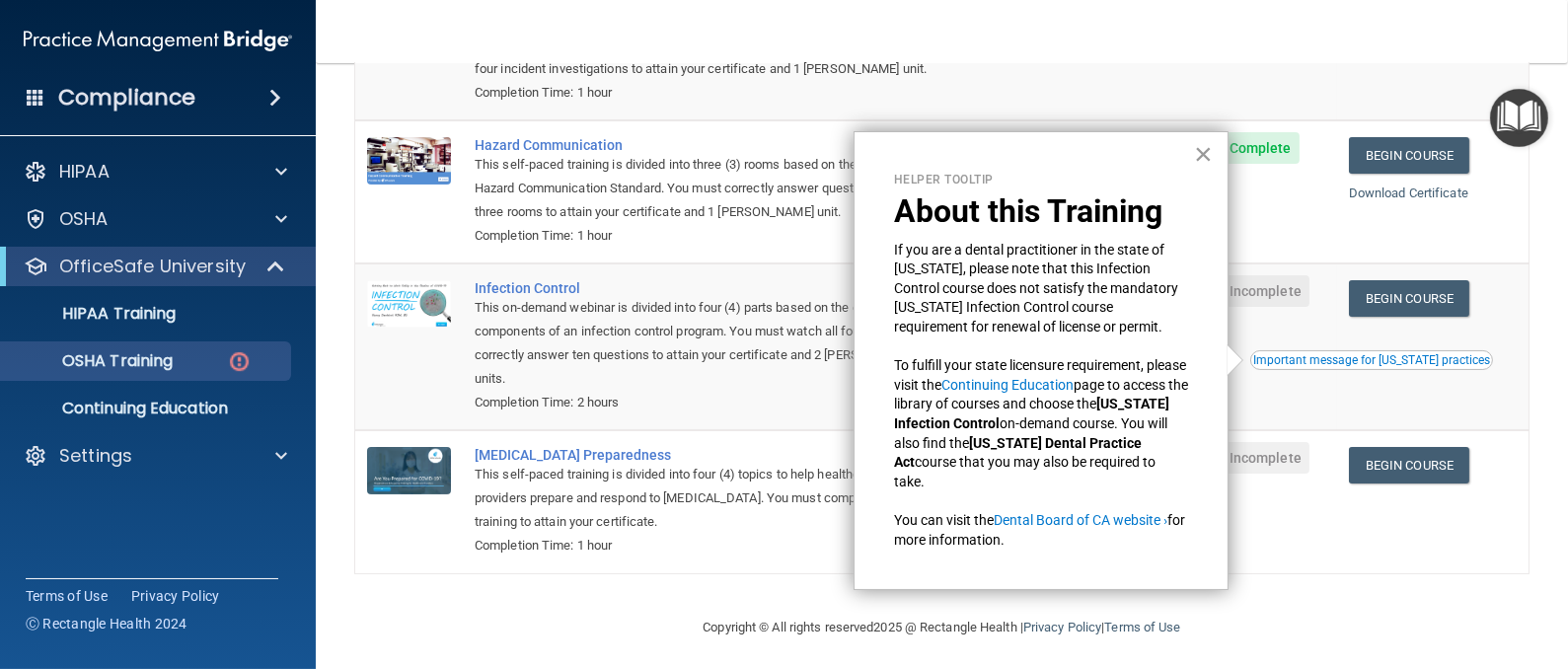
click at [1207, 148] on button "×" at bounding box center [1204, 154] width 19 height 32
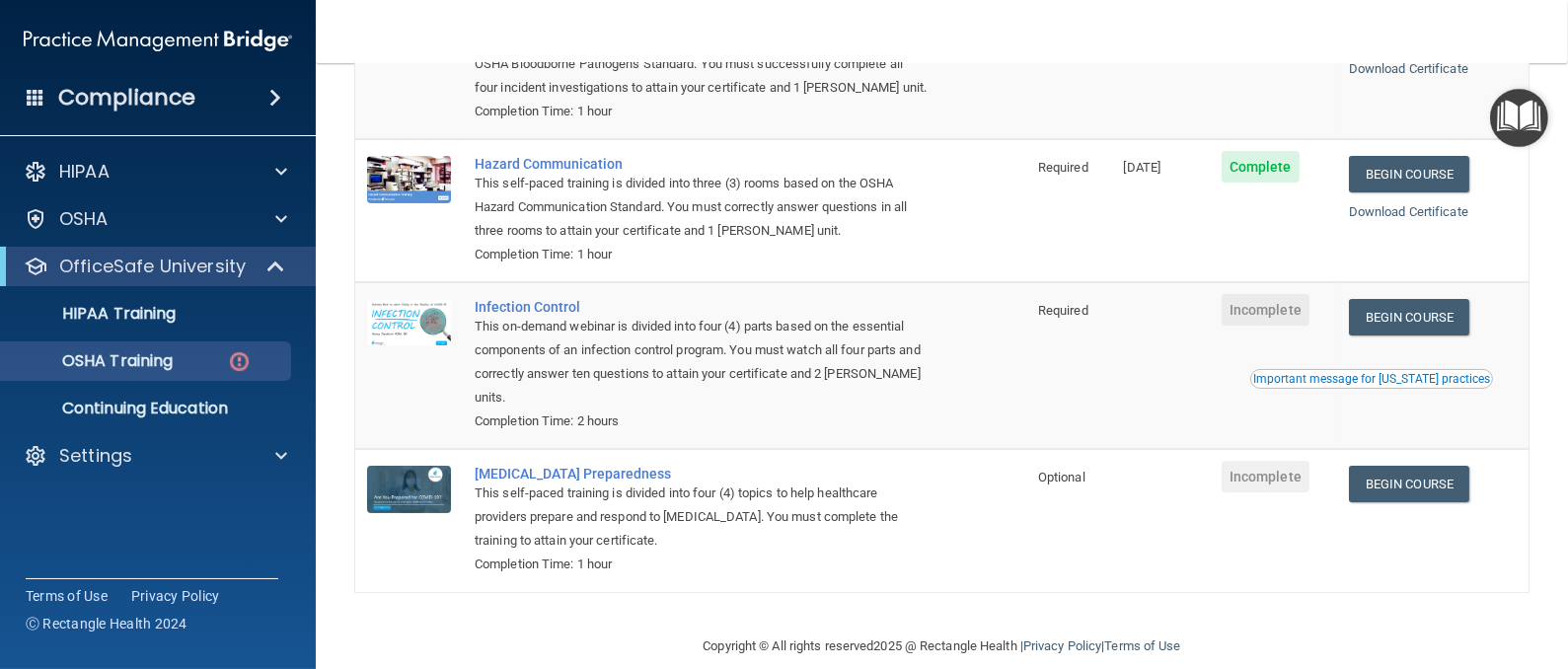
scroll to position [266, 0]
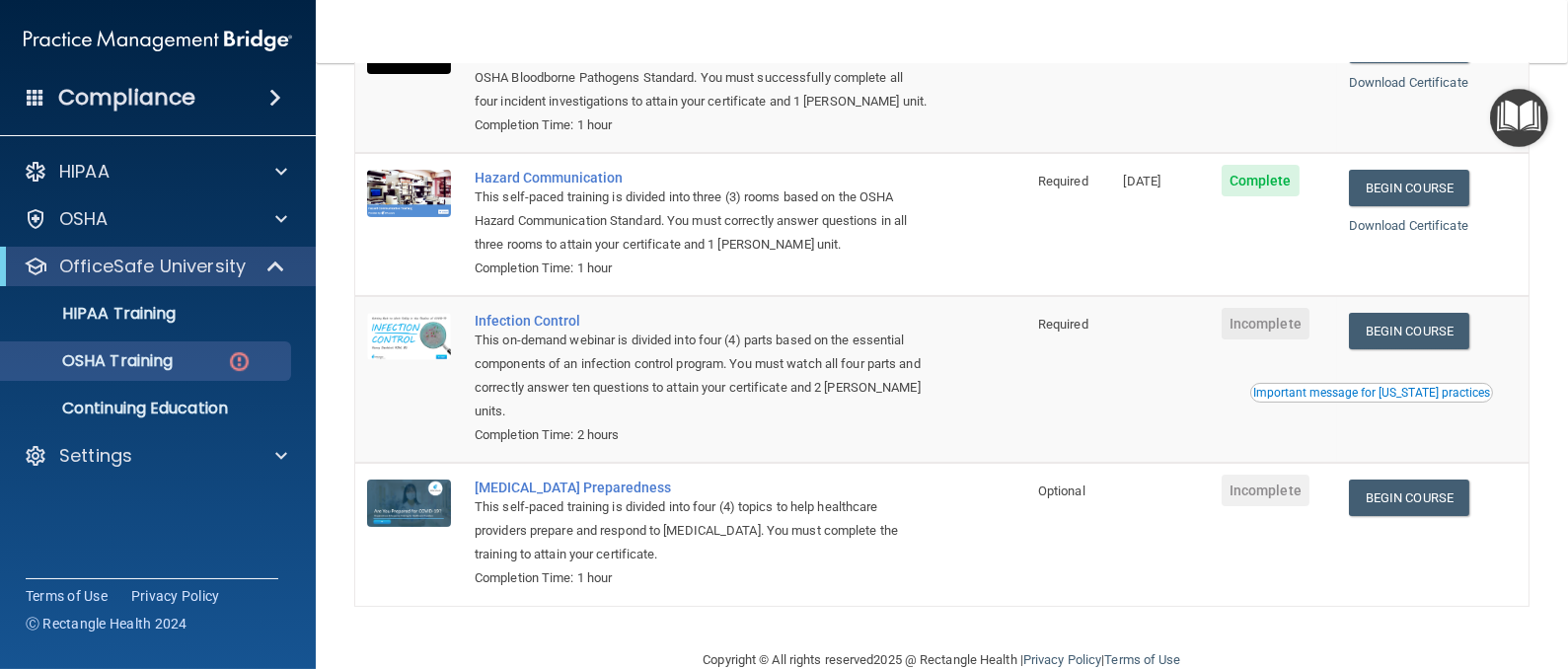
drag, startPoint x: 1385, startPoint y: 336, endPoint x: 1197, endPoint y: 351, distance: 188.6
click at [1197, 351] on td at bounding box center [1161, 379] width 98 height 167
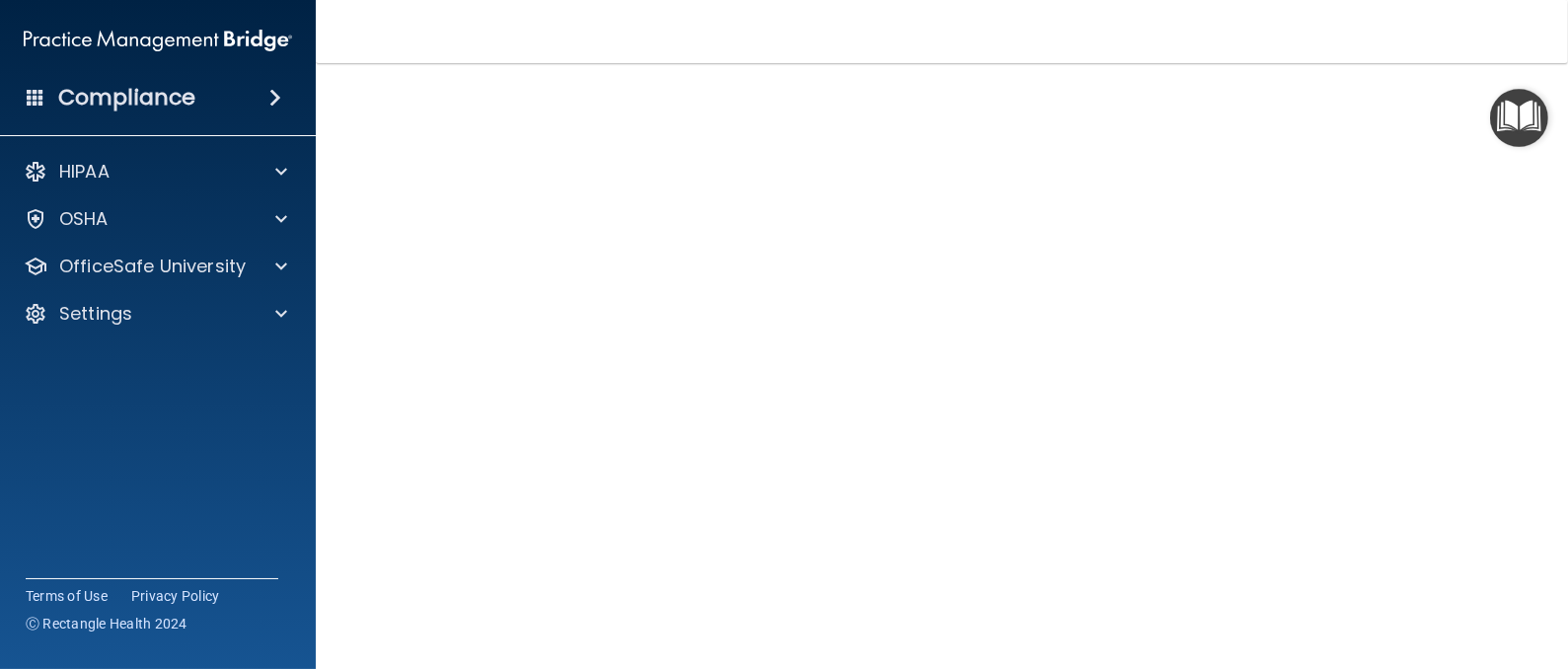
scroll to position [97, 0]
click at [1447, 415] on div "Infection Control Training This course doesn’t expire until . Are you sure you …" at bounding box center [942, 347] width 1174 height 683
drag, startPoint x: 1447, startPoint y: 415, endPoint x: 1505, endPoint y: 402, distance: 59.4
click at [1505, 402] on div "Infection Control Training This course doesn’t expire until . Are you sure you …" at bounding box center [942, 347] width 1174 height 683
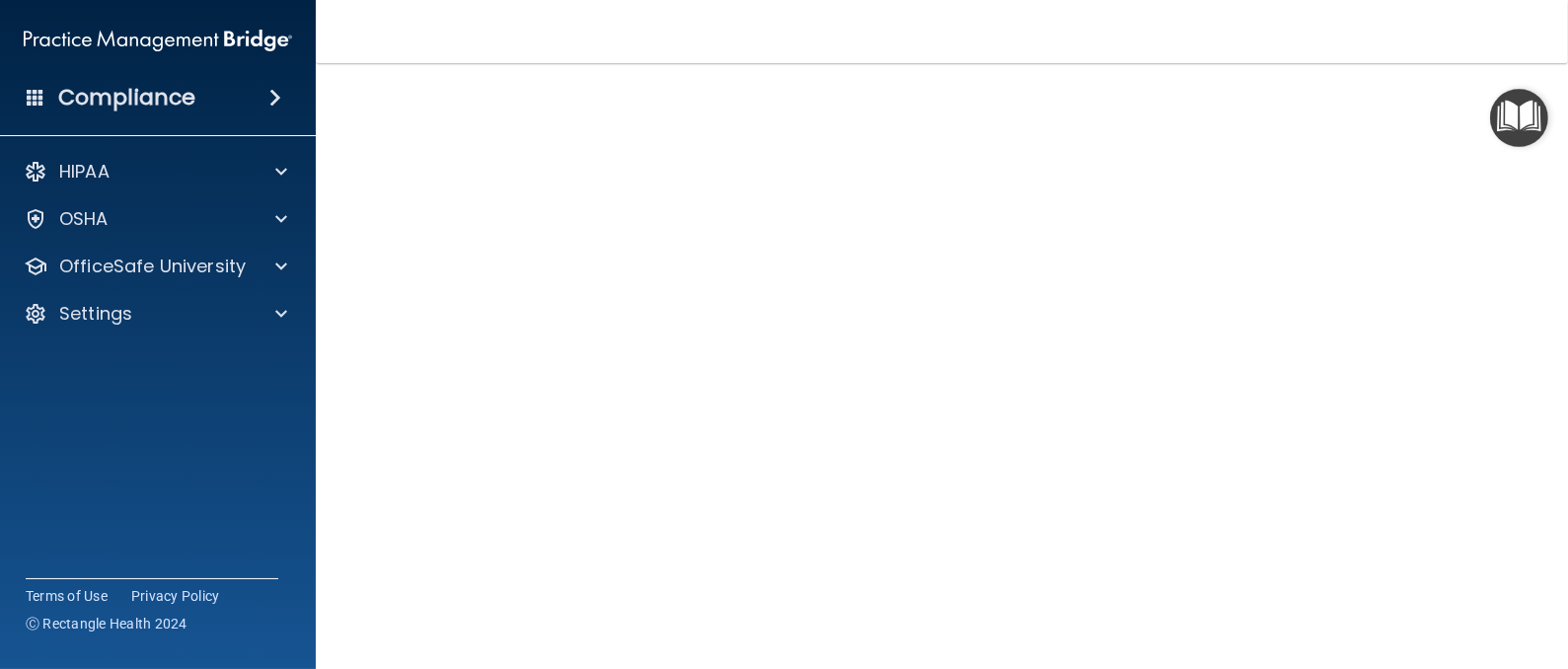
drag, startPoint x: 1430, startPoint y: 393, endPoint x: 1445, endPoint y: 395, distance: 15.1
click at [1445, 395] on div "Infection Control Training This course doesn’t expire until . Are you sure you …" at bounding box center [942, 335] width 1174 height 683
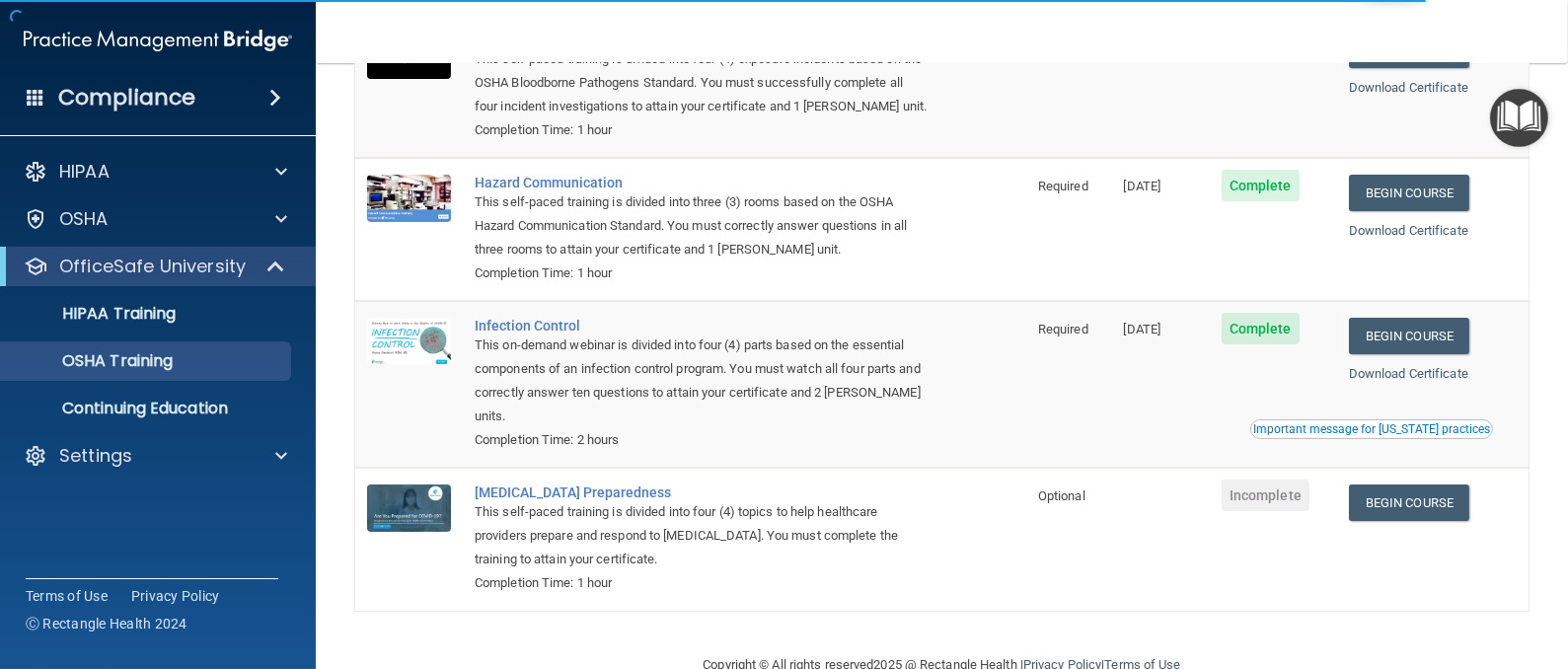
scroll to position [208, 0]
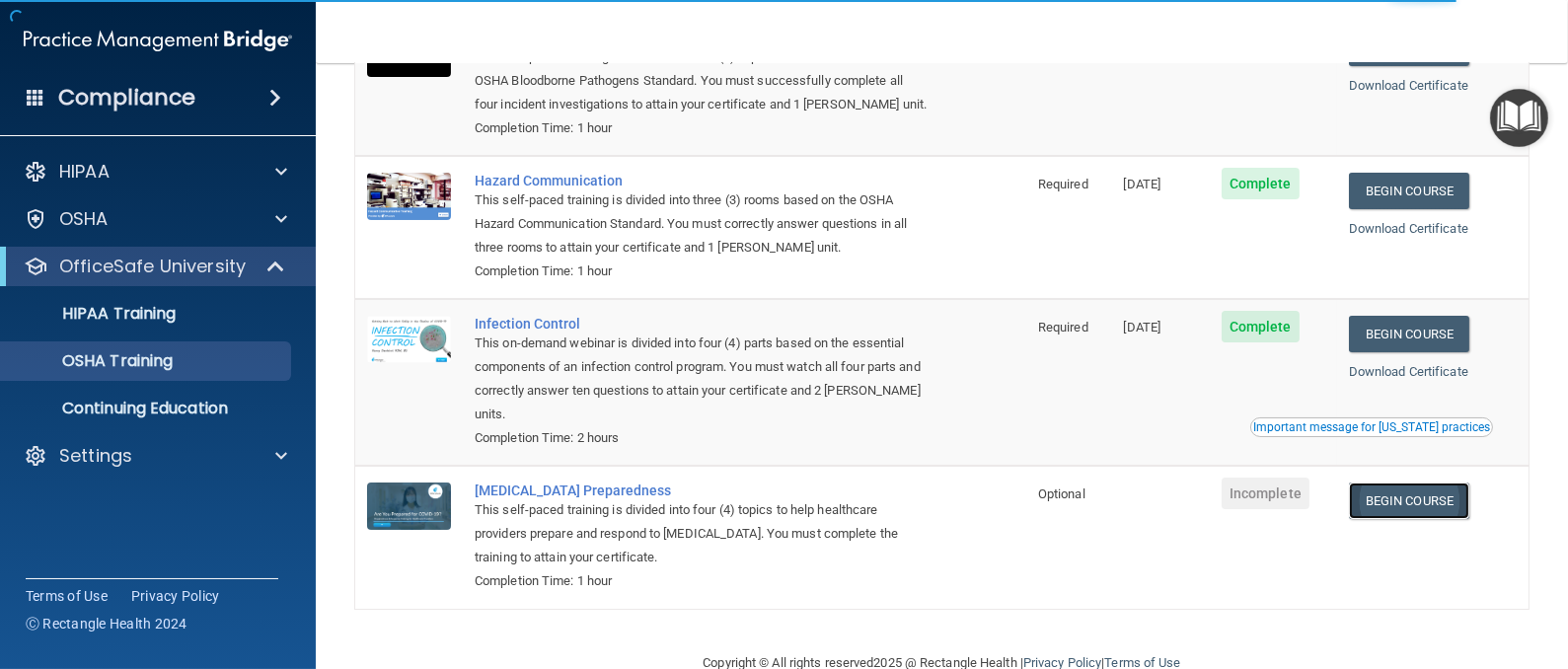
click at [1384, 494] on link "Begin Course" at bounding box center [1410, 500] width 120 height 37
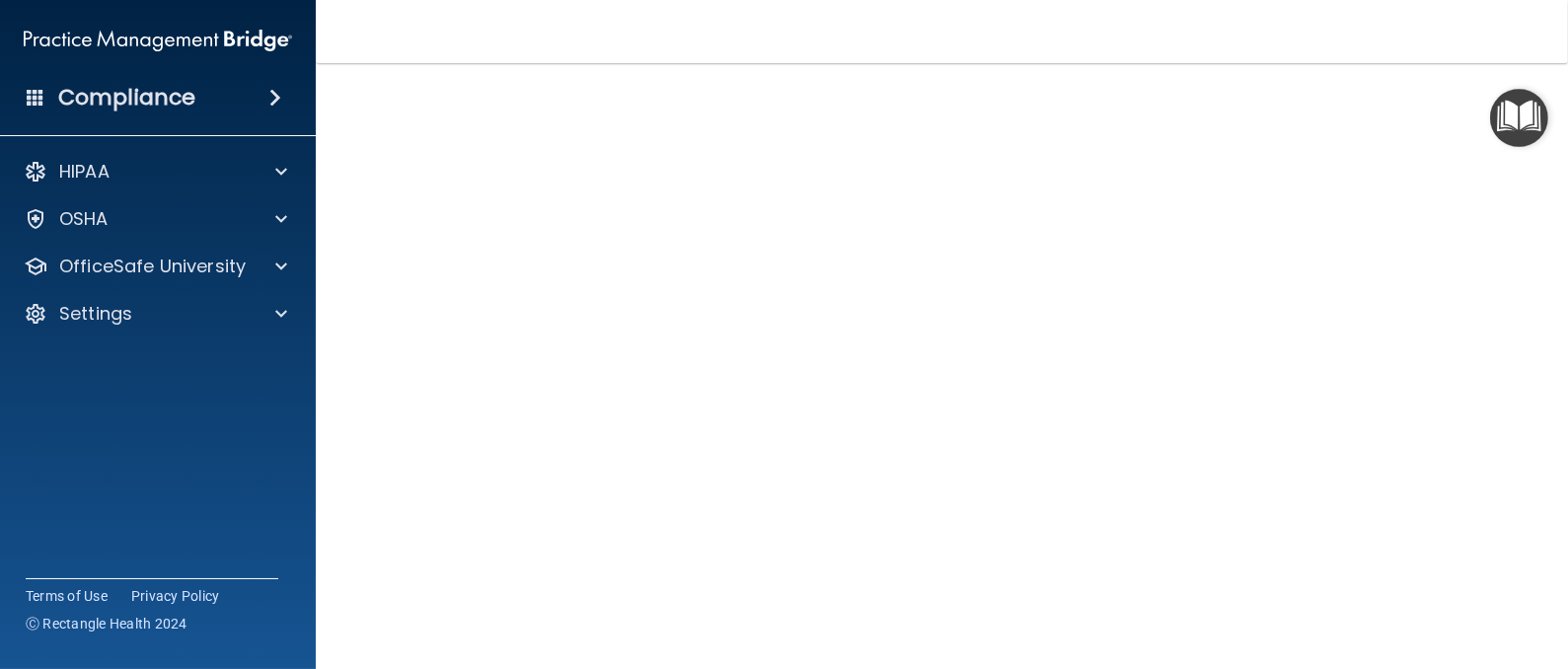
scroll to position [84, 0]
drag, startPoint x: 1389, startPoint y: 362, endPoint x: 1463, endPoint y: 340, distance: 77.2
click at [1463, 340] on div "[MEDICAL_DATA] Training This course doesn’t expire until . Are you sure you wan…" at bounding box center [942, 360] width 1174 height 683
click at [1425, 439] on div "[MEDICAL_DATA] Training This course doesn’t expire until . Are you sure you wan…" at bounding box center [942, 360] width 1174 height 683
click at [268, 273] on div at bounding box center [278, 266] width 49 height 24
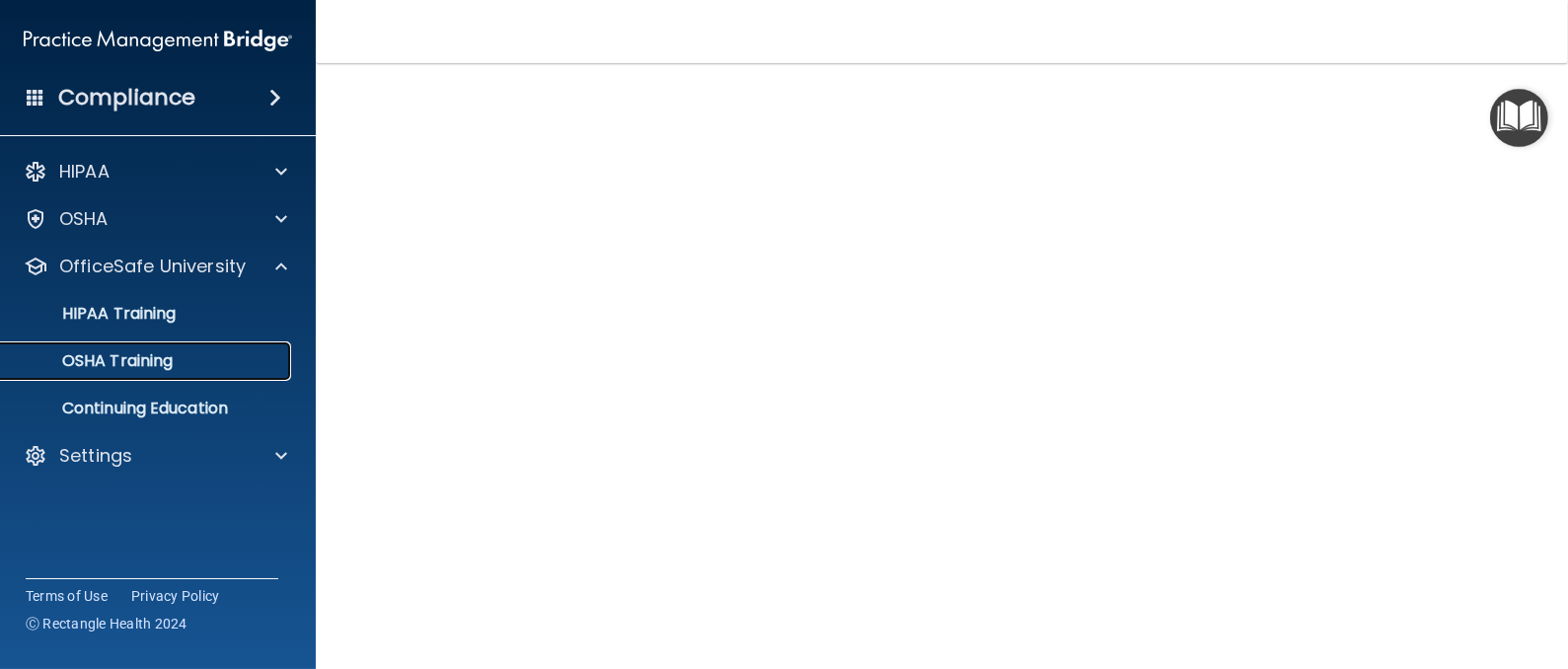
click at [252, 362] on div "OSHA Training" at bounding box center [147, 361] width 270 height 20
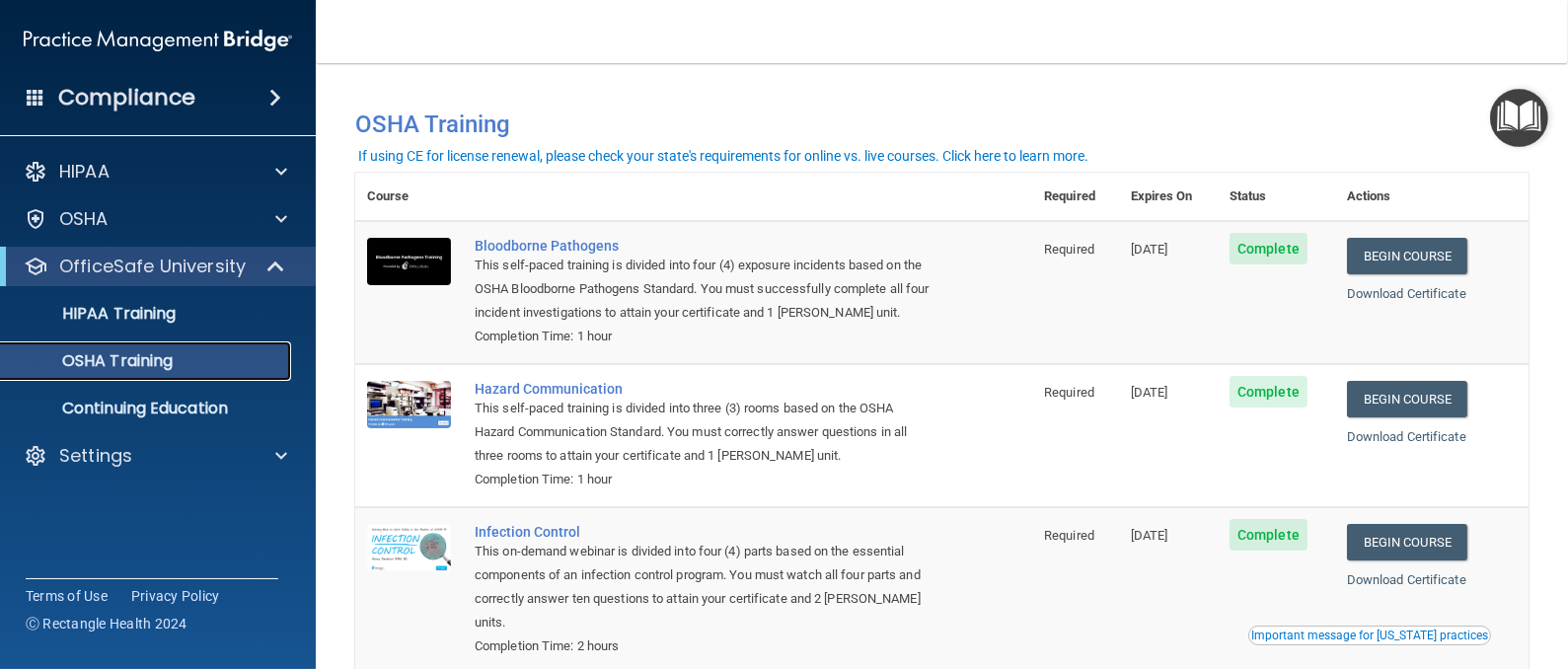
scroll to position [251, 0]
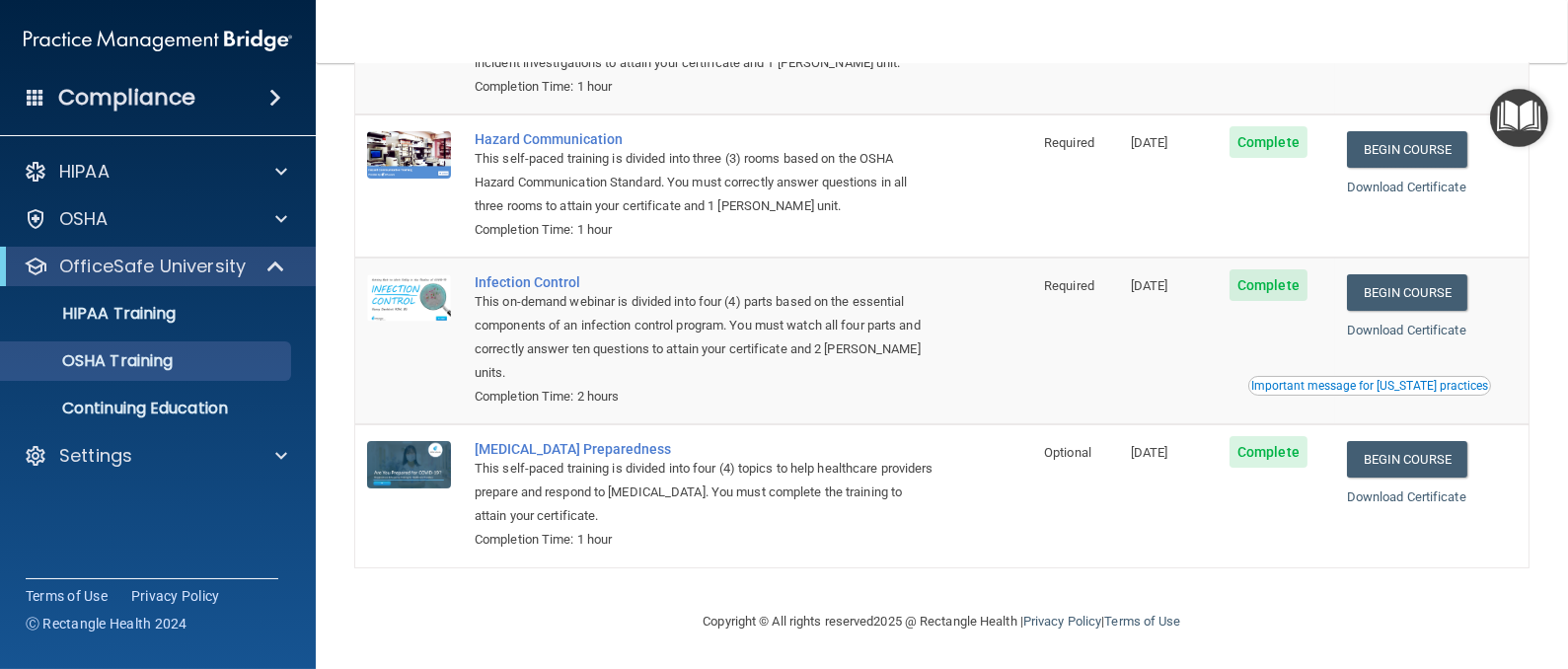
click at [1426, 589] on div "You have a course that has expired or is incomplete. Please complete the course…" at bounding box center [942, 211] width 1174 height 757
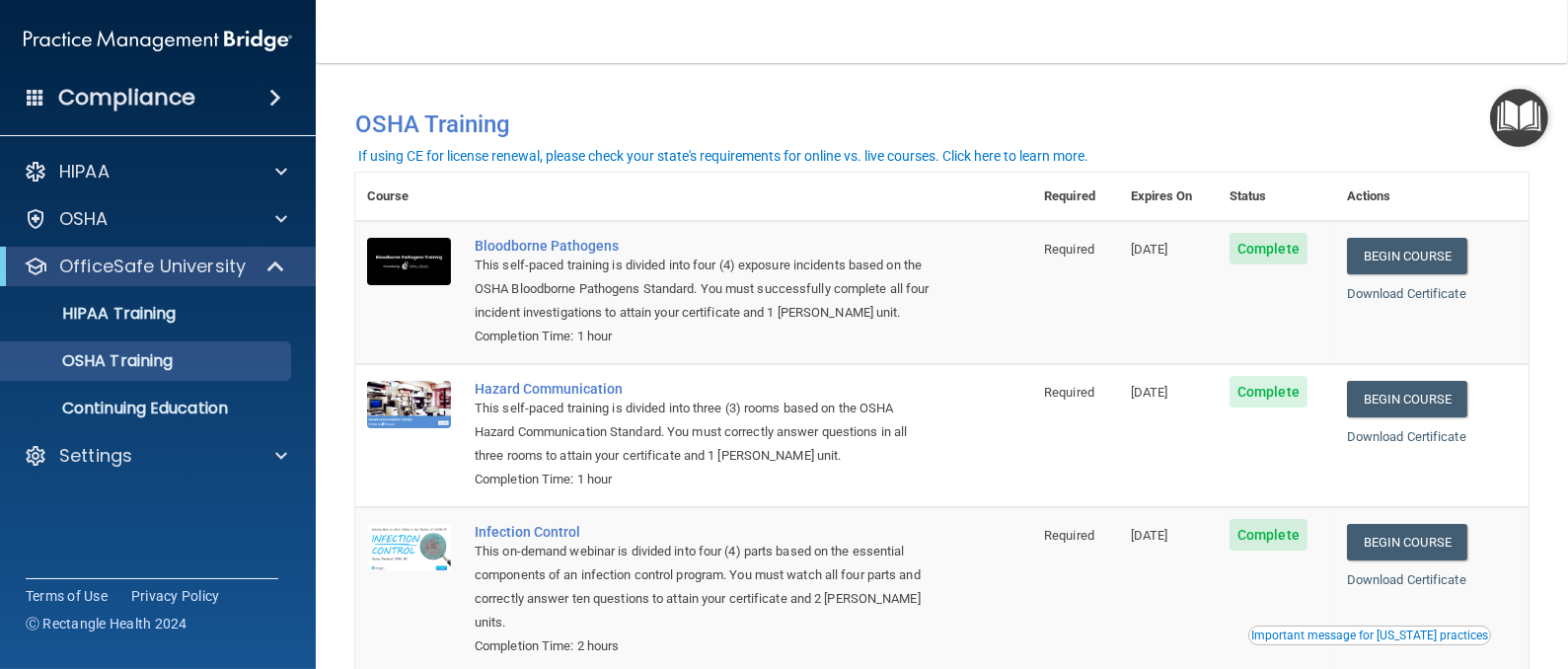
click at [1284, 99] on div "You have a course that has expired or is incomplete. Please complete the course…" at bounding box center [942, 123] width 1204 height 50
